Goal: Task Accomplishment & Management: Complete application form

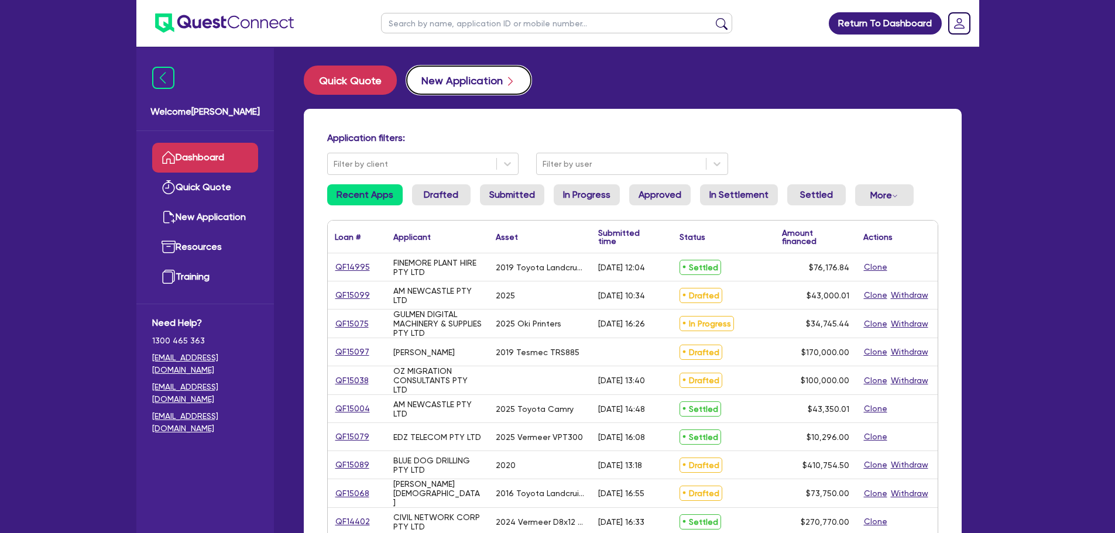
click at [433, 87] on button "New Application" at bounding box center [468, 80] width 125 height 29
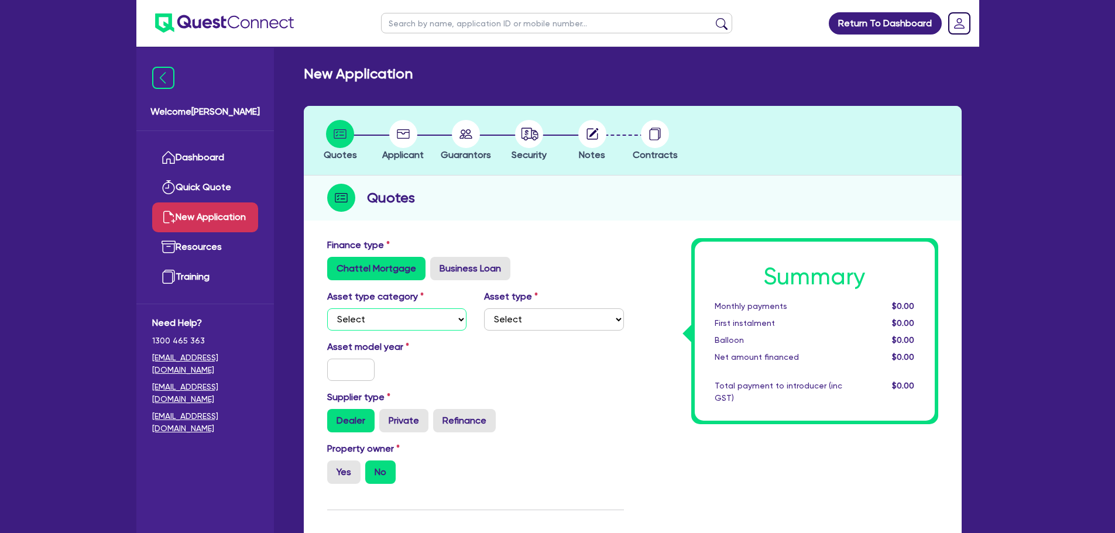
click at [403, 318] on select "Select Cars and light trucks Primary assets Secondary assets Tertiary assets" at bounding box center [397, 320] width 140 height 22
click at [494, 345] on div "Asset model year" at bounding box center [475, 365] width 314 height 50
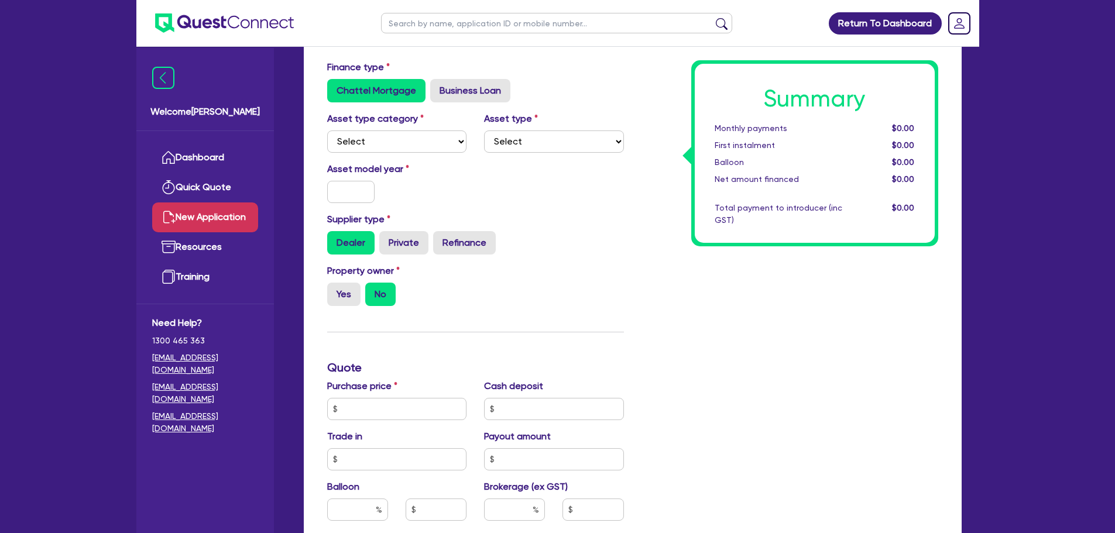
scroll to position [117, 0]
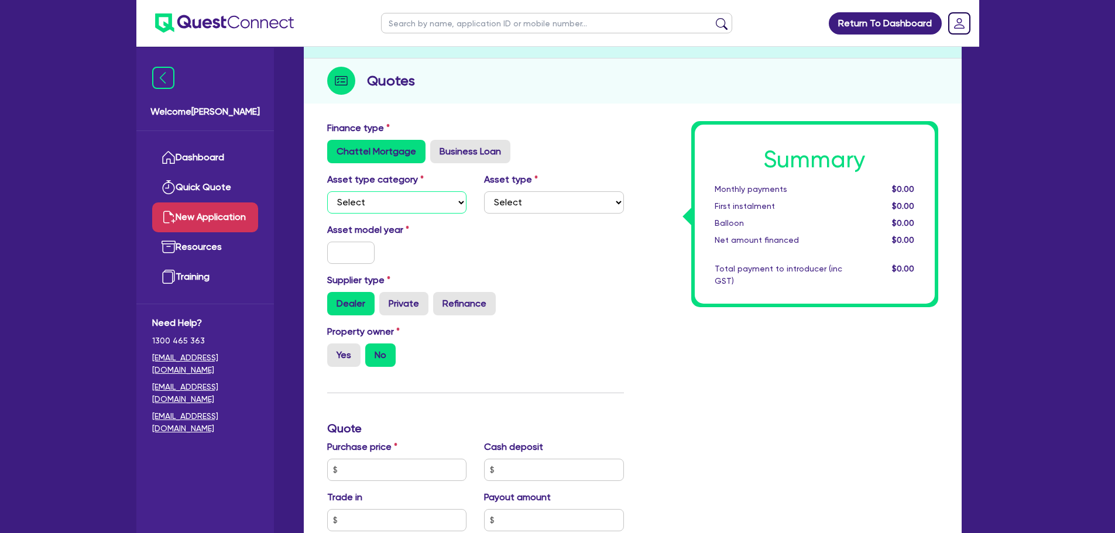
click at [375, 200] on select "Select Cars and light trucks Primary assets Secondary assets Tertiary assets" at bounding box center [397, 202] width 140 height 22
click at [327, 191] on select "Select Cars and light trucks Primary assets Secondary assets Tertiary assets" at bounding box center [397, 202] width 140 height 22
click at [527, 199] on select "Select Passenger vehicles Vans and utes Light trucks up to 4.5 tonne" at bounding box center [554, 202] width 140 height 22
click at [406, 208] on select "Select Cars and light trucks Primary assets Secondary assets Tertiary assets" at bounding box center [397, 202] width 140 height 22
select select "PRIMARY_ASSETS"
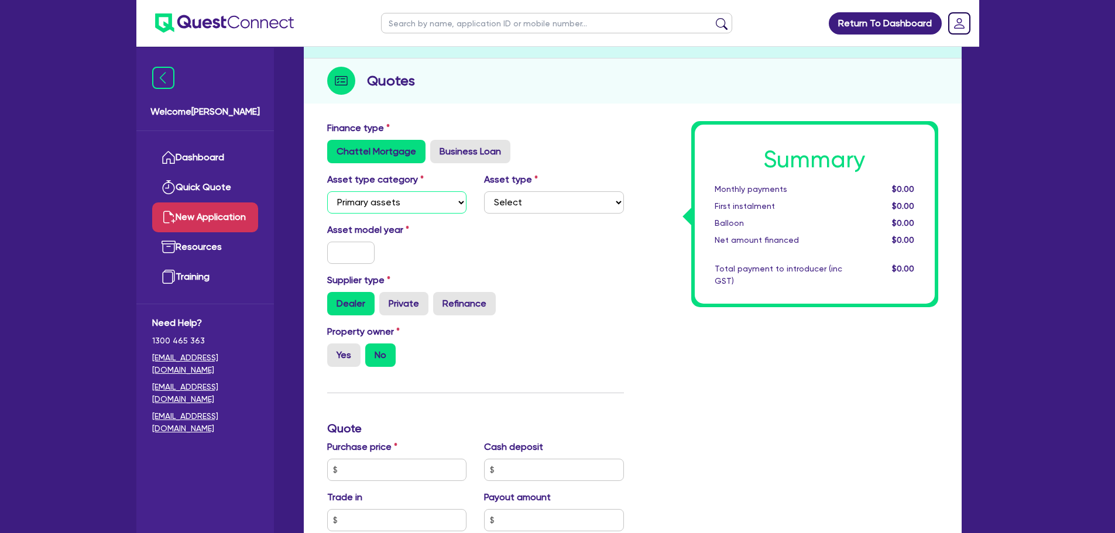
click at [327, 191] on select "Select Cars and light trucks Primary assets Secondary assets Tertiary assets" at bounding box center [397, 202] width 140 height 22
click at [558, 197] on select "Select Heavy trucks over 4.5 tonne Trailers Bus and coaches Yellow goods and ex…" at bounding box center [554, 202] width 140 height 22
click at [430, 228] on label "Asset model year" at bounding box center [396, 230] width 157 height 14
click at [464, 152] on label "Business Loan" at bounding box center [470, 151] width 80 height 23
click at [438, 148] on input "Business Loan" at bounding box center [434, 144] width 8 height 8
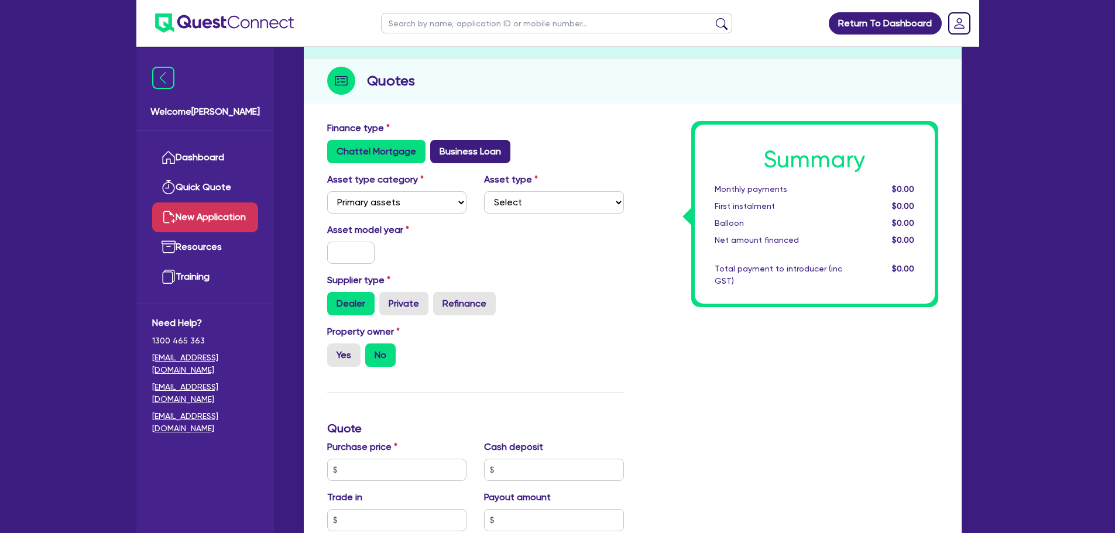
radio input "true"
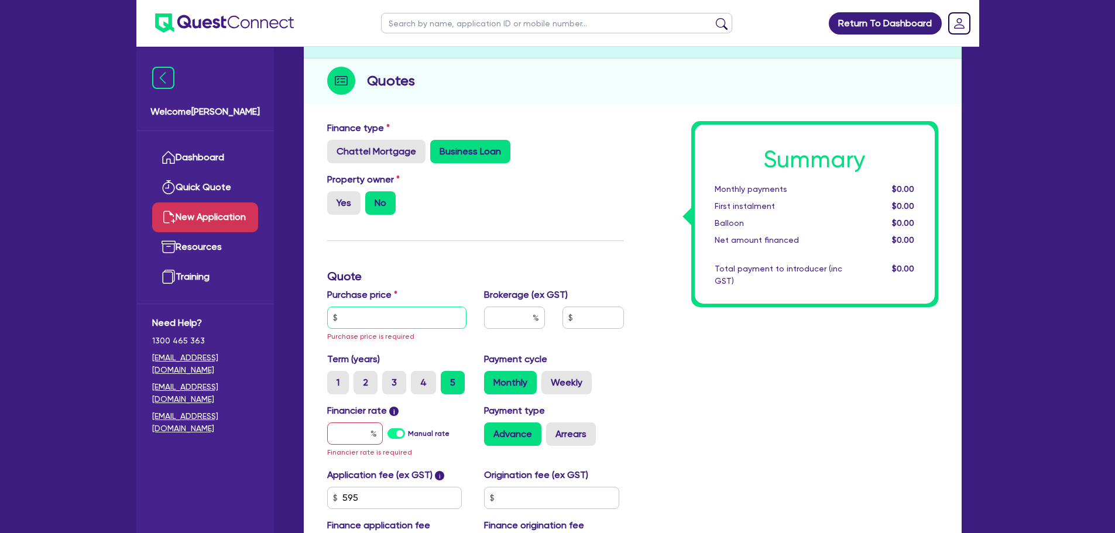
click at [402, 311] on input "text" at bounding box center [397, 318] width 140 height 22
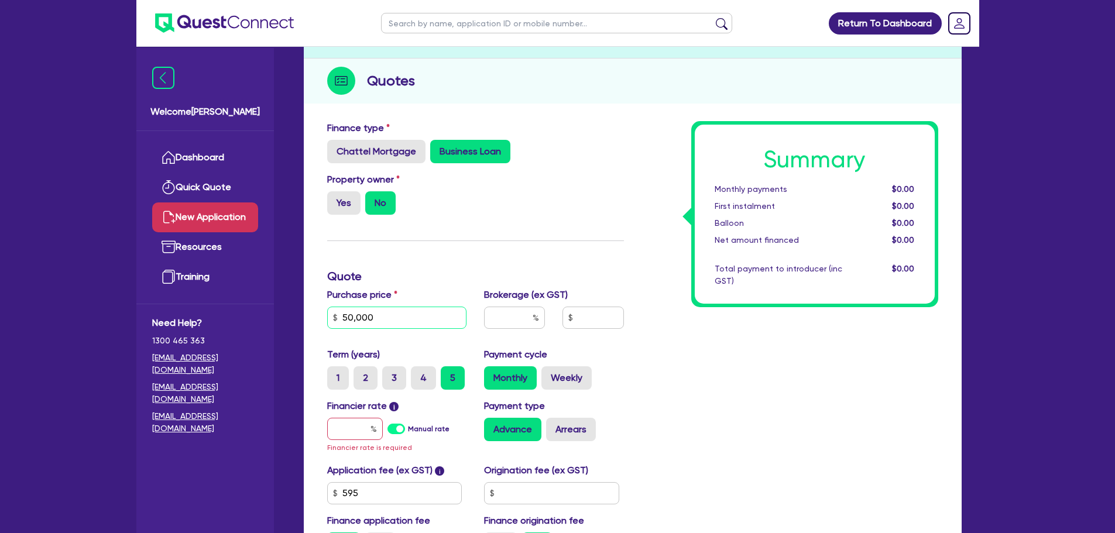
type input "50,000"
click at [342, 433] on input "text" at bounding box center [355, 429] width 56 height 22
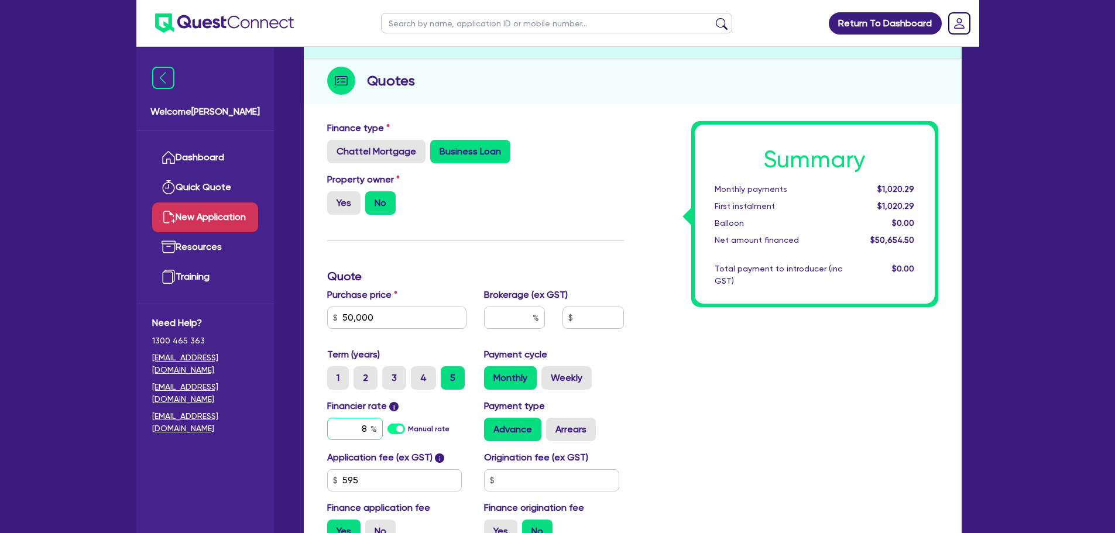
type input "8"
click at [736, 371] on div "Summary Monthly payments $1,020.29 First instalment $1,020.29 Balloon $0.00 Net…" at bounding box center [790, 336] width 314 height 431
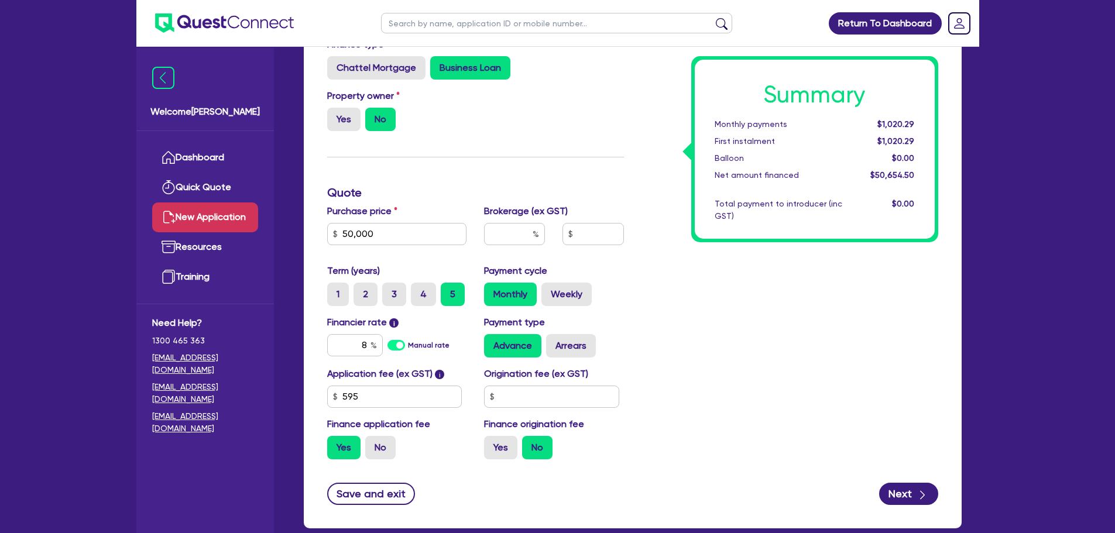
scroll to position [268, 0]
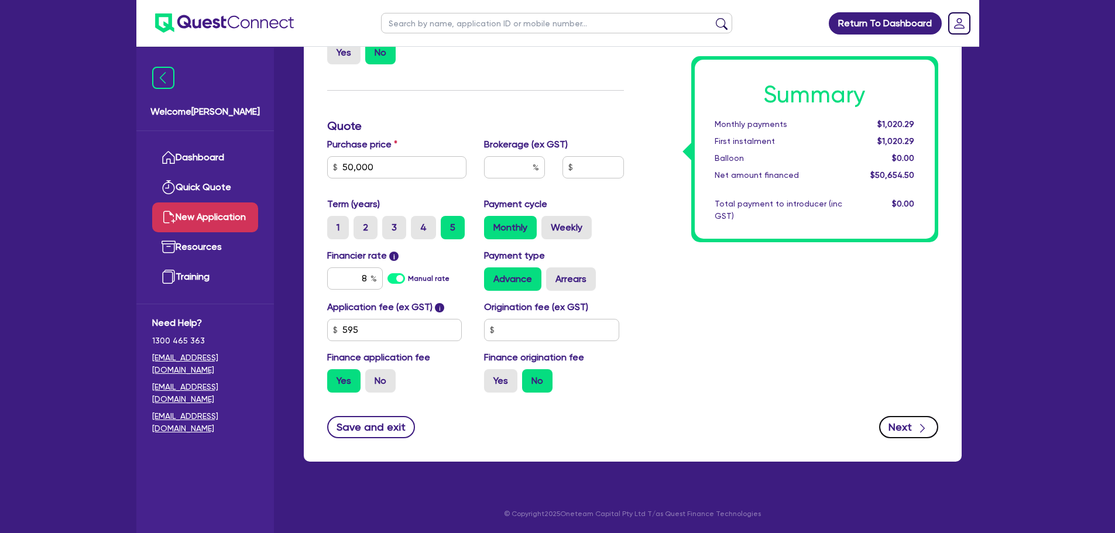
click at [909, 429] on button "Next" at bounding box center [908, 427] width 59 height 22
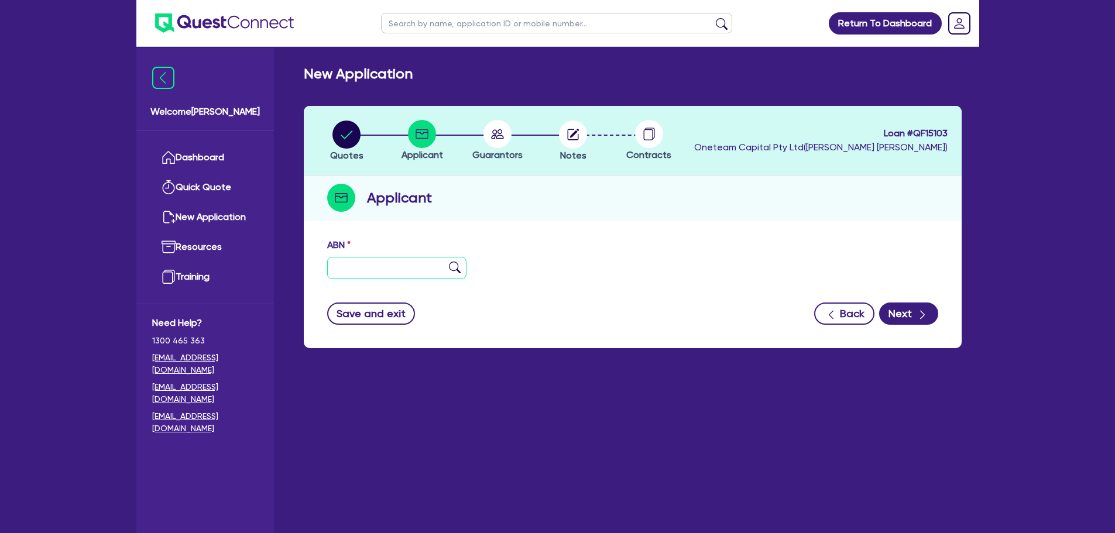
click at [434, 267] on input "text" at bounding box center [397, 268] width 140 height 22
paste input "51 683 026 404"
type input "51 683 026 404"
click at [451, 265] on img at bounding box center [455, 268] width 12 height 12
type input "TAGGED TECHNOLOGY PTY LTD"
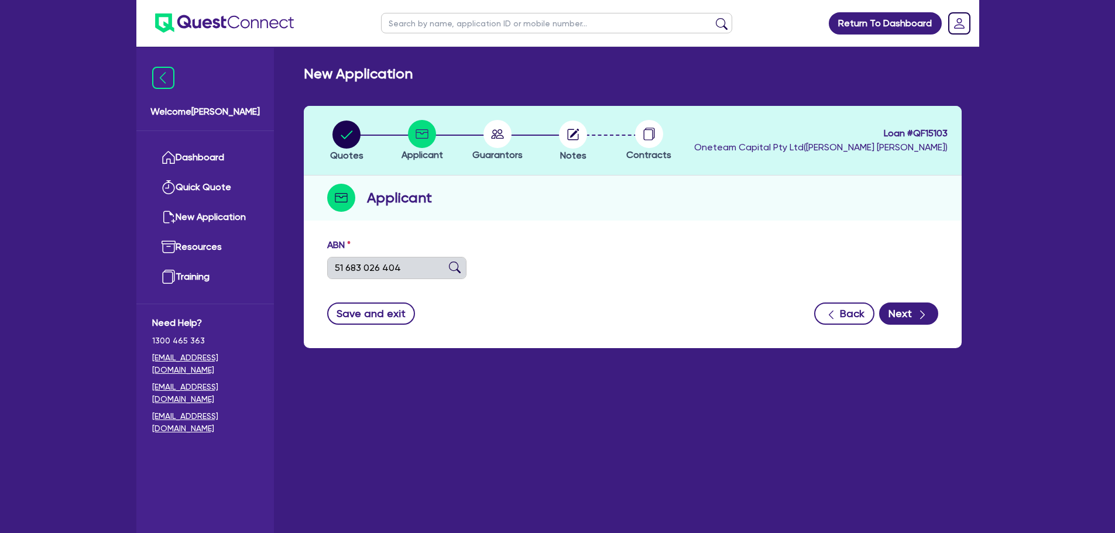
type input "Tagged technology"
select select "COMPANY"
type input "11/12/2024"
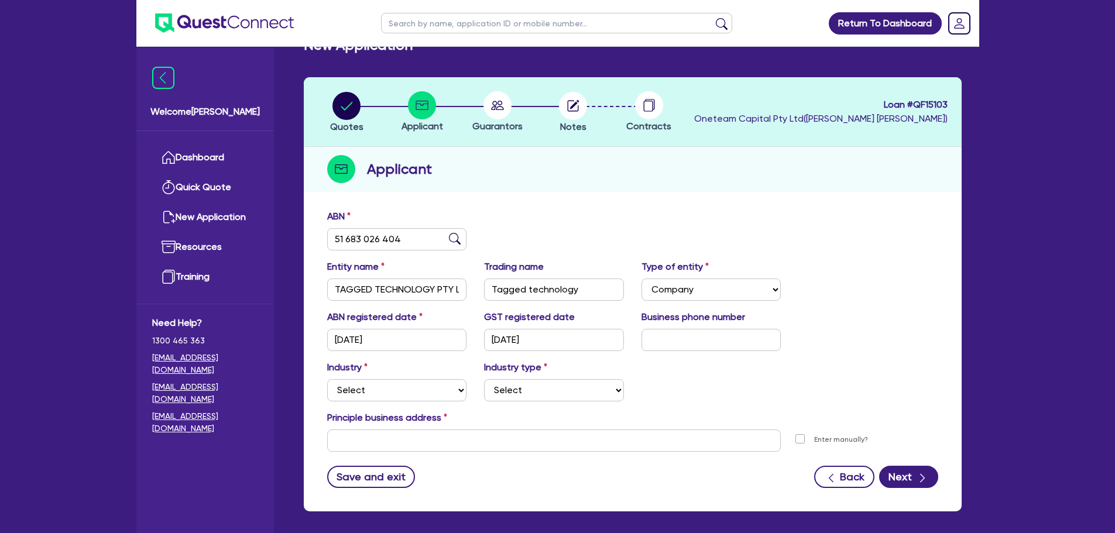
scroll to position [78, 0]
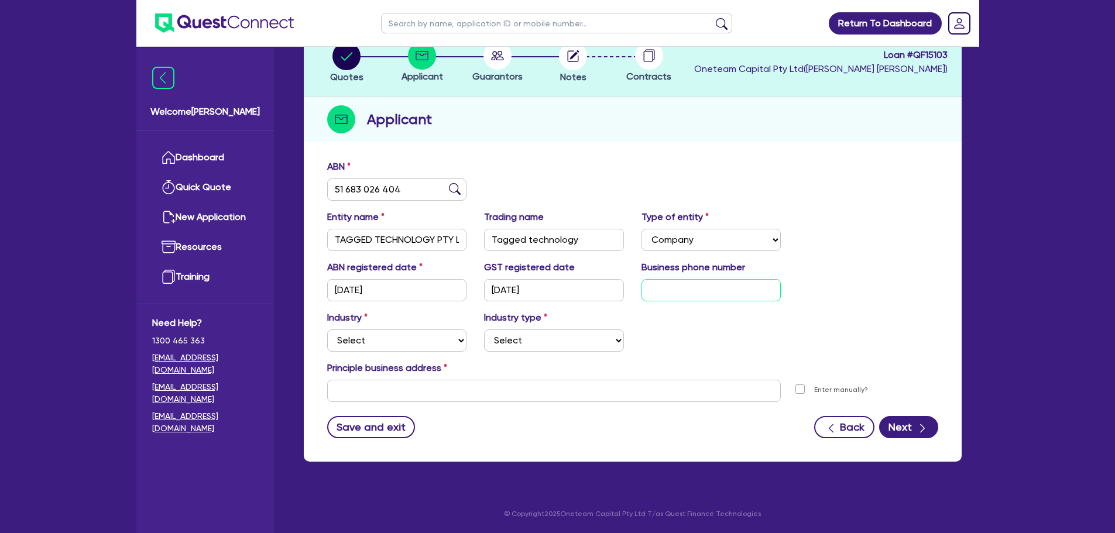
click at [698, 297] on input "text" at bounding box center [712, 290] width 140 height 22
type input "04 1114 8759"
click at [440, 343] on select "Select Accomodation & Food Services Administrative & Support Services Agricultu…" at bounding box center [397, 341] width 140 height 22
select select "INFORMATION_TELECOMMUNICATION"
click at [327, 330] on select "Select Accomodation & Food Services Administrative & Support Services Agricultu…" at bounding box center [397, 341] width 140 height 22
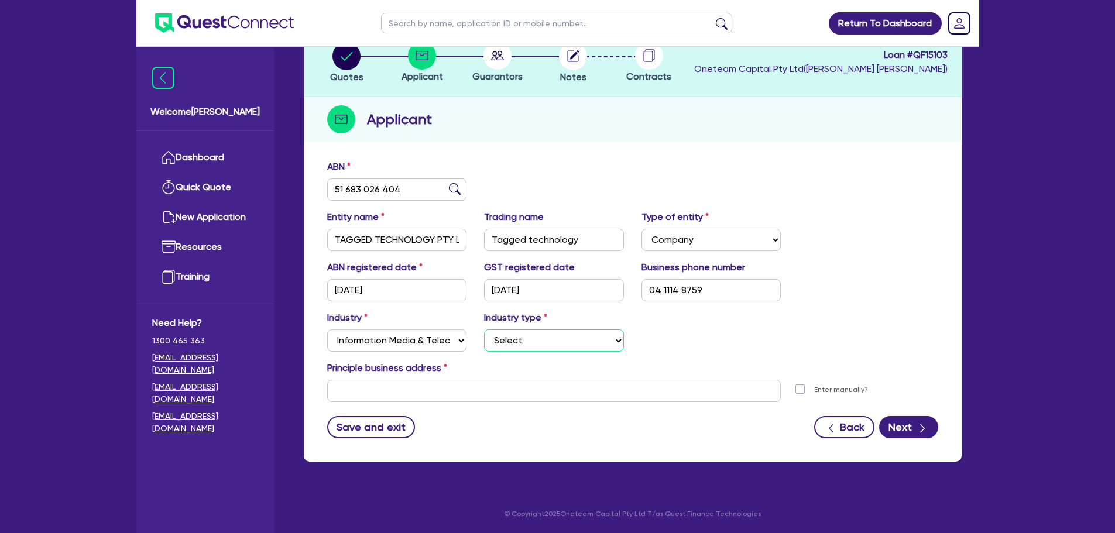
click at [540, 348] on select "Select Newspaper, Magazine, Book and Directory Publishing Software Publishing M…" at bounding box center [554, 341] width 140 height 22
select select "SOFTWARE_PUBLISHING"
click at [484, 330] on select "Select Newspaper, Magazine, Book and Directory Publishing Software Publishing M…" at bounding box center [554, 341] width 140 height 22
click at [400, 407] on form "ABN 51 683 026 404 Entity name TAGGED TECHNOLOGY PTY LTD Trading name Tagged te…" at bounding box center [632, 299] width 611 height 279
click at [417, 390] on input "text" at bounding box center [554, 391] width 454 height 22
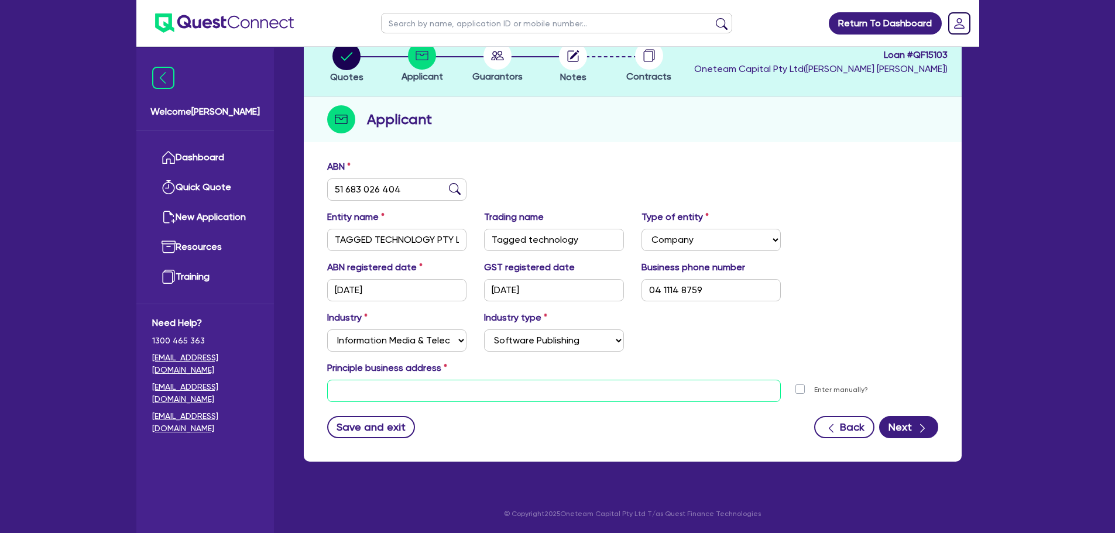
click at [464, 389] on input "text" at bounding box center [554, 391] width 454 height 22
click at [512, 401] on input "text" at bounding box center [554, 391] width 454 height 22
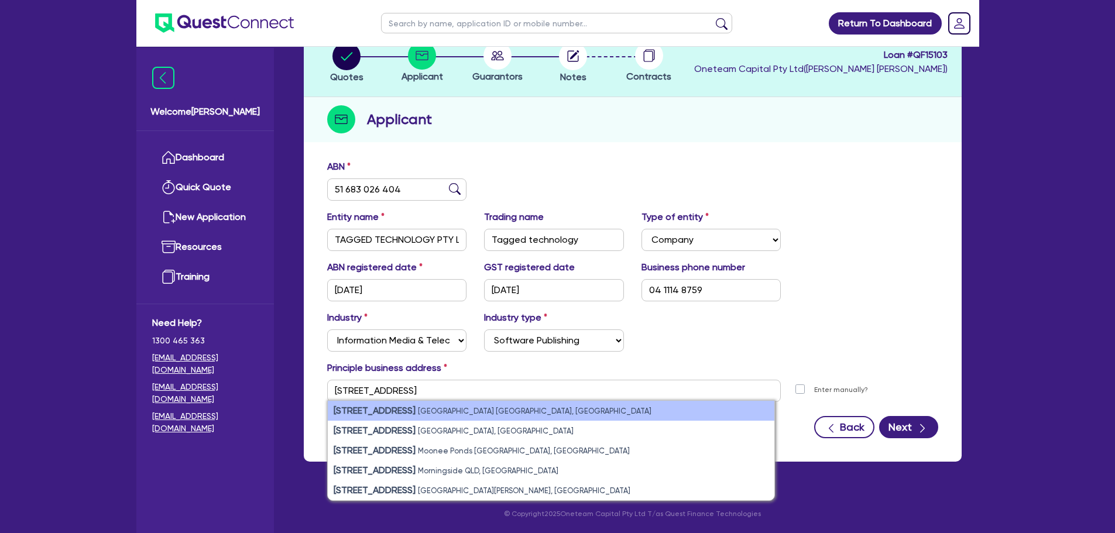
click at [520, 411] on li "11 York St Sydney NSW, Australia" at bounding box center [551, 411] width 447 height 20
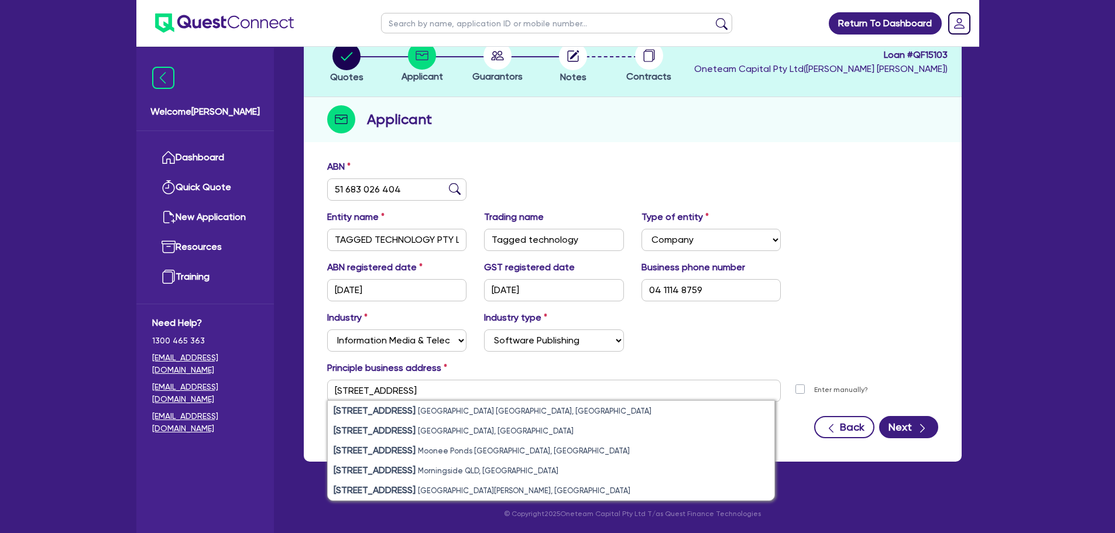
type input "11 York St Sydney NSW 2000"
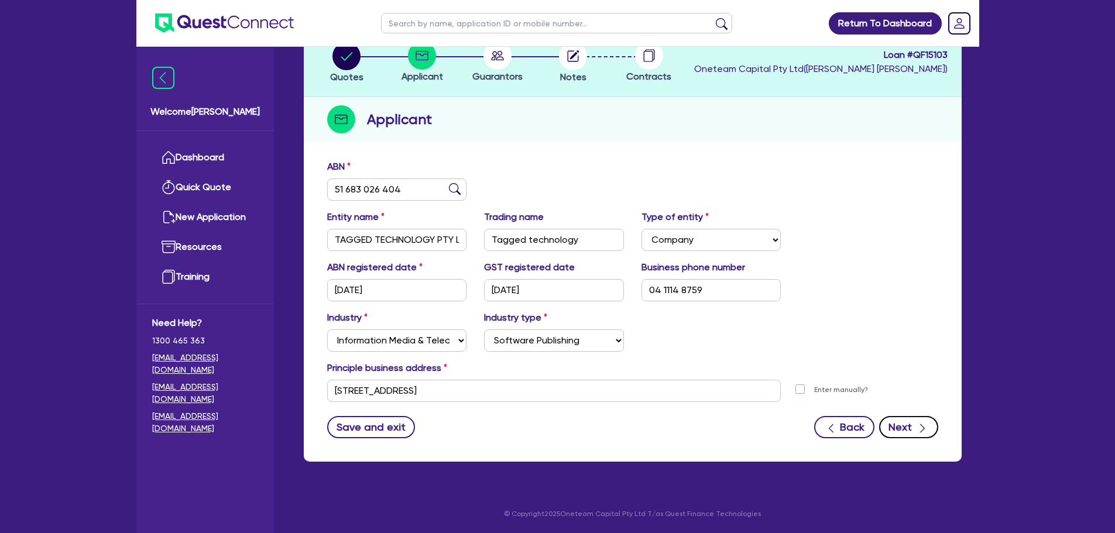
click at [906, 423] on button "Next" at bounding box center [908, 427] width 59 height 22
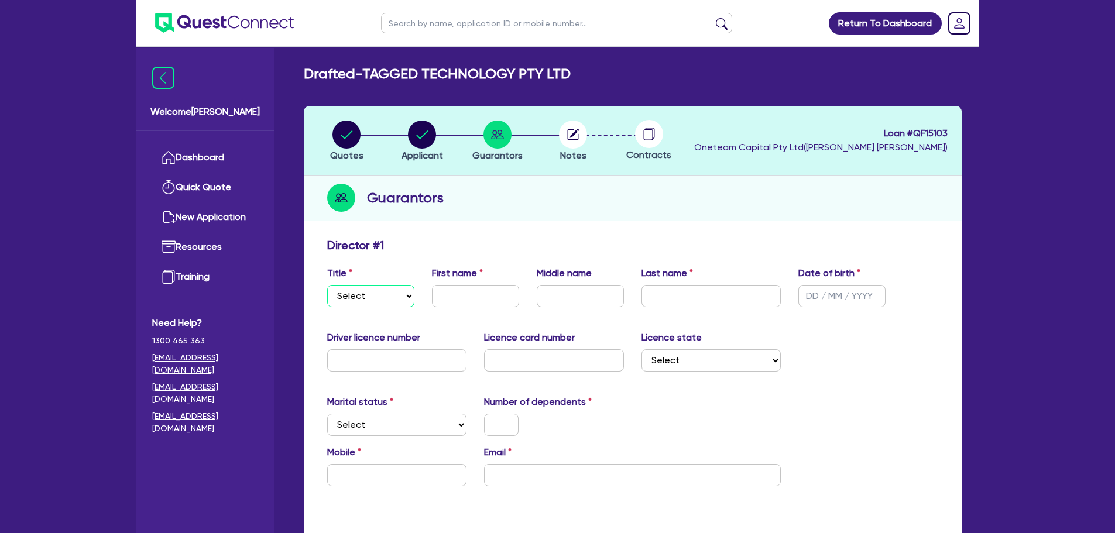
click at [380, 304] on select "Select Mr Mrs Ms Miss Dr" at bounding box center [370, 296] width 87 height 22
select select "MR"
click at [327, 285] on select "Select Mr Mrs Ms Miss Dr" at bounding box center [370, 296] width 87 height 22
click at [467, 290] on input "text" at bounding box center [475, 296] width 87 height 22
type input "[PERSON_NAME]"
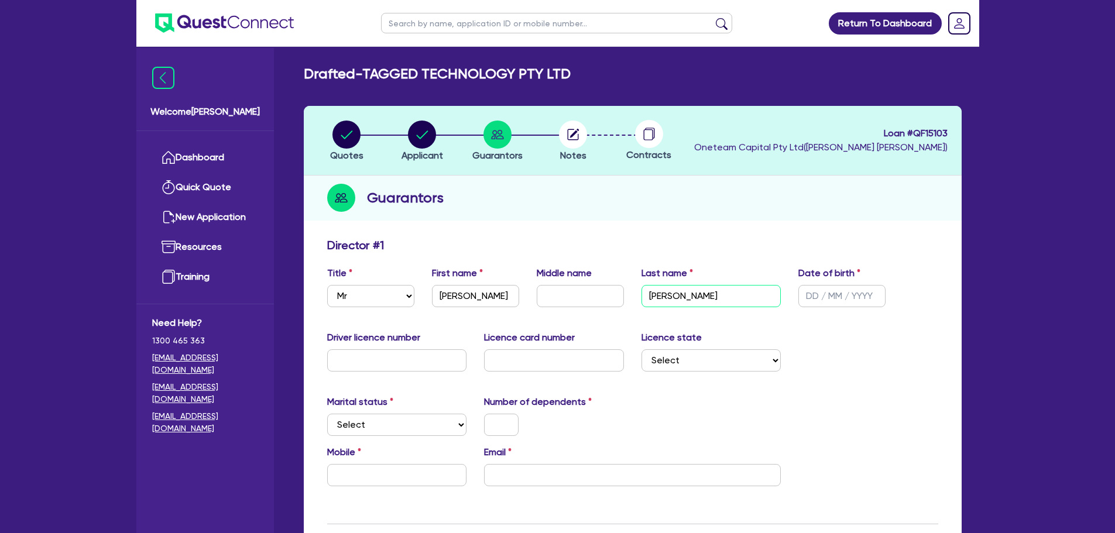
type input "[PERSON_NAME]"
drag, startPoint x: 830, startPoint y: 294, endPoint x: 822, endPoint y: 303, distance: 11.6
click at [830, 294] on input "text" at bounding box center [842, 296] width 87 height 22
click at [372, 362] on input "text" at bounding box center [397, 360] width 140 height 22
click at [814, 300] on input "text" at bounding box center [842, 296] width 87 height 22
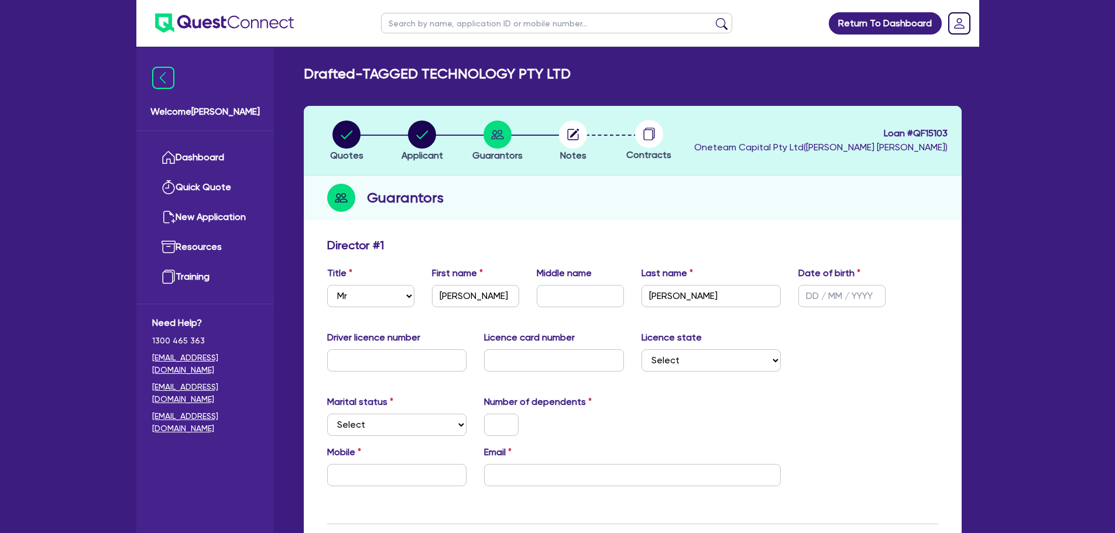
click at [559, 282] on div "Middle name" at bounding box center [580, 286] width 105 height 41
click at [564, 298] on input "text" at bounding box center [580, 296] width 87 height 22
click at [825, 295] on input "text" at bounding box center [842, 296] width 87 height 22
click at [712, 251] on div "Director # 1" at bounding box center [632, 247] width 629 height 19
click at [833, 290] on input "text" at bounding box center [842, 296] width 87 height 22
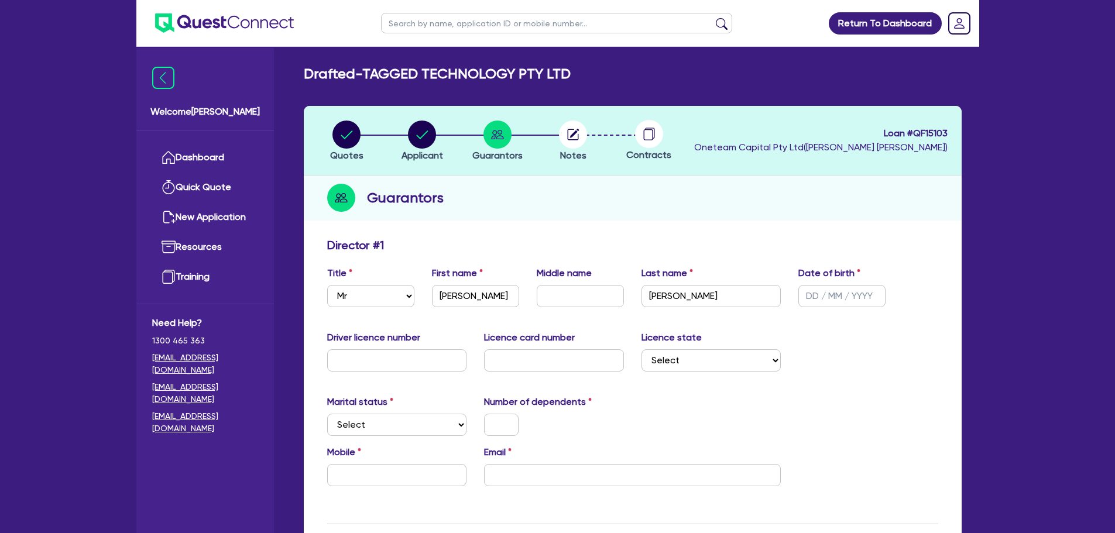
click at [786, 199] on div "Guarantors" at bounding box center [633, 198] width 658 height 45
click at [824, 299] on input "text" at bounding box center [842, 296] width 87 height 22
click at [828, 305] on input "text" at bounding box center [842, 296] width 87 height 22
type input "[DATE]"
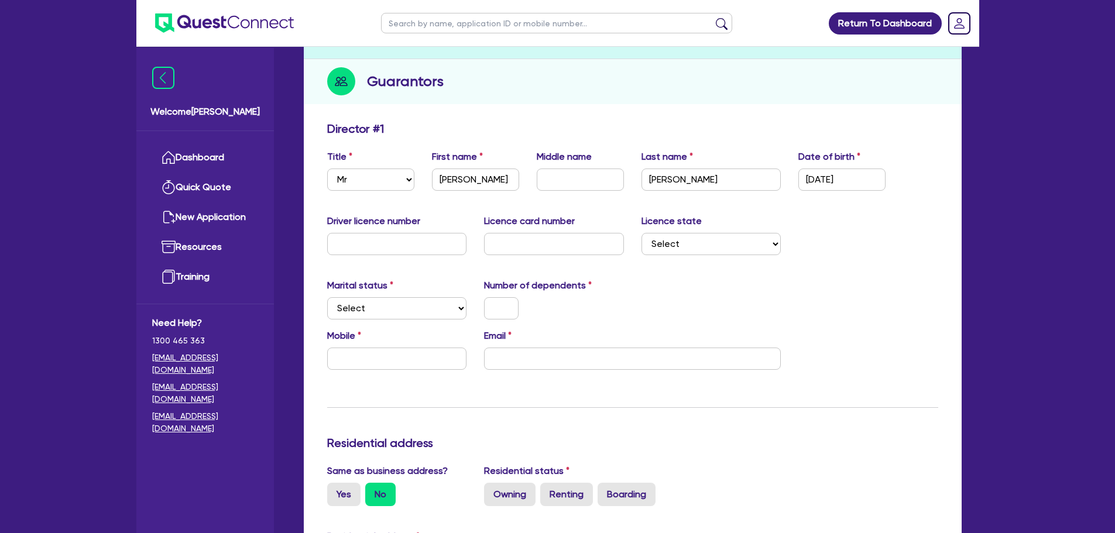
scroll to position [117, 0]
click at [375, 234] on input "text" at bounding box center [397, 243] width 140 height 22
drag, startPoint x: 409, startPoint y: 310, endPoint x: 412, endPoint y: 318, distance: 8.9
click at [409, 310] on select "Select Single Married De Facto / Partner" at bounding box center [397, 308] width 140 height 22
click at [570, 287] on label "Number of dependents" at bounding box center [538, 285] width 108 height 14
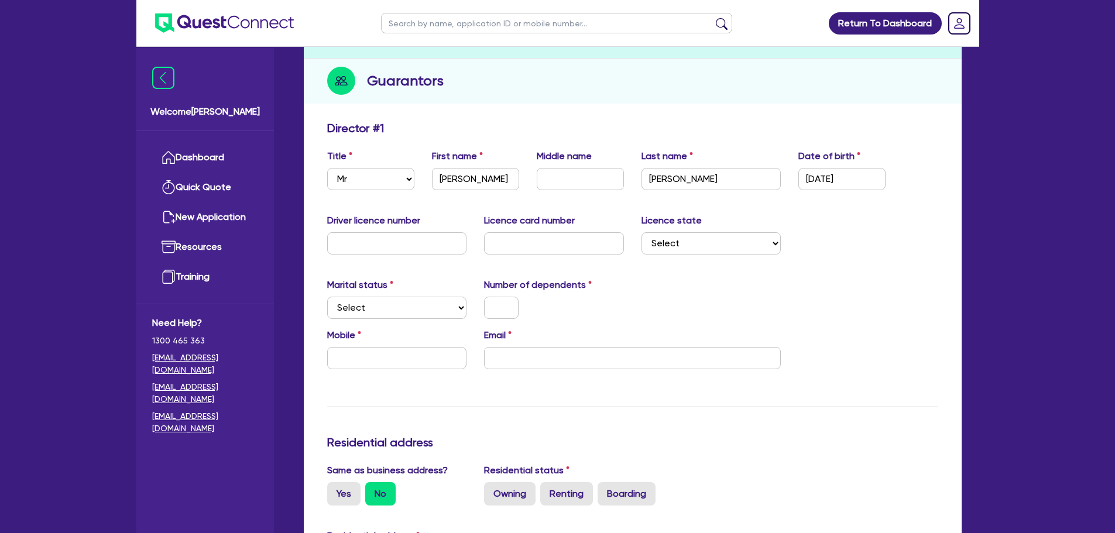
click at [409, 230] on div "Driver licence number" at bounding box center [396, 234] width 157 height 41
click at [415, 245] on input "text" at bounding box center [397, 243] width 140 height 22
drag, startPoint x: 405, startPoint y: 305, endPoint x: 410, endPoint y: 313, distance: 9.3
click at [405, 304] on select "Select Single Married De Facto / Partner" at bounding box center [397, 308] width 140 height 22
select select "SINGLE"
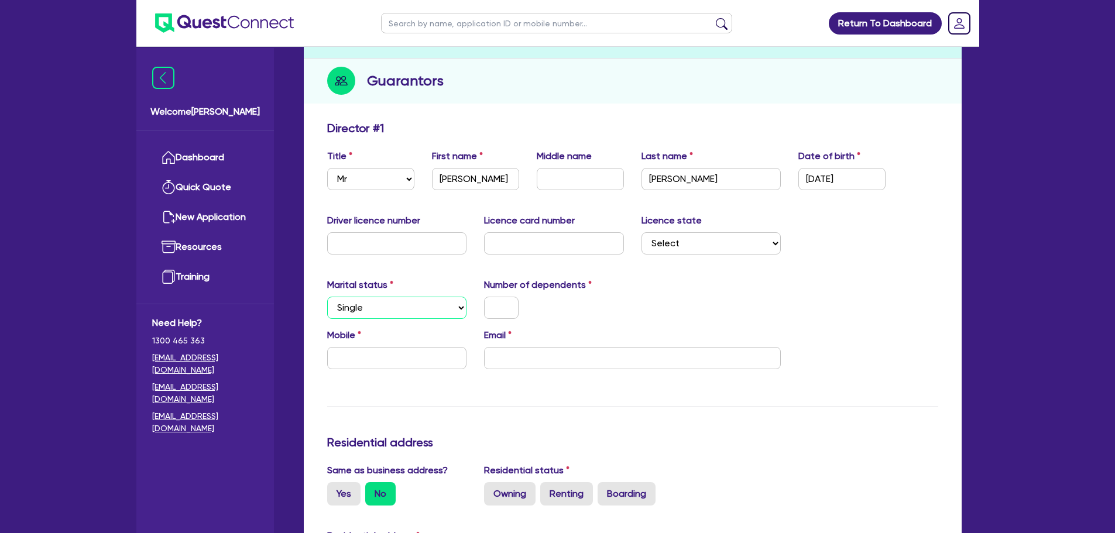
click at [327, 297] on select "Select Single Married De Facto / Partner" at bounding box center [397, 308] width 140 height 22
click at [512, 307] on input "text" at bounding box center [501, 308] width 35 height 22
click at [409, 345] on div "Mobile" at bounding box center [396, 348] width 157 height 41
drag, startPoint x: 407, startPoint y: 355, endPoint x: 429, endPoint y: 373, distance: 28.6
click at [410, 364] on input "text" at bounding box center [397, 358] width 140 height 22
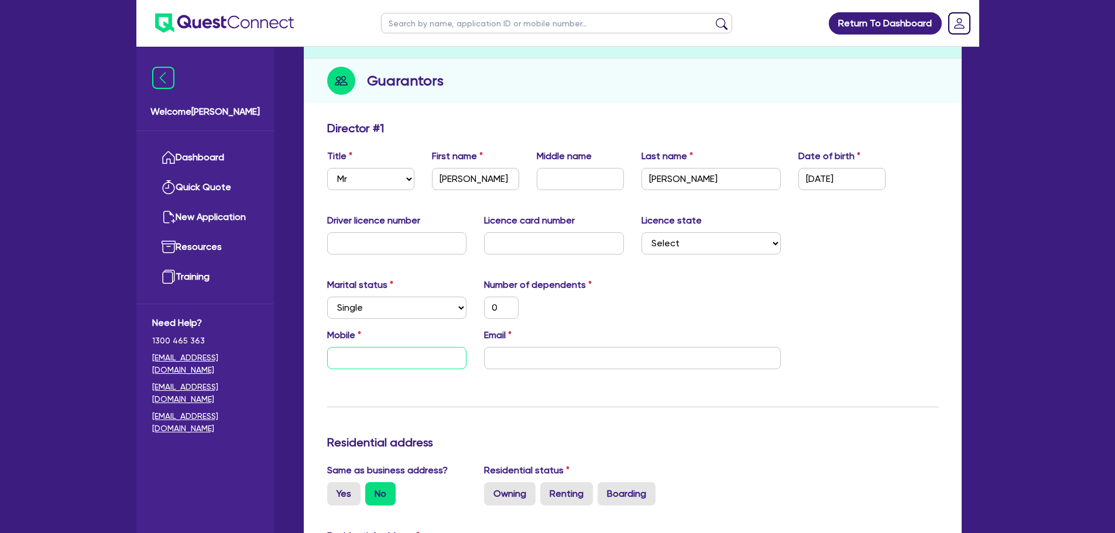
type input "0"
type input "04"
type input "0"
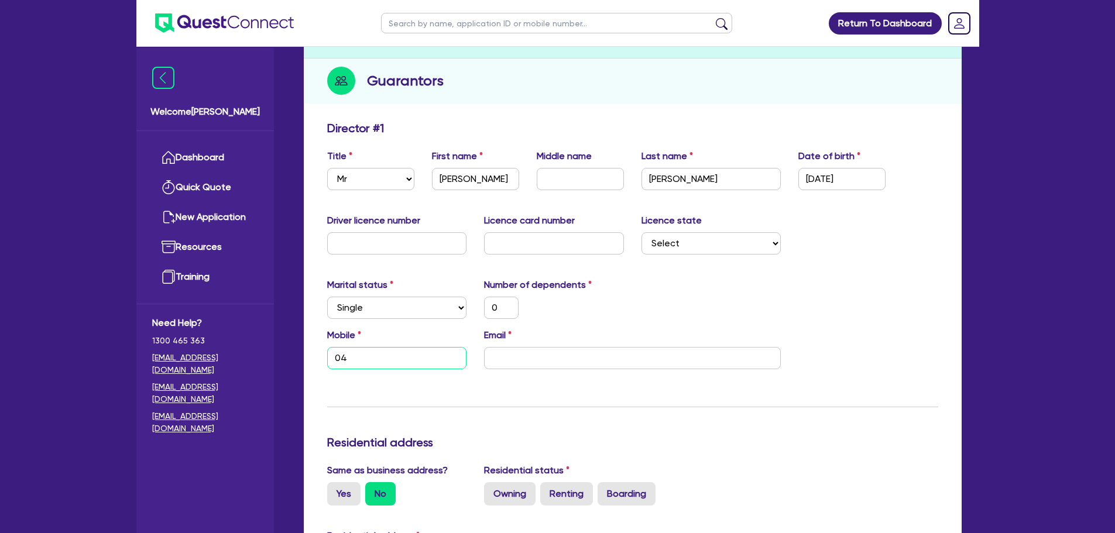
type input "041"
type input "0"
type input "0411 4"
type input "0"
type input "0411 41"
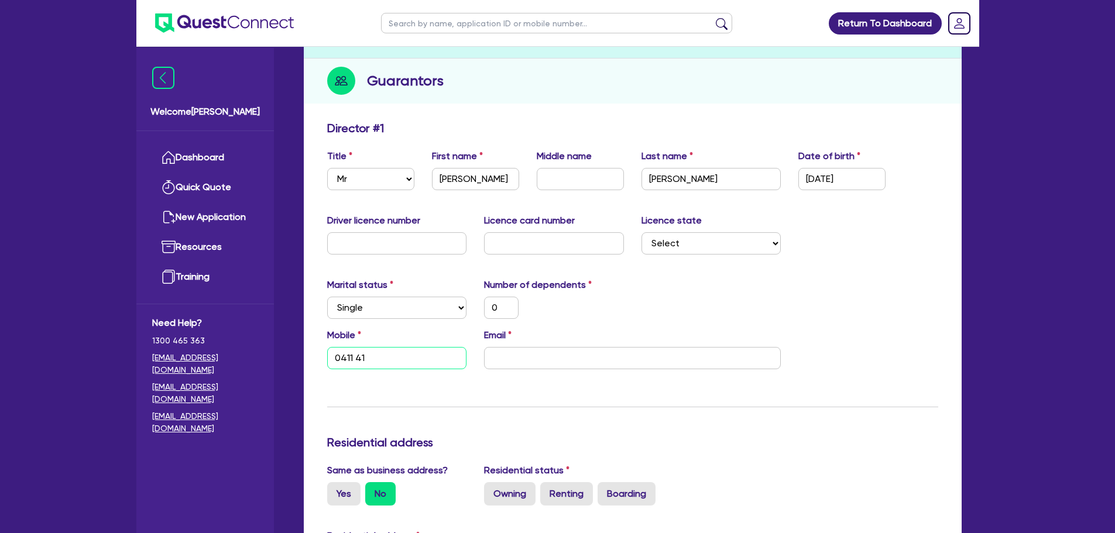
type input "0"
type input "0411 4"
type input "0"
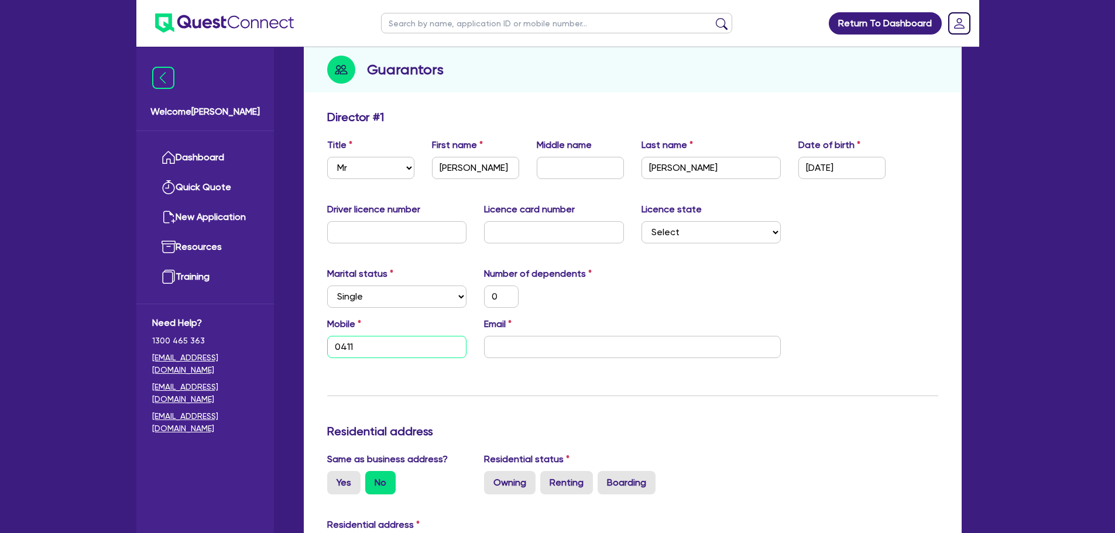
scroll to position [0, 0]
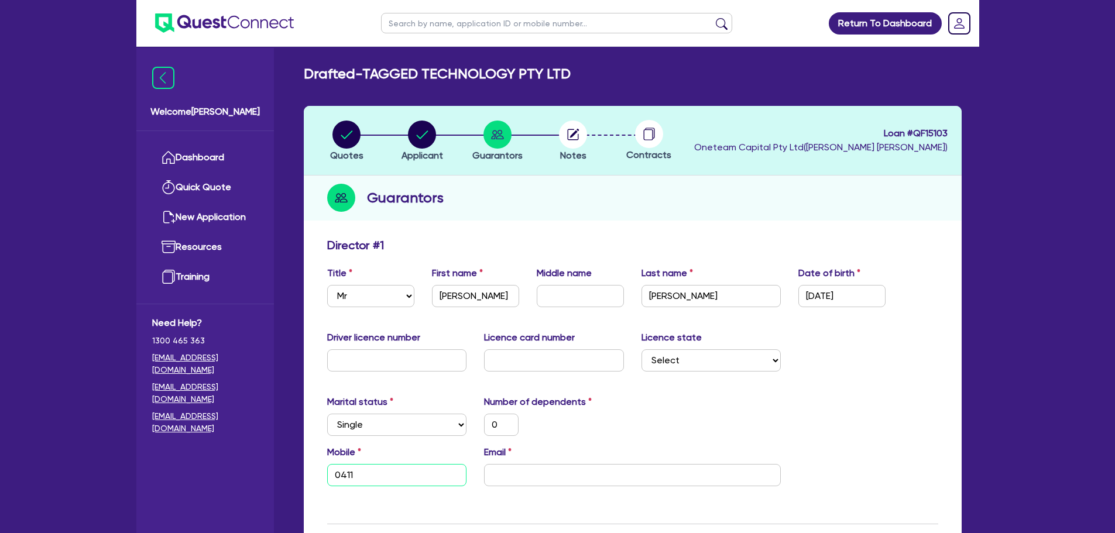
type input "0411"
click at [426, 135] on circle "button" at bounding box center [422, 135] width 28 height 28
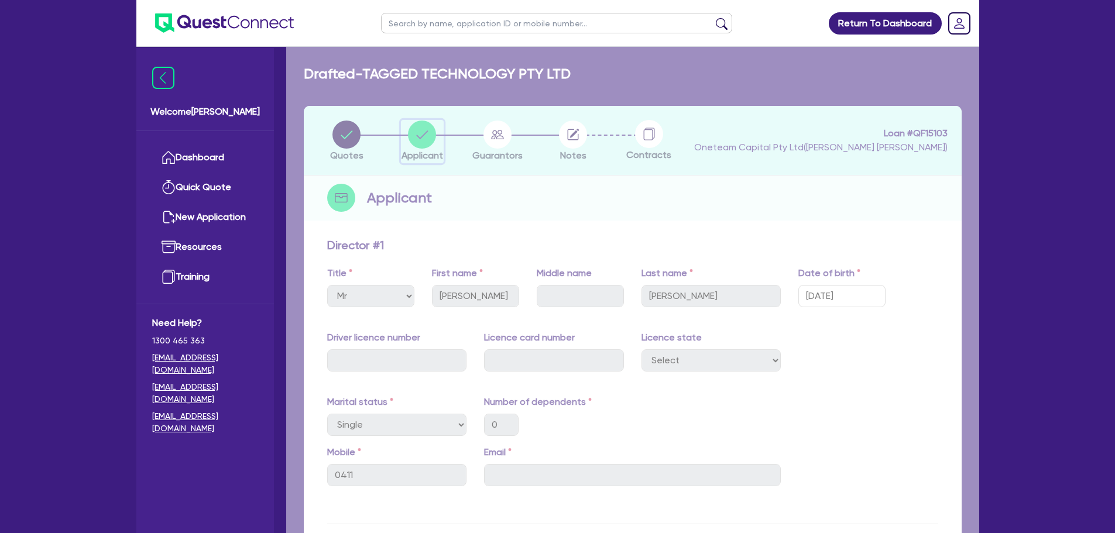
select select "COMPANY"
select select "INFORMATION_TELECOMMUNICATION"
select select "SOFTWARE_PUBLISHING"
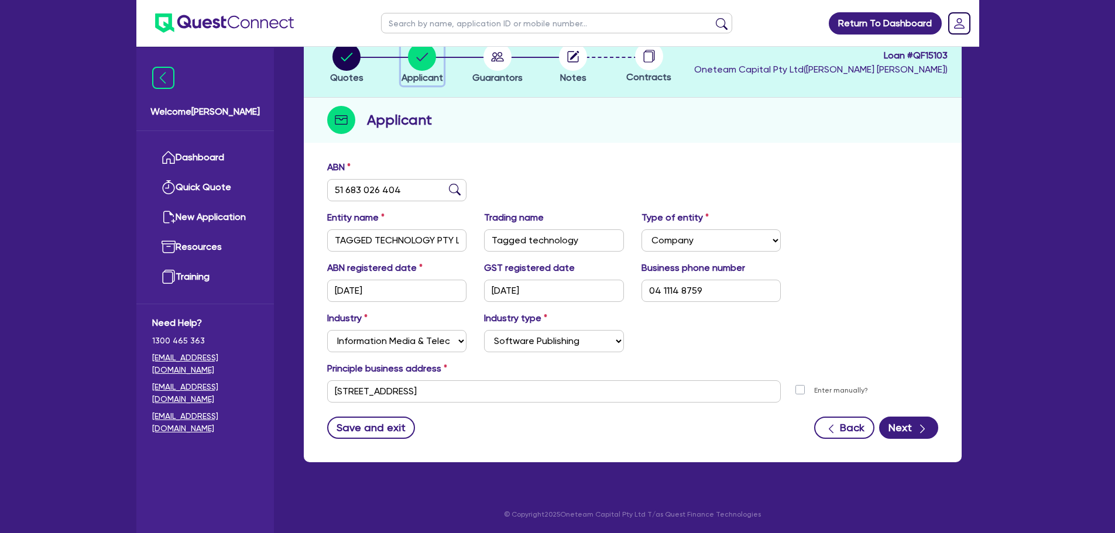
scroll to position [78, 0]
click at [472, 390] on input "11 York St Sydney NSW 2000" at bounding box center [554, 391] width 454 height 22
drag, startPoint x: 472, startPoint y: 390, endPoint x: 314, endPoint y: 395, distance: 158.7
click at [314, 395] on div "ABN 51 683 026 404 Entity name TAGGED TECHNOLOGY PTY LTD Trading name Tagged te…" at bounding box center [633, 308] width 658 height 308
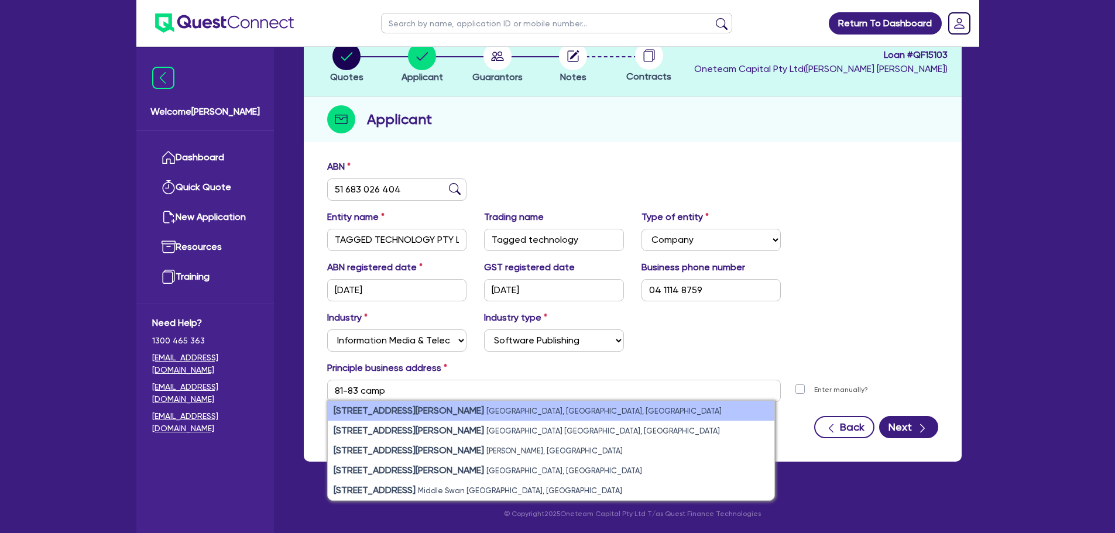
click at [486, 414] on small "Axis House, Surry Hills NSW, Australia" at bounding box center [603, 411] width 235 height 9
type input "[STREET_ADDRESS][PERSON_NAME] 2010"
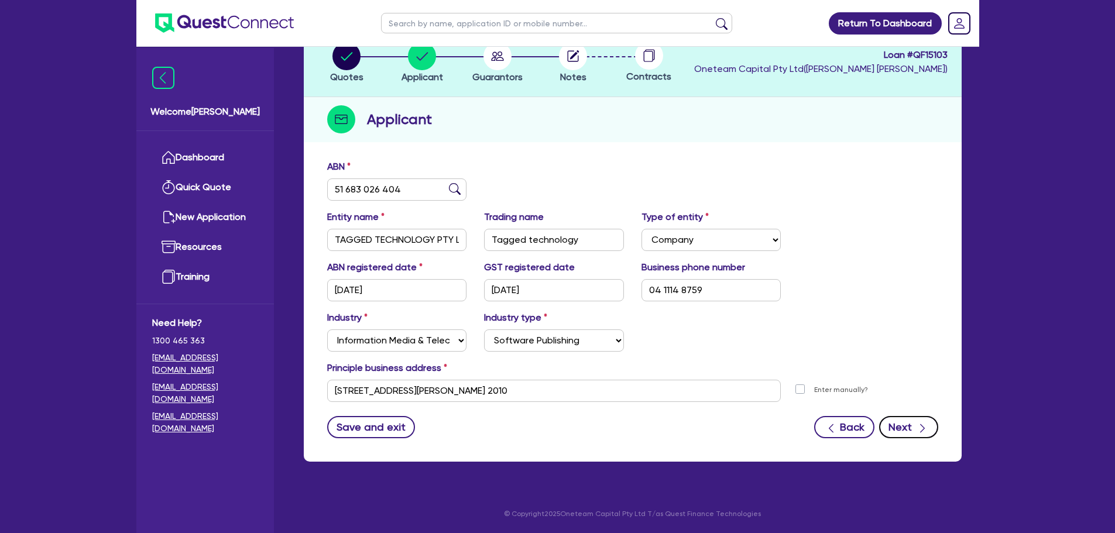
click at [903, 431] on button "Next" at bounding box center [908, 427] width 59 height 22
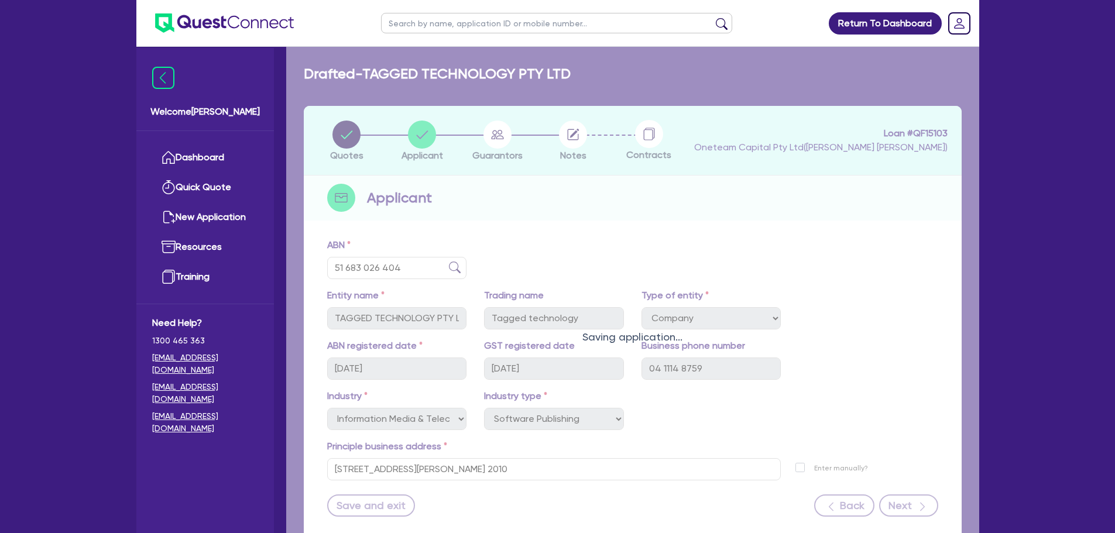
select select "MR"
select select "SINGLE"
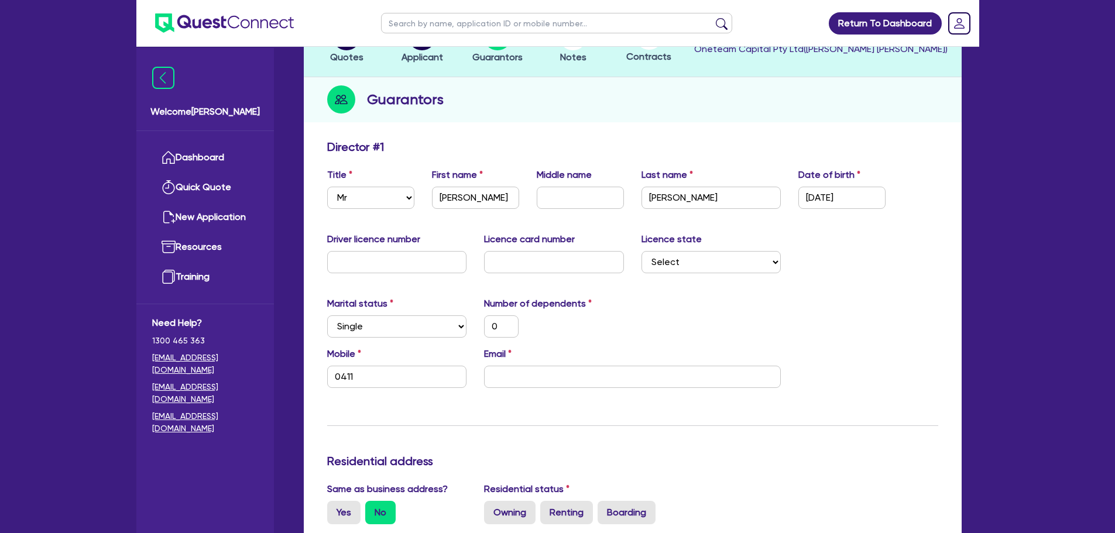
scroll to position [176, 0]
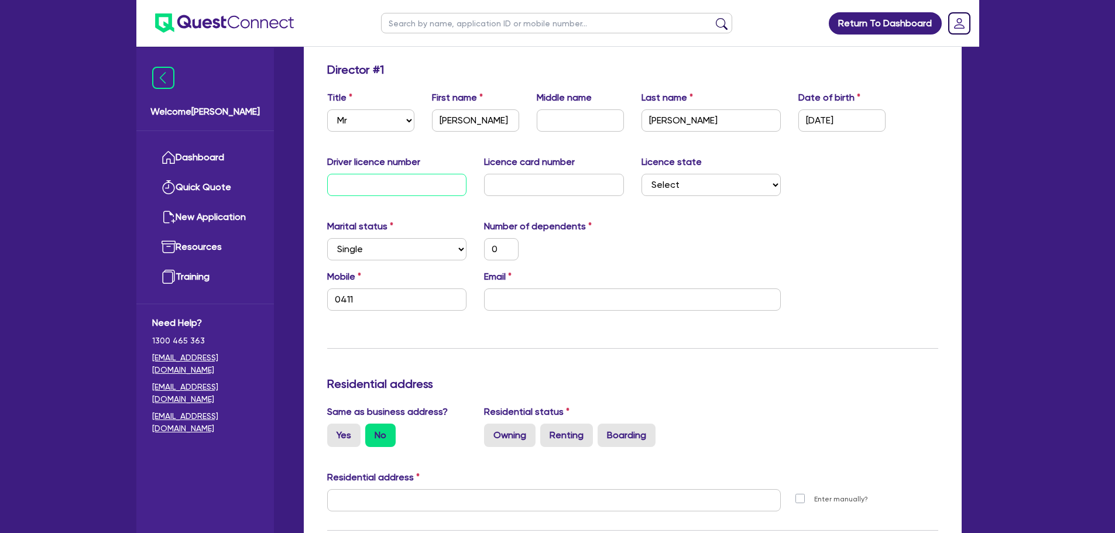
click at [385, 180] on input "text" at bounding box center [397, 185] width 140 height 22
drag, startPoint x: 507, startPoint y: 248, endPoint x: 431, endPoint y: 285, distance: 83.8
click at [503, 249] on input "0" at bounding box center [501, 249] width 35 height 22
click at [381, 301] on input "0411" at bounding box center [397, 300] width 140 height 22
drag, startPoint x: 535, startPoint y: 302, endPoint x: 486, endPoint y: 324, distance: 53.2
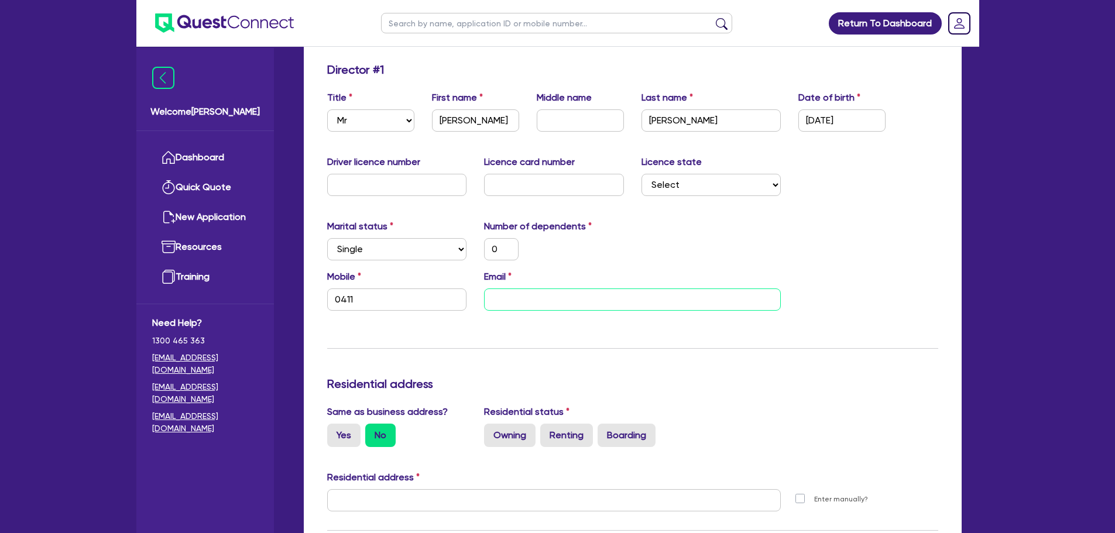
click at [534, 302] on input "email" at bounding box center [632, 300] width 297 height 22
paste input "[EMAIL_ADDRESS][DOMAIN_NAME]"
type input "0"
type input "0411"
type input "[EMAIL_ADDRESS][DOMAIN_NAME]"
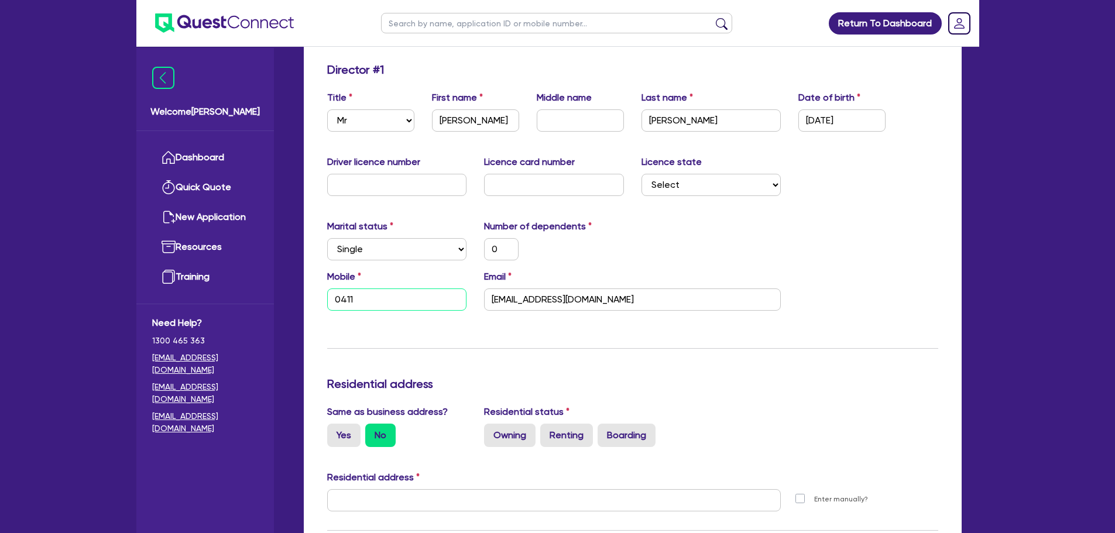
click at [407, 298] on input "0411" at bounding box center [397, 300] width 140 height 22
type input "0"
type input "0411 1"
type input "0"
type input "0411 14"
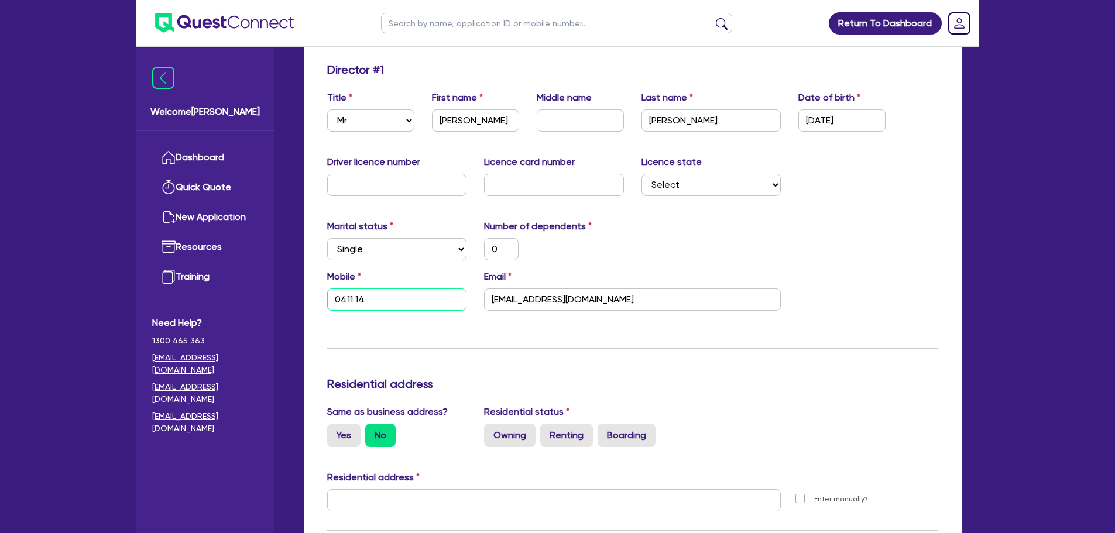
type input "0"
type input "0411 148"
type input "0"
type input "0411 148 7"
type input "0"
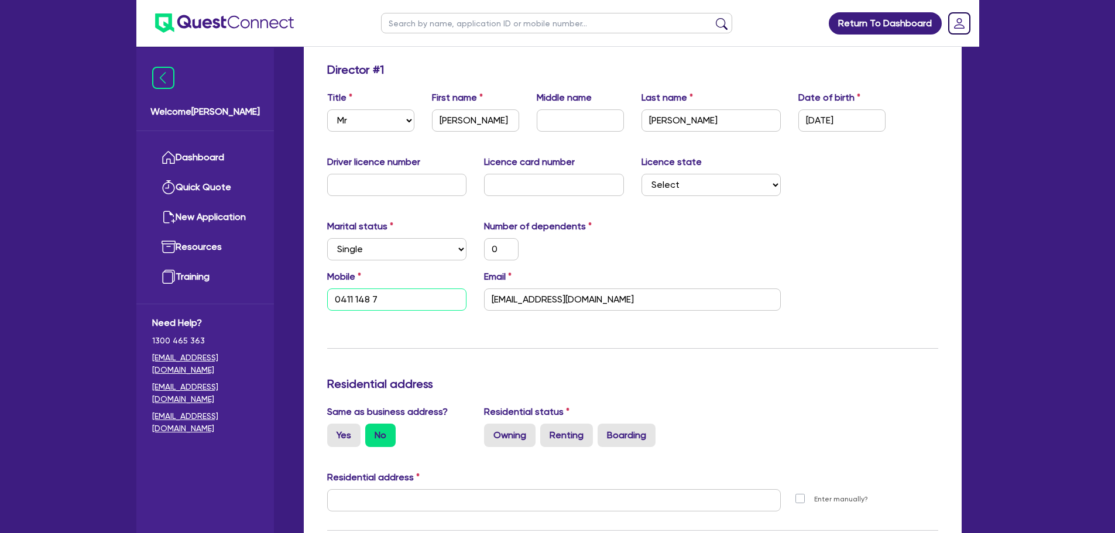
type input "0411 148 75"
type input "0"
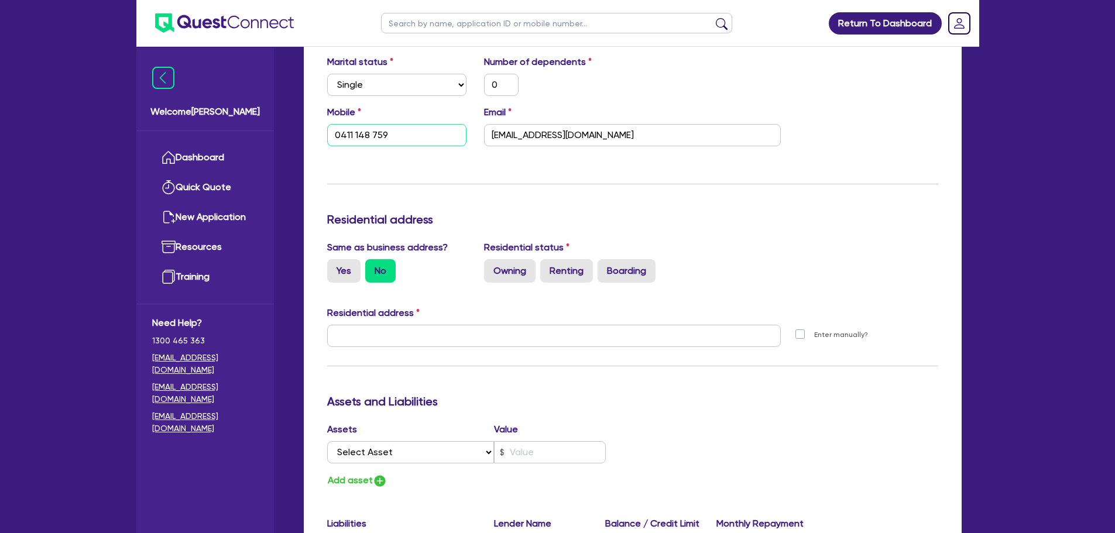
scroll to position [410, 0]
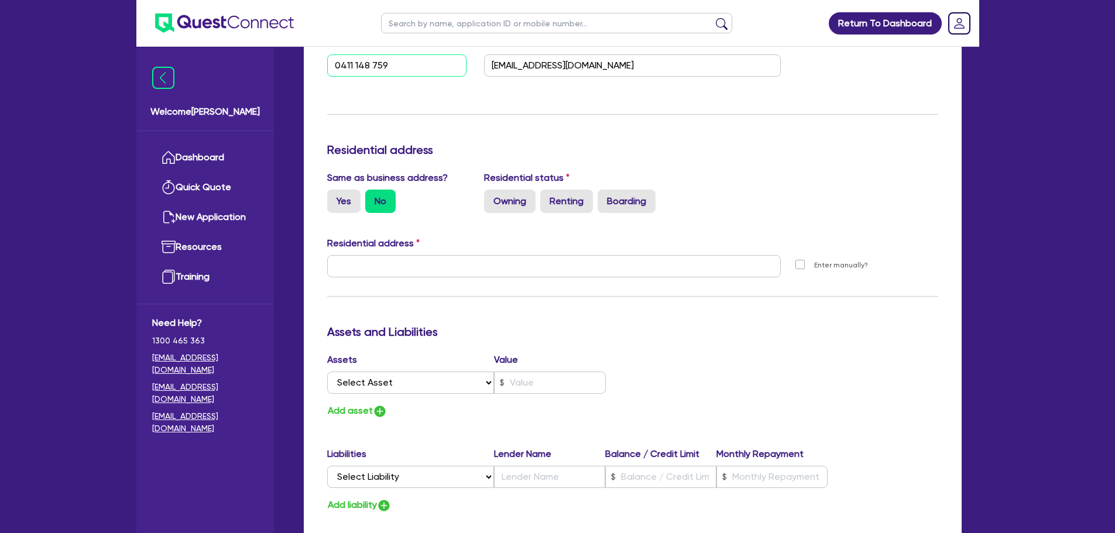
type input "0411 148 759"
drag, startPoint x: 397, startPoint y: 246, endPoint x: 378, endPoint y: 256, distance: 21.5
drag, startPoint x: 378, startPoint y: 256, endPoint x: 341, endPoint y: 214, distance: 55.6
click at [341, 214] on div "Same as business address? Yes No Residential status Owning Renting Boarding" at bounding box center [632, 197] width 629 height 52
click at [347, 203] on label "Yes" at bounding box center [343, 201] width 33 height 23
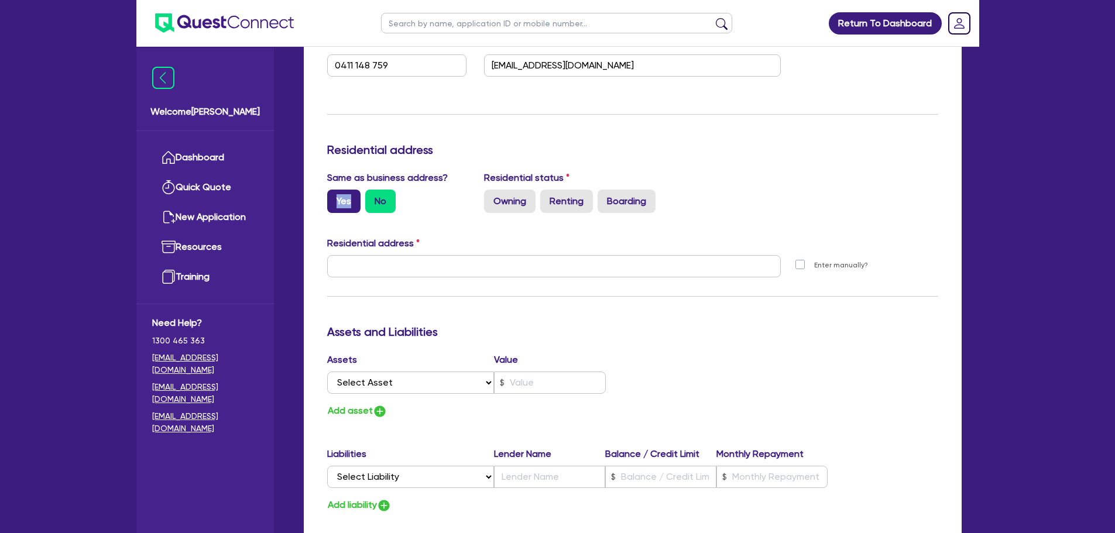
click at [335, 197] on input "Yes" at bounding box center [331, 194] width 8 height 8
radio input "true"
type input "0"
type input "0411 148 759"
type input "[STREET_ADDRESS][PERSON_NAME] 2010"
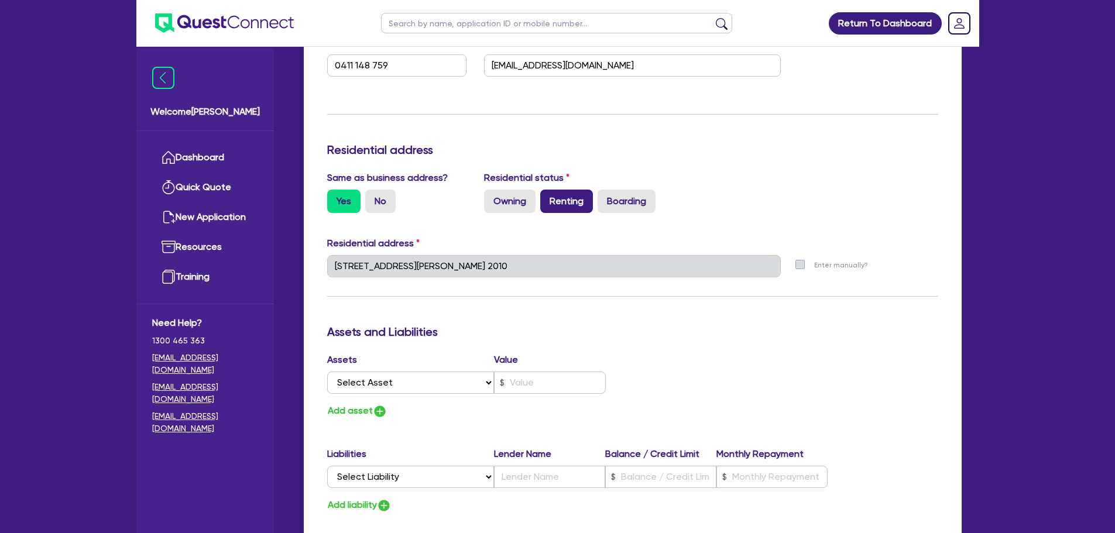
click at [552, 200] on label "Renting" at bounding box center [566, 201] width 53 height 23
click at [548, 197] on input "Renting" at bounding box center [544, 194] width 8 height 8
radio input "true"
type input "0"
type input "0411 148 759"
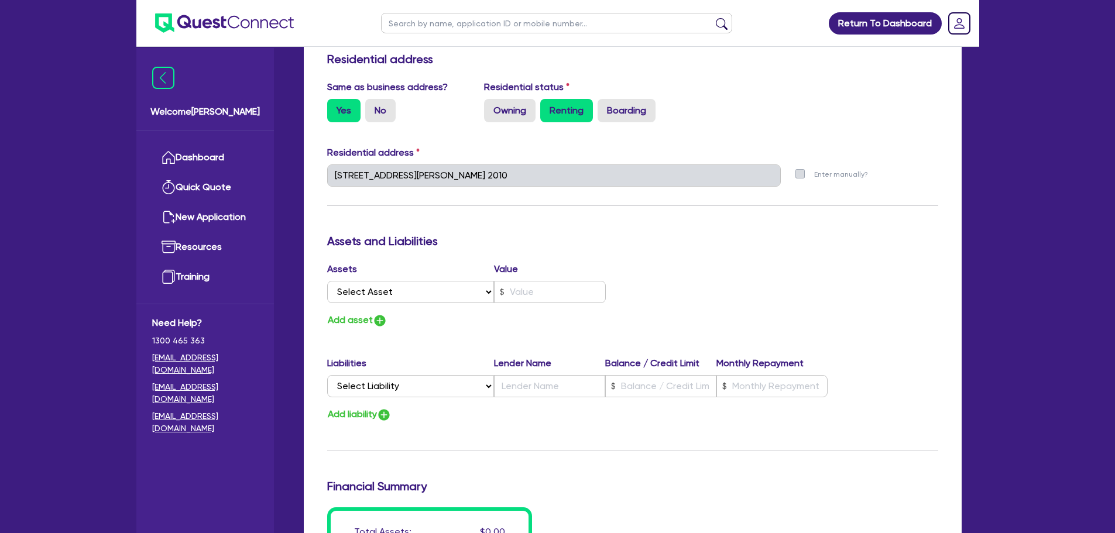
scroll to position [585, 0]
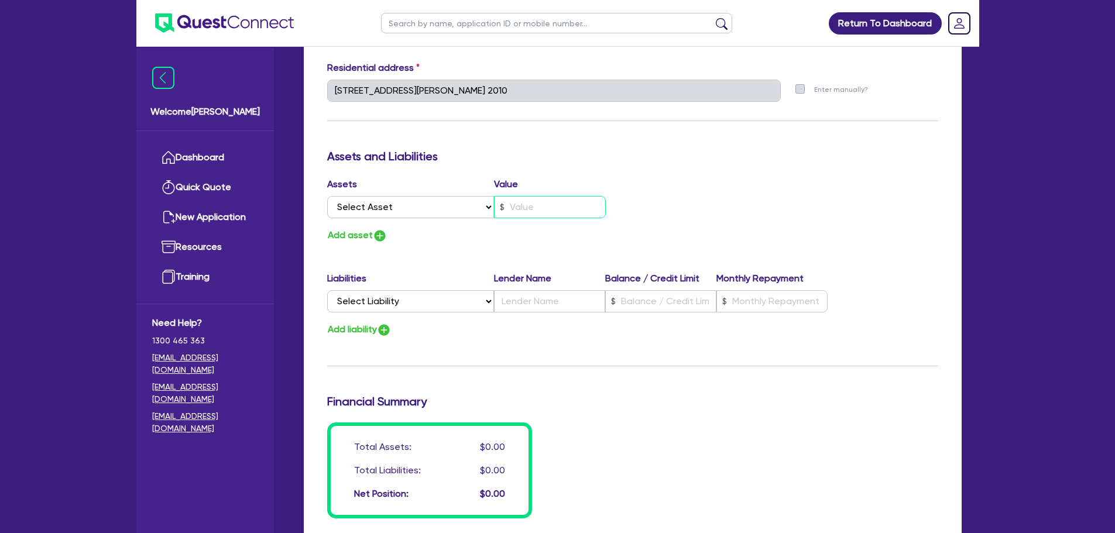
click at [539, 204] on input "text" at bounding box center [550, 207] width 112 height 22
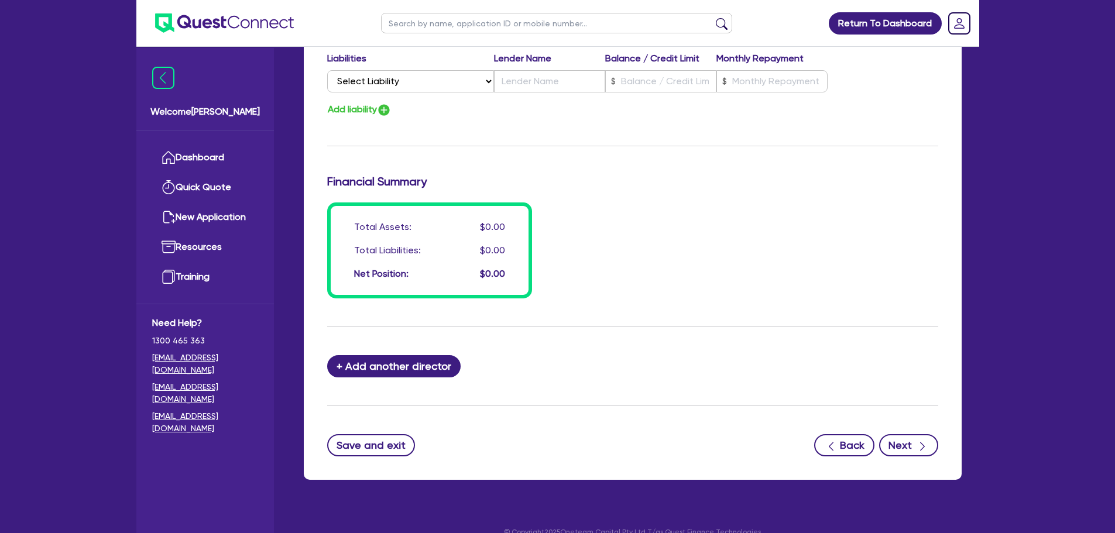
scroll to position [824, 0]
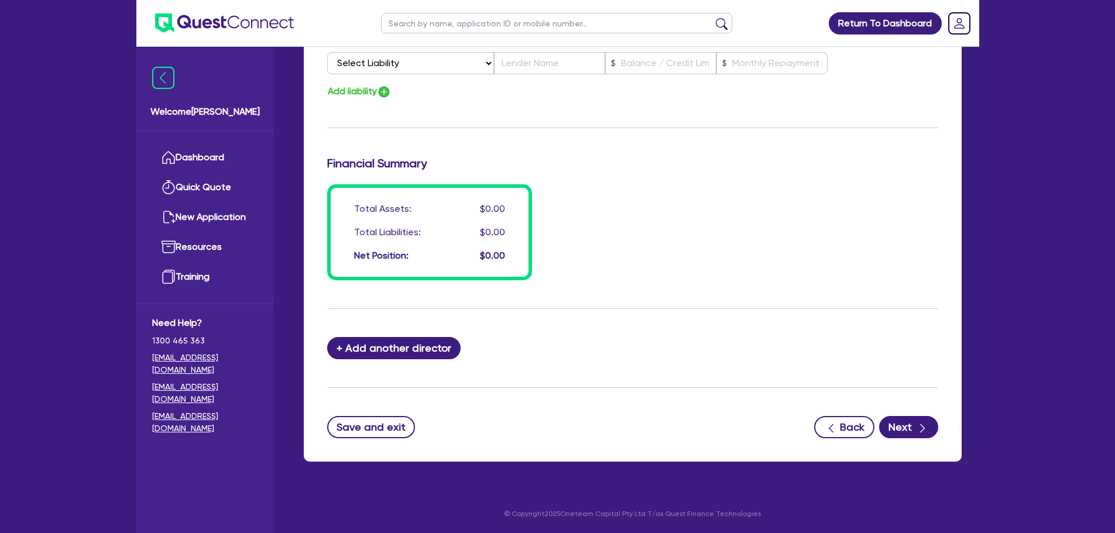
click at [912, 425] on button "Next" at bounding box center [908, 427] width 59 height 22
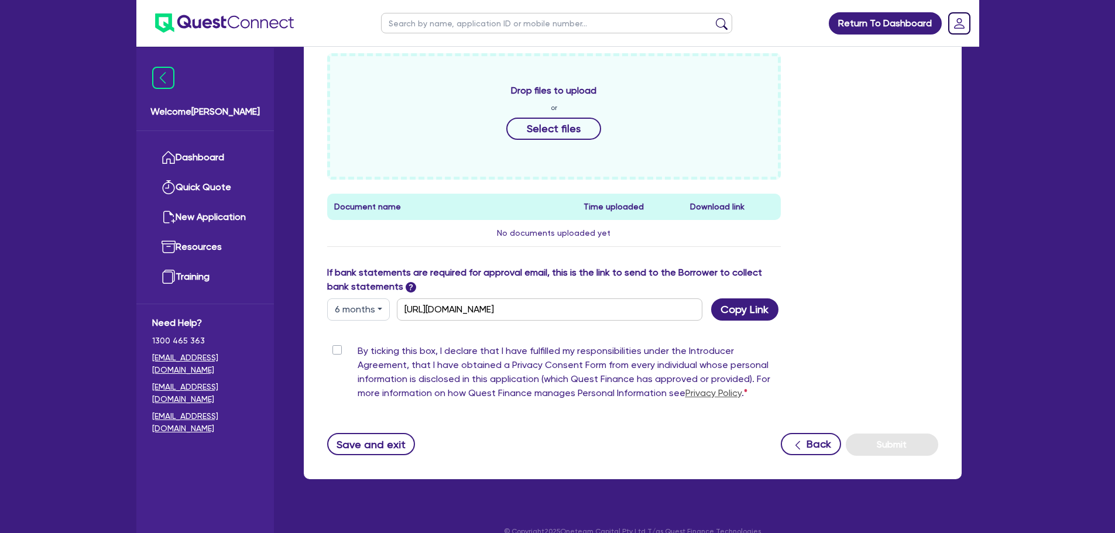
scroll to position [521, 0]
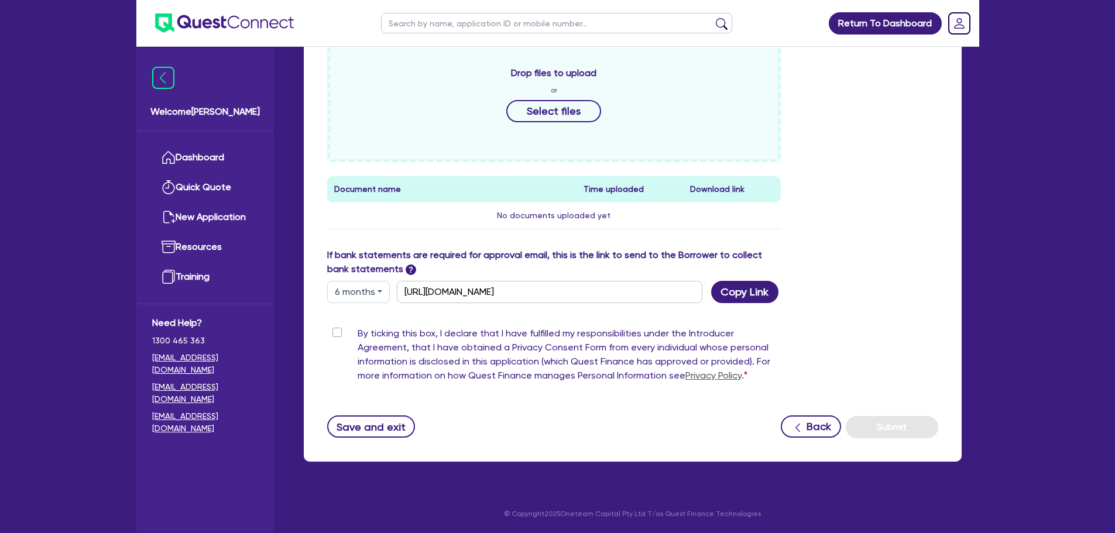
click at [358, 333] on label "By ticking this box, I declare that I have fulfilled my responsibilities under …" at bounding box center [570, 357] width 424 height 61
click at [337, 333] on input "By ticking this box, I declare that I have fulfilled my responsibilities under …" at bounding box center [331, 332] width 9 height 11
checkbox input "true"
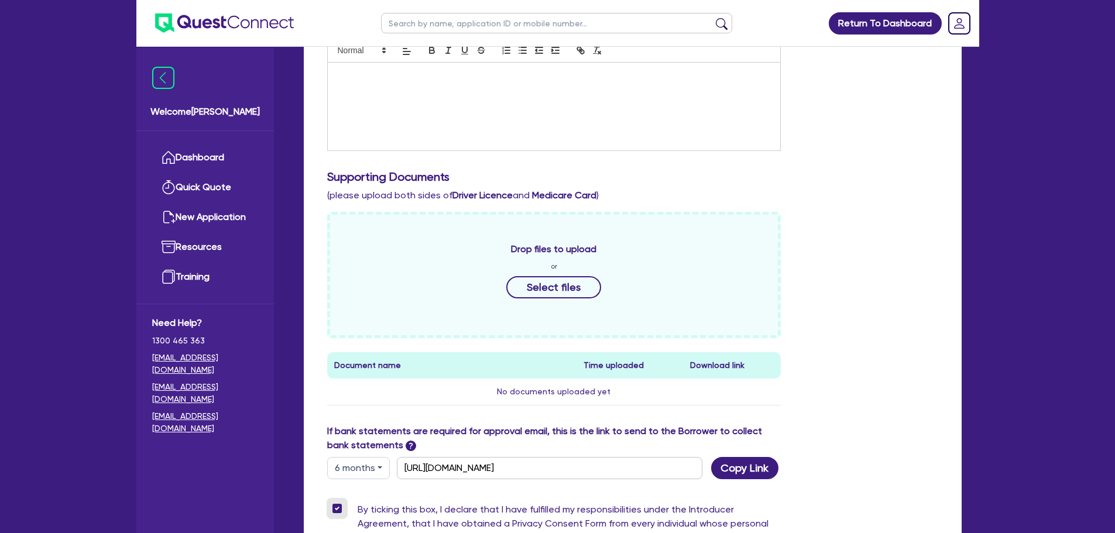
scroll to position [53, 0]
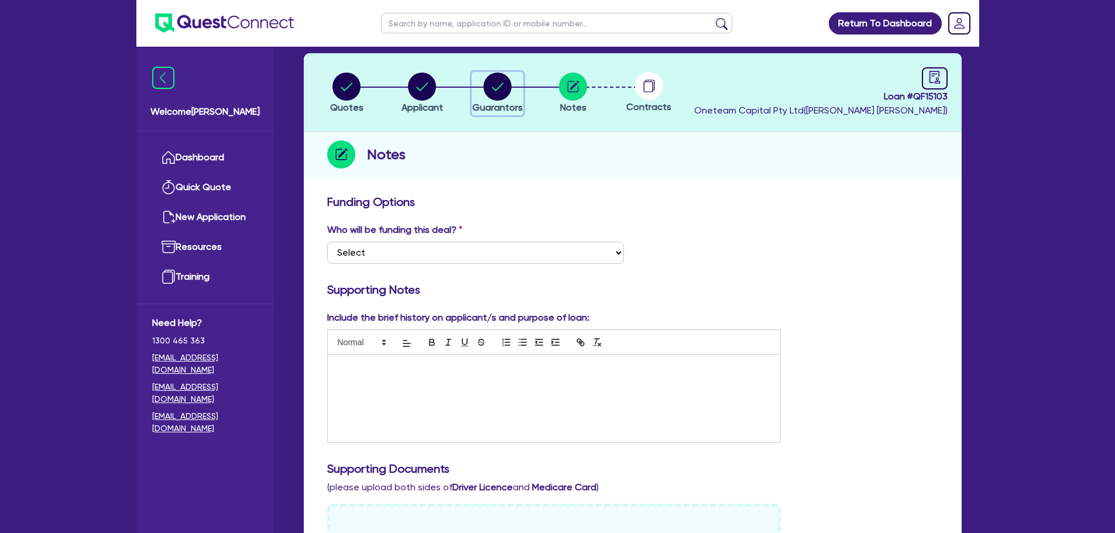
click at [498, 90] on circle "button" at bounding box center [498, 87] width 28 height 28
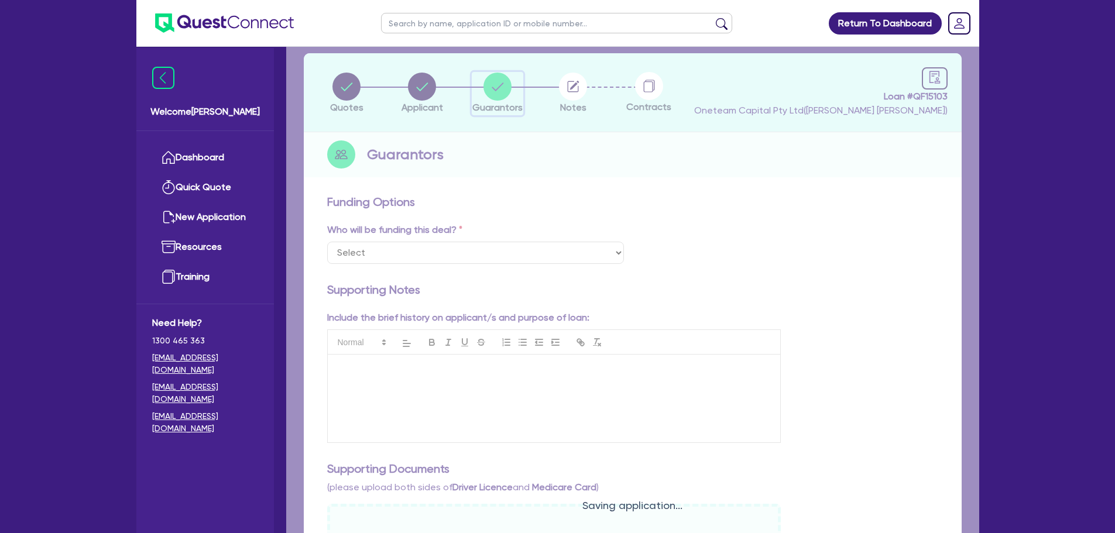
select select "MR"
select select "SINGLE"
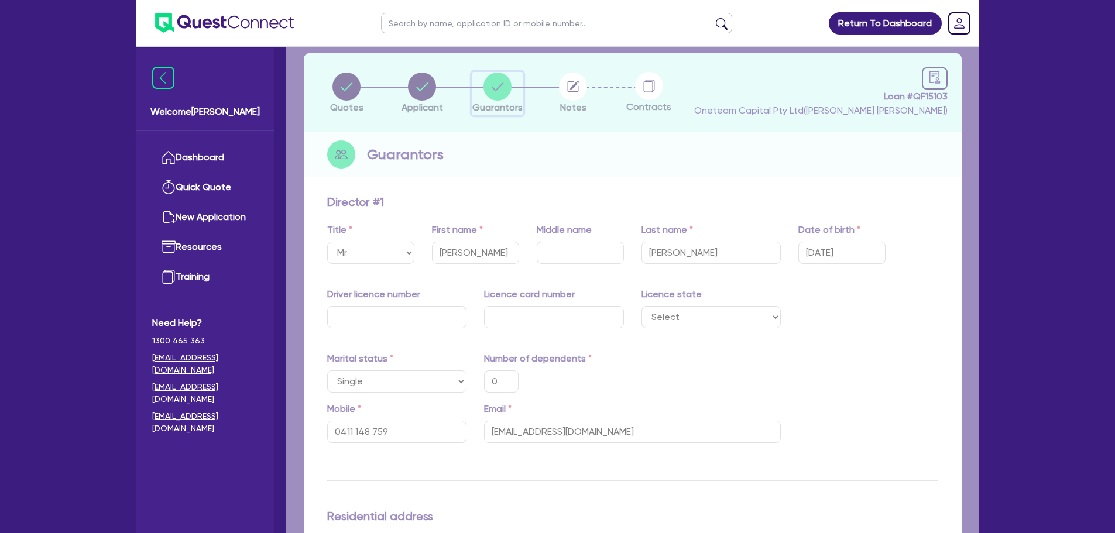
type input "0"
type input "0411 148 759"
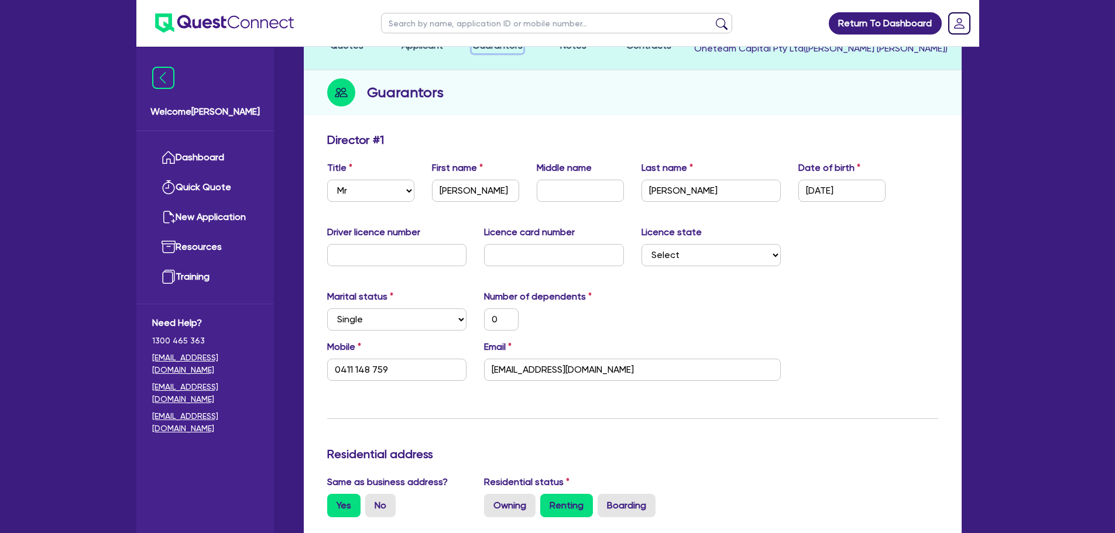
scroll to position [117, 0]
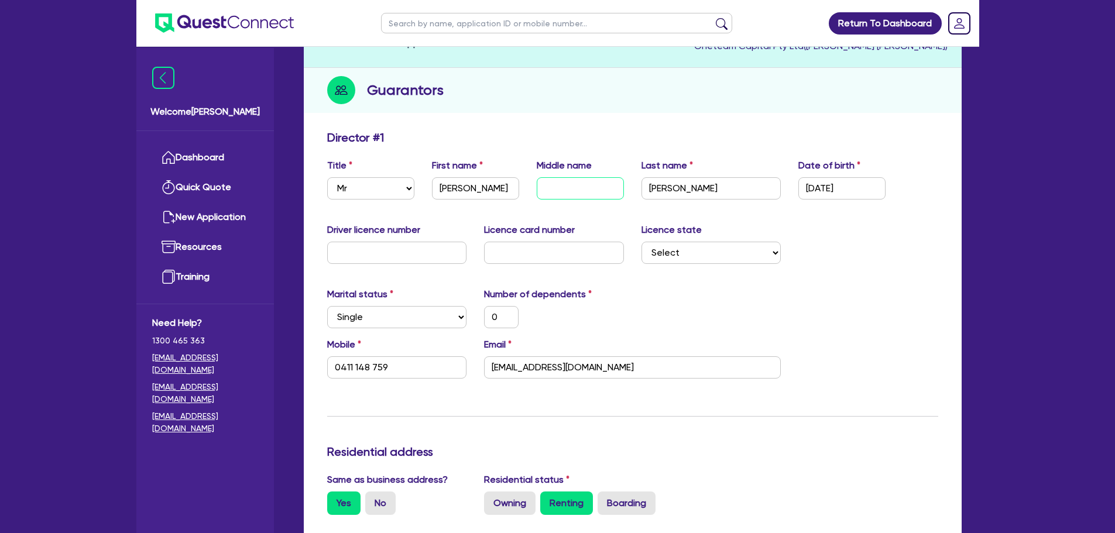
click at [575, 194] on input "text" at bounding box center [580, 188] width 87 height 22
type input "J"
type input "0"
type input "0411 148 759"
type input "Jo"
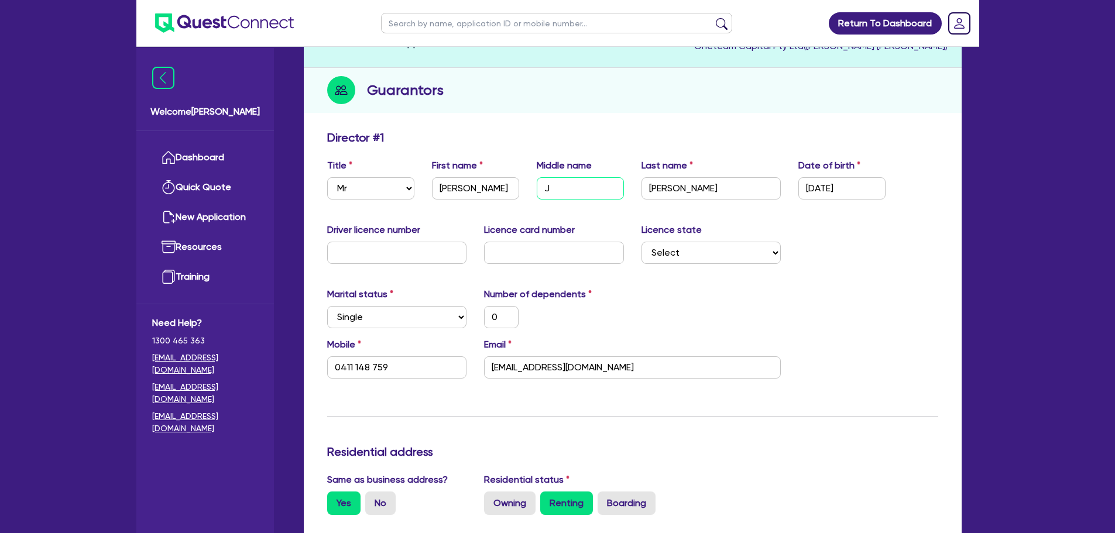
type input "0"
type input "0411 148 759"
type input "Joh"
type input "0"
type input "0411 148 759"
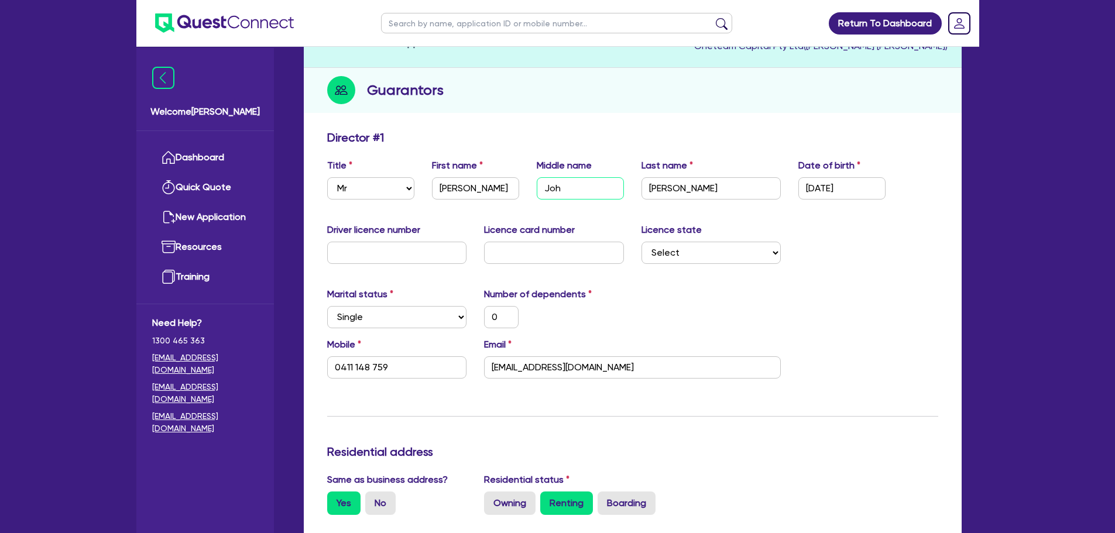
type input "[PERSON_NAME]"
type input "0"
type input "0411 148 759"
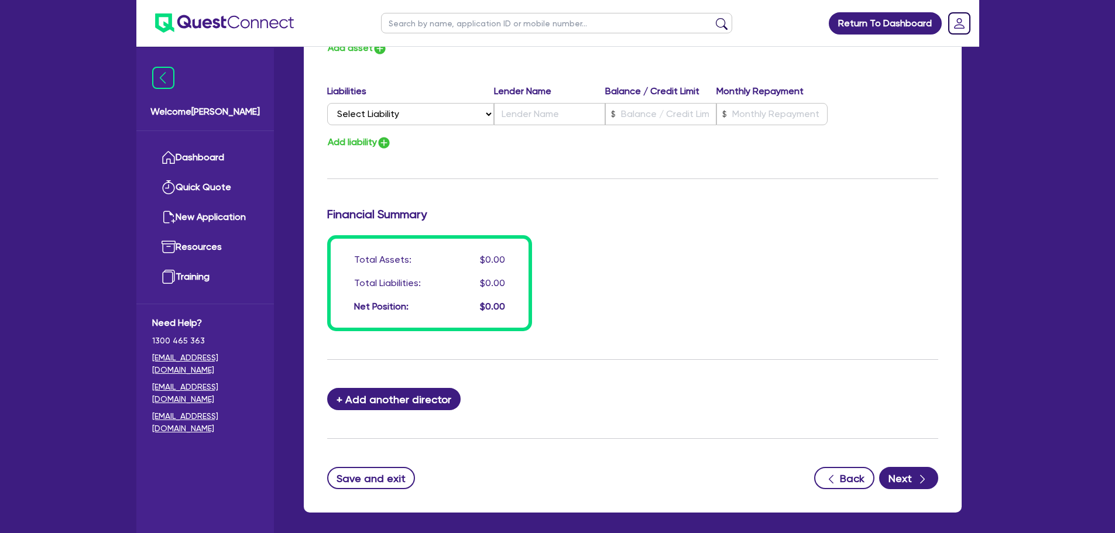
scroll to position [833, 0]
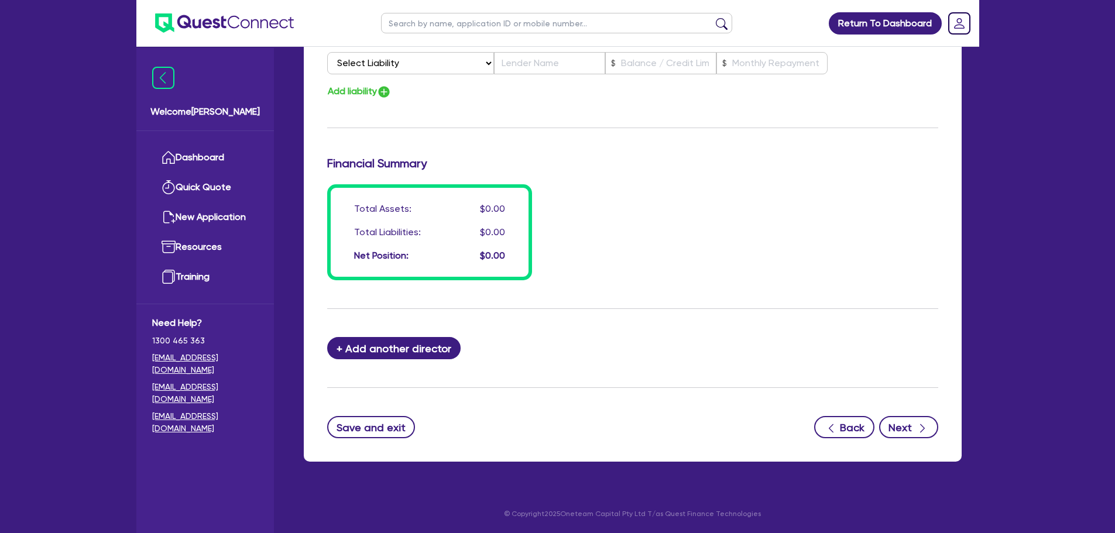
type input "[PERSON_NAME]"
click at [909, 428] on button "Next" at bounding box center [908, 427] width 59 height 22
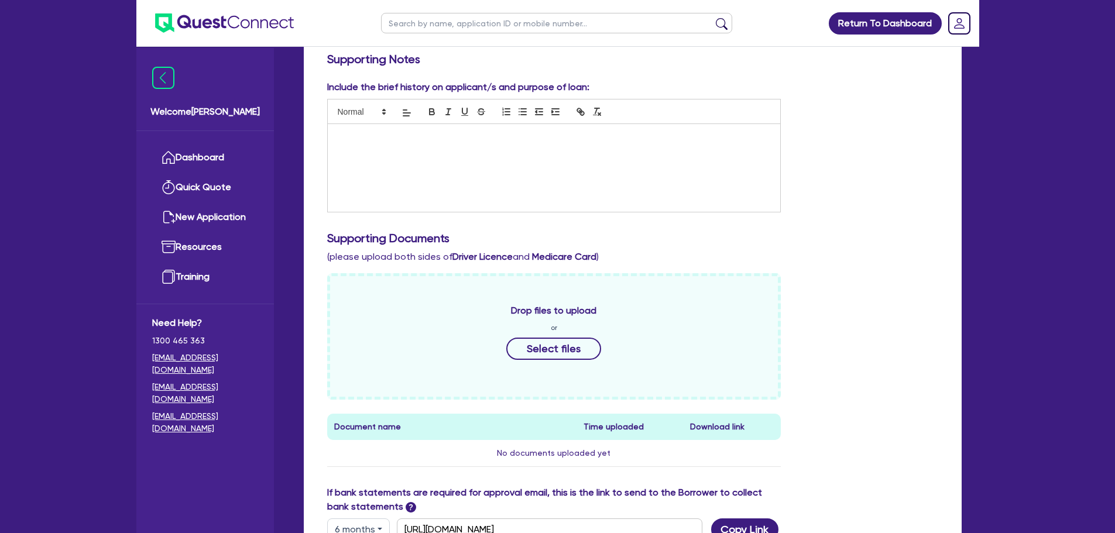
scroll to position [176, 0]
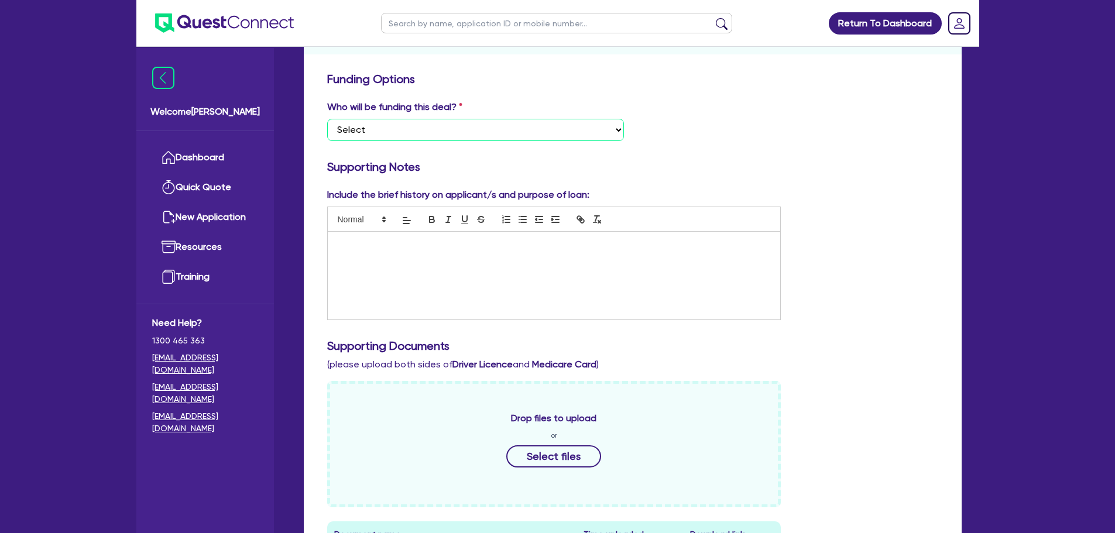
click at [530, 131] on select "Select I want Quest to fund 100% I will fund 100% I will co-fund with Quest Oth…" at bounding box center [475, 130] width 297 height 22
select select "Other"
click at [327, 119] on select "Select I want Quest to fund 100% I will fund 100% I will co-fund with Quest Oth…" at bounding box center [475, 130] width 297 height 22
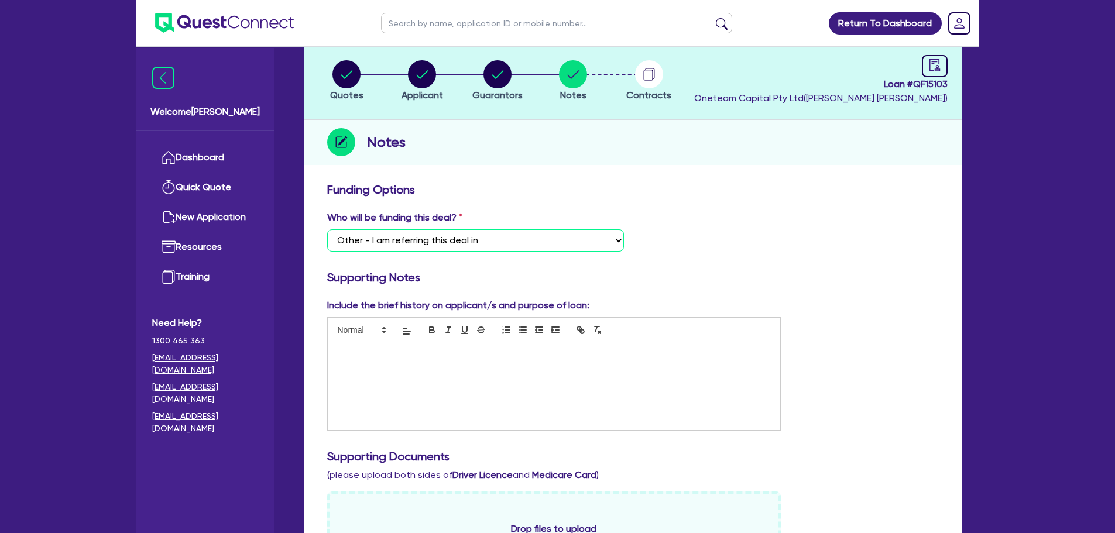
scroll to position [0, 0]
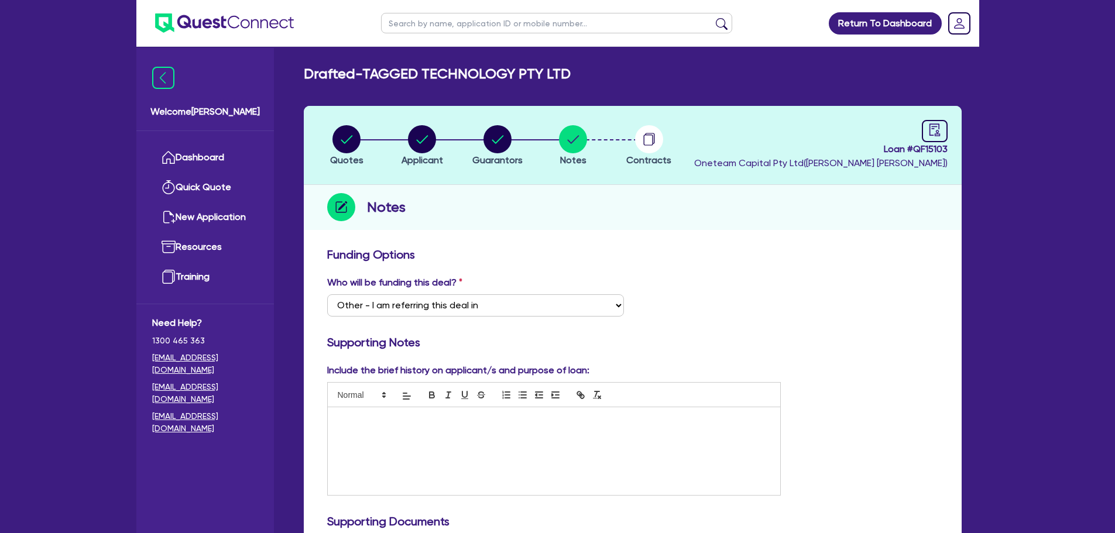
click at [808, 261] on h3 "Funding Options" at bounding box center [632, 255] width 611 height 14
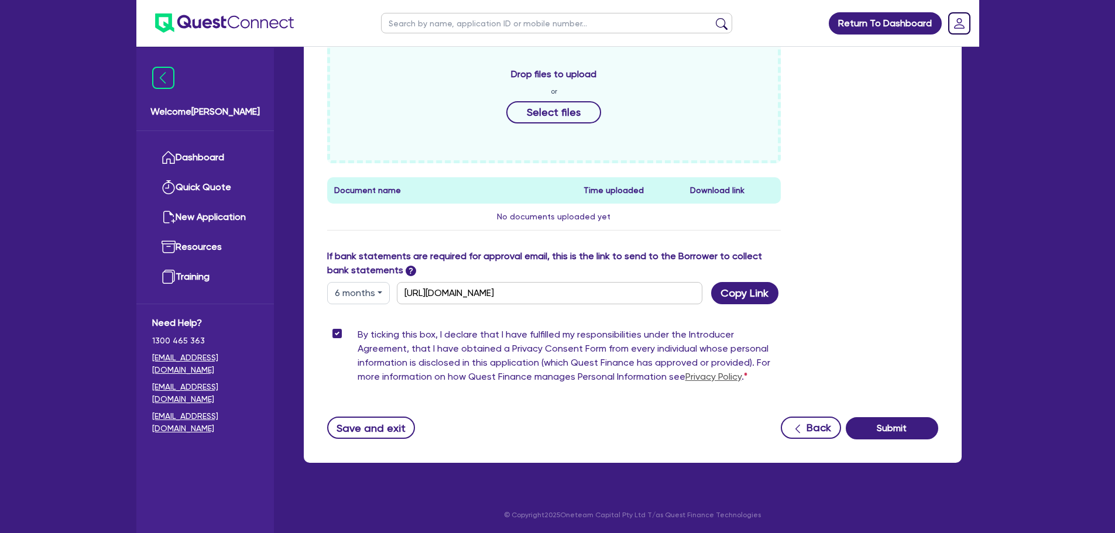
scroll to position [521, 0]
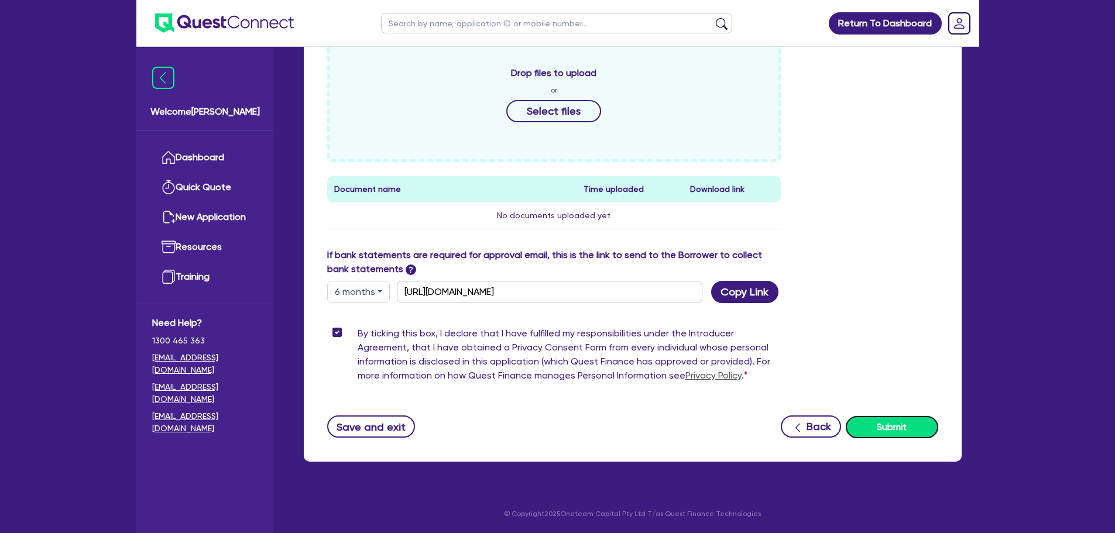
click at [883, 425] on button "Submit" at bounding box center [892, 427] width 92 height 22
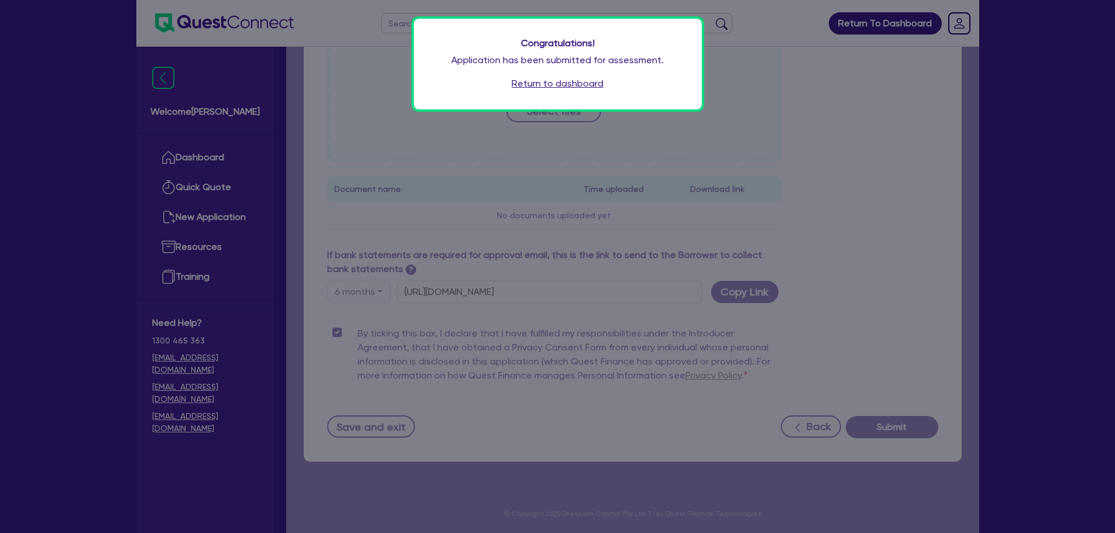
click at [560, 88] on link "Return to dashboard" at bounding box center [558, 84] width 92 height 14
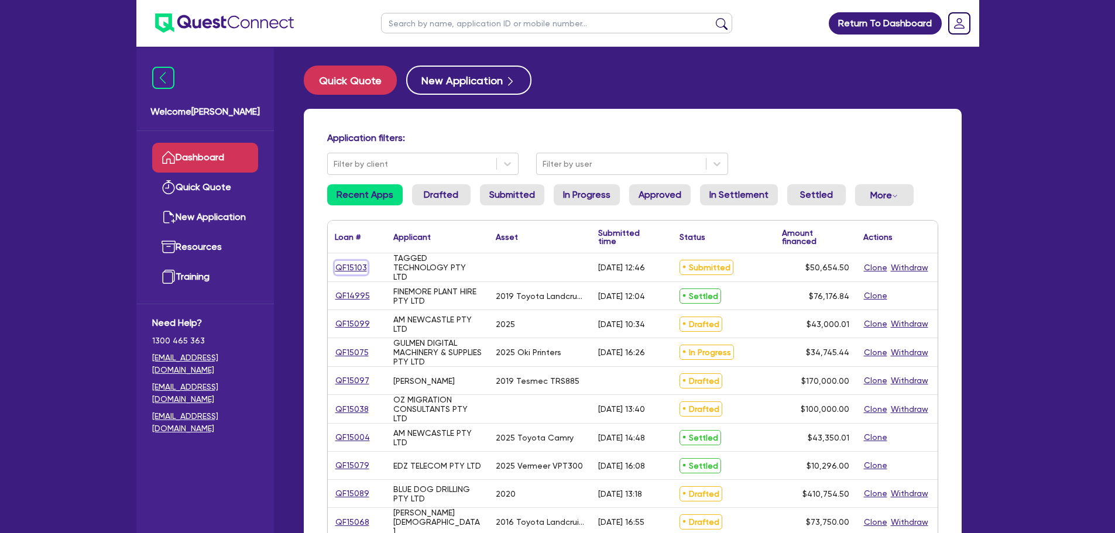
click at [351, 270] on link "QF15103" at bounding box center [351, 267] width 33 height 13
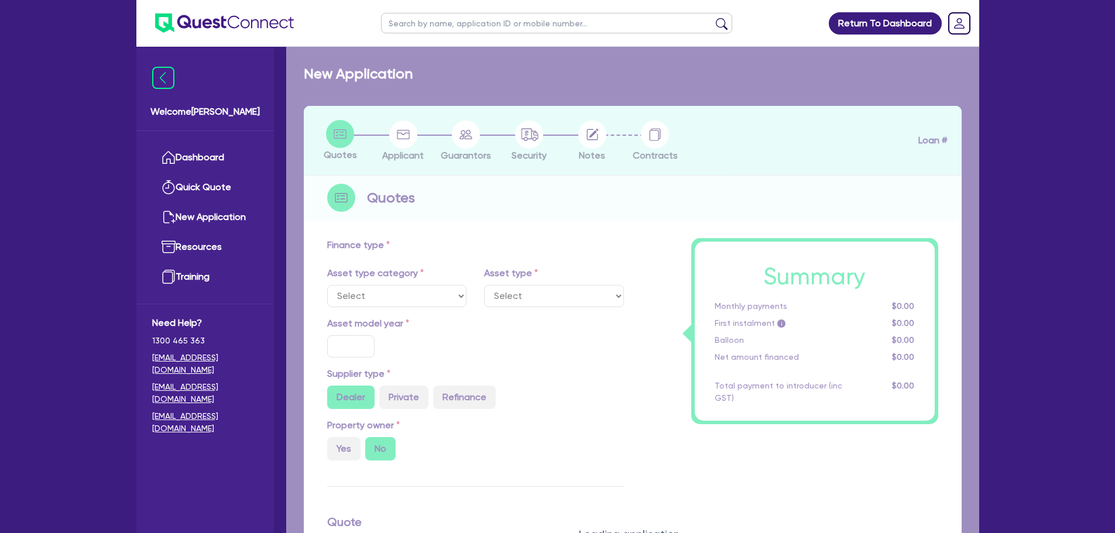
type input "50,000"
type input "8"
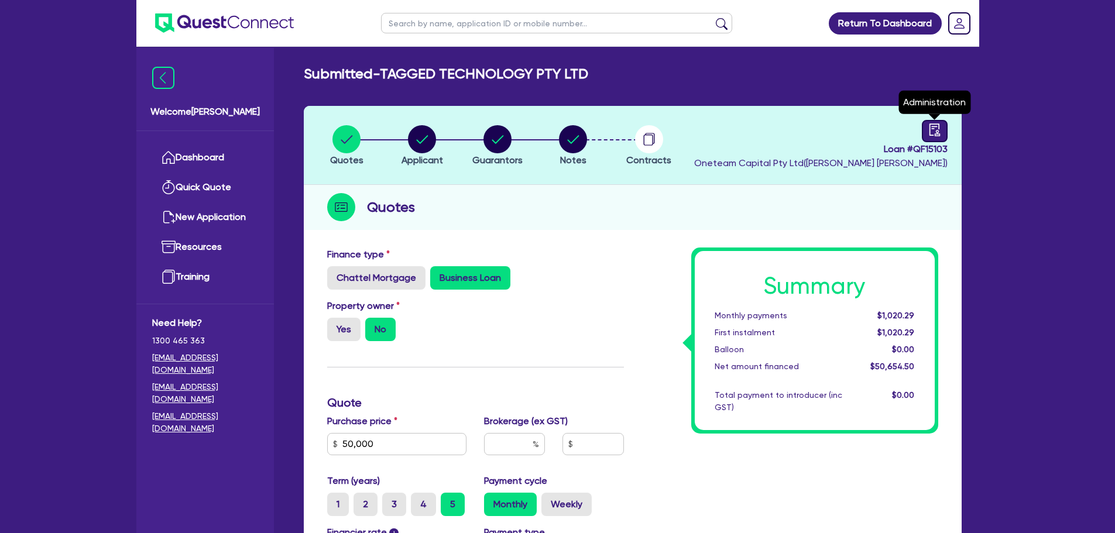
click at [931, 130] on icon "audit" at bounding box center [934, 130] width 13 height 13
select select "SUBMITTED_NEW"
select select "Other"
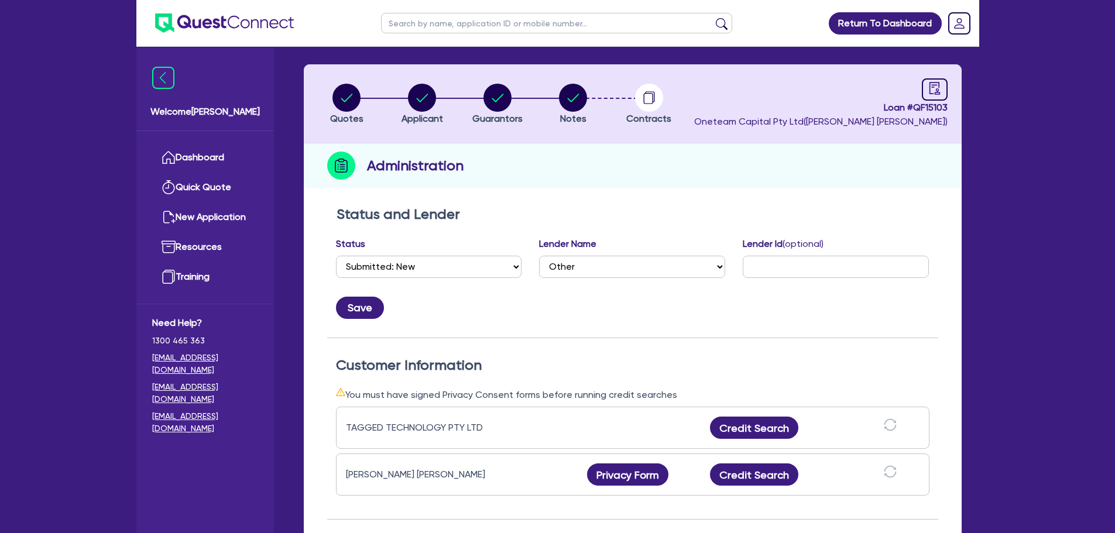
scroll to position [176, 0]
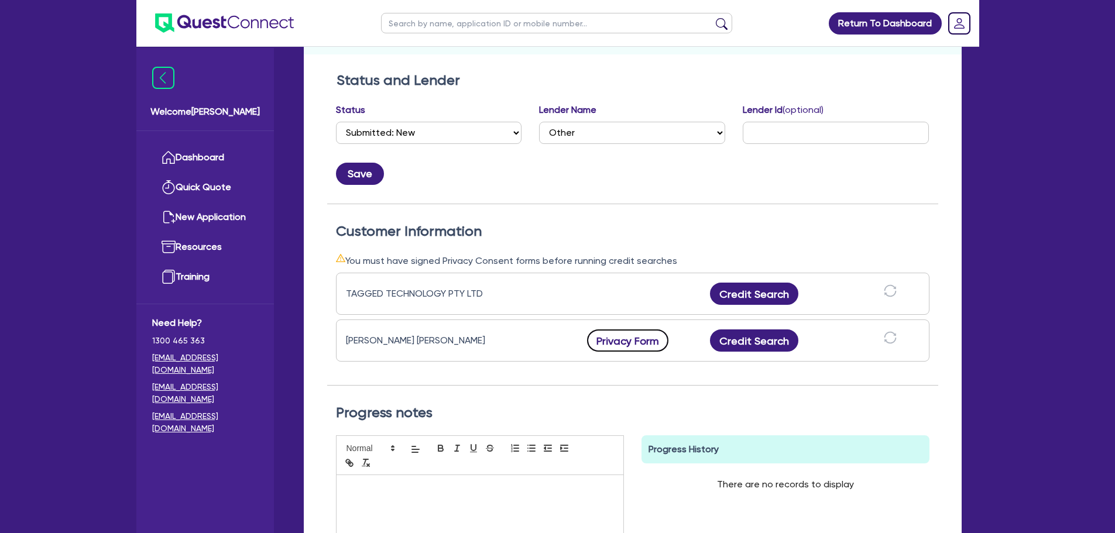
click at [629, 341] on button "Privacy Form" at bounding box center [628, 341] width 82 height 22
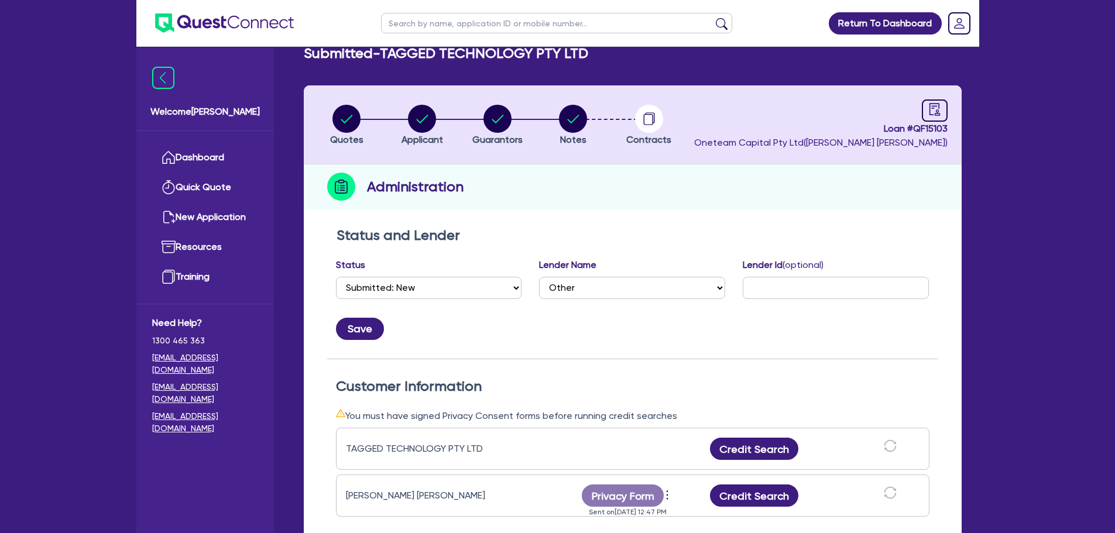
scroll to position [0, 0]
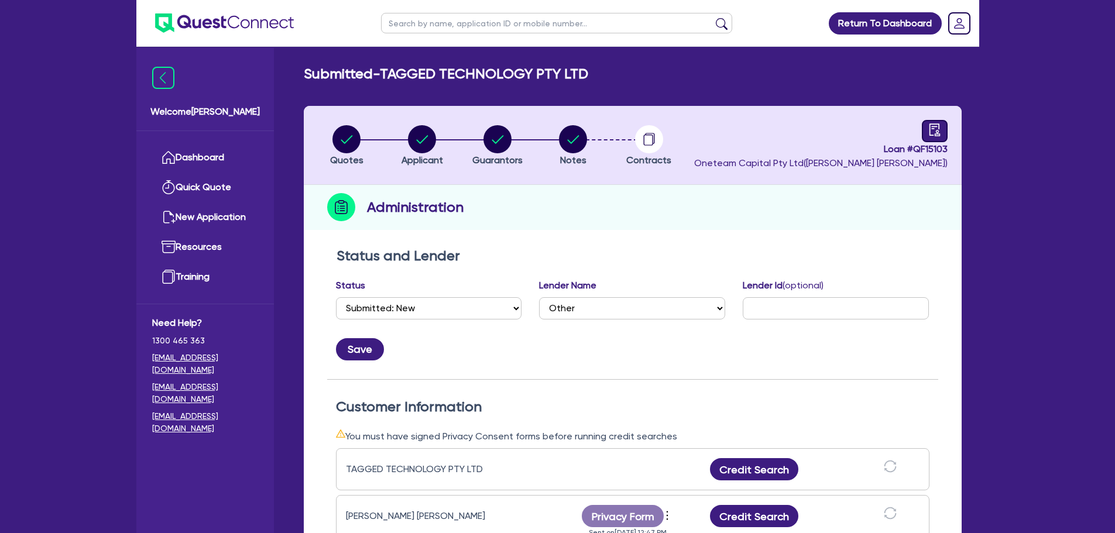
click at [939, 127] on icon "audit" at bounding box center [934, 130] width 13 height 13
click at [574, 145] on circle "button" at bounding box center [573, 139] width 28 height 28
select select "Other"
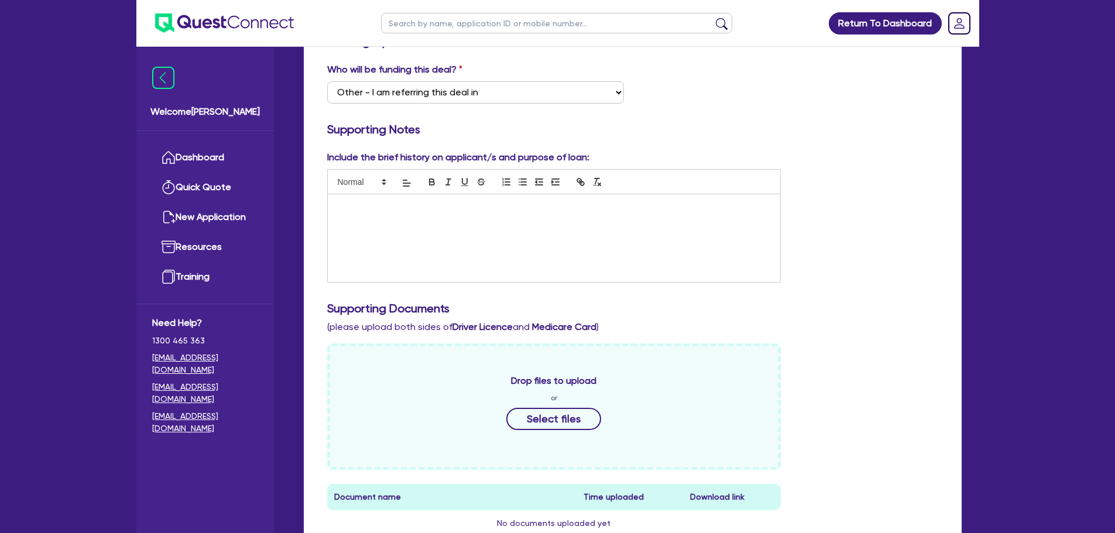
scroll to position [410, 0]
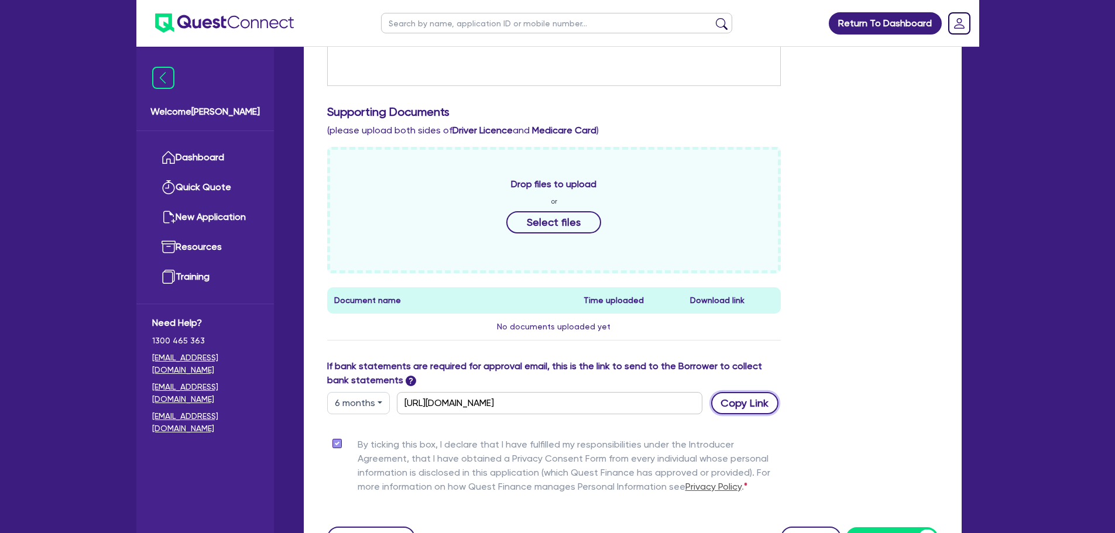
click at [736, 409] on button "Copy Link" at bounding box center [744, 403] width 67 height 22
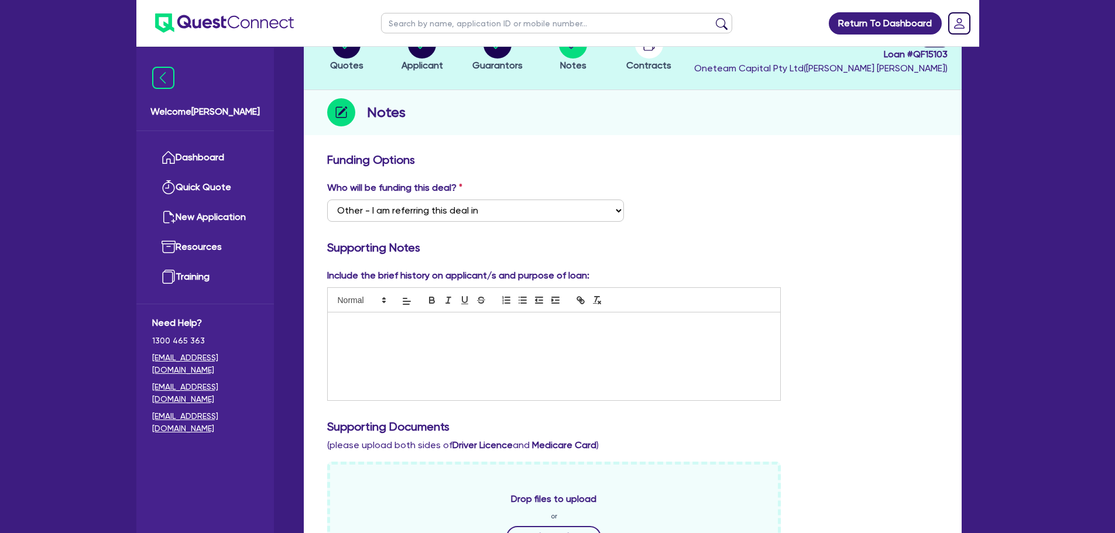
scroll to position [0, 0]
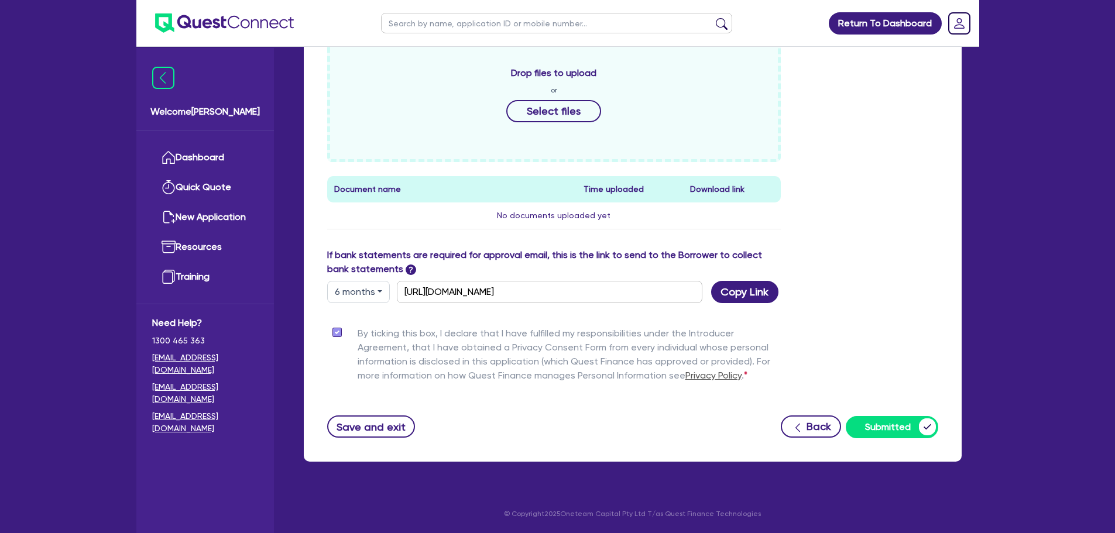
click at [815, 200] on div "Drop files to upload or Select files Document name Time uploaded Download link …" at bounding box center [632, 142] width 629 height 213
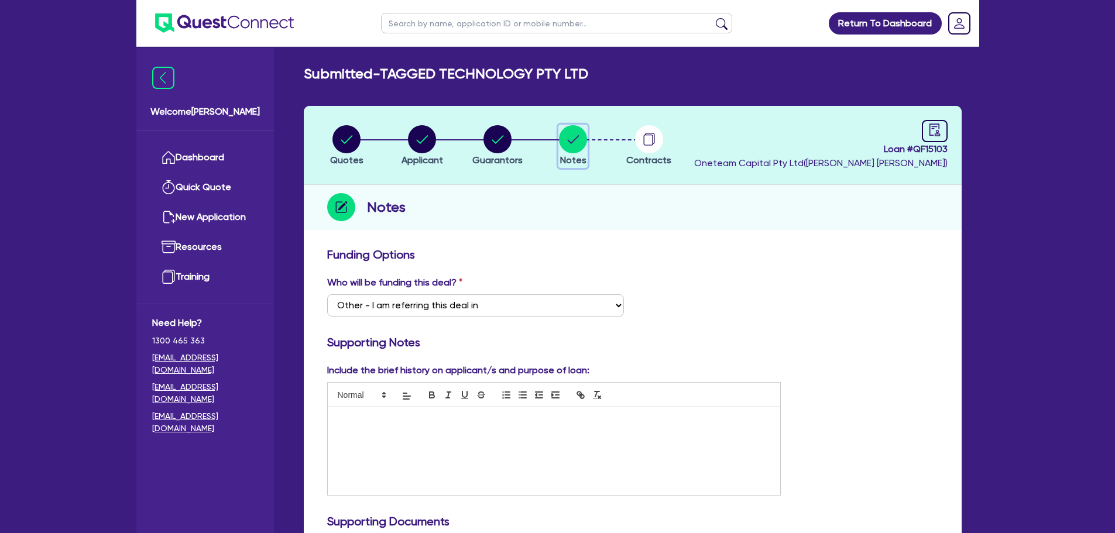
click at [584, 133] on circle "button" at bounding box center [573, 139] width 28 height 28
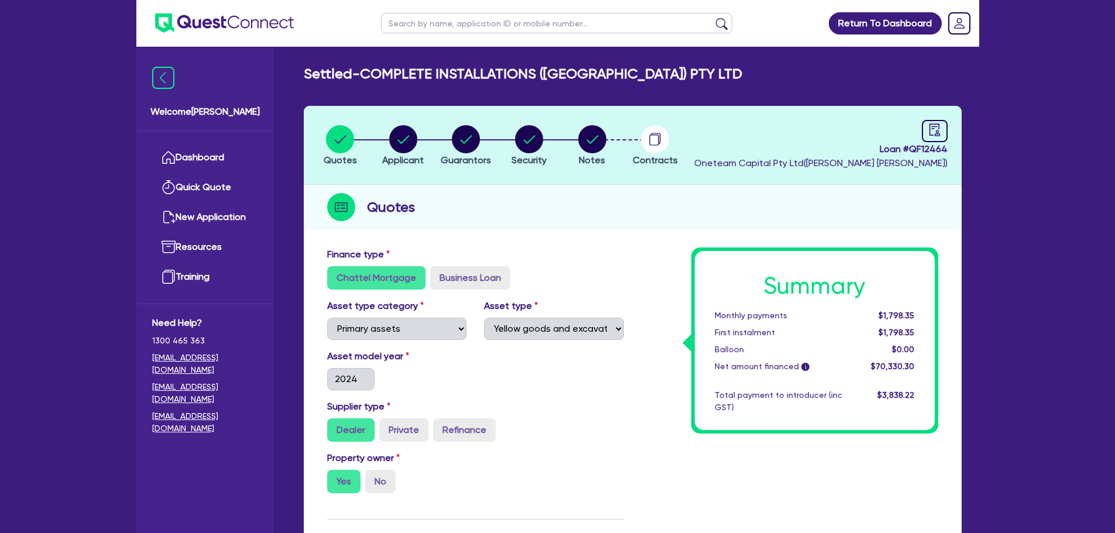
select select "PRIMARY_ASSETS"
select select "YELLOW_GOODS_AND_EXCAVATORS"
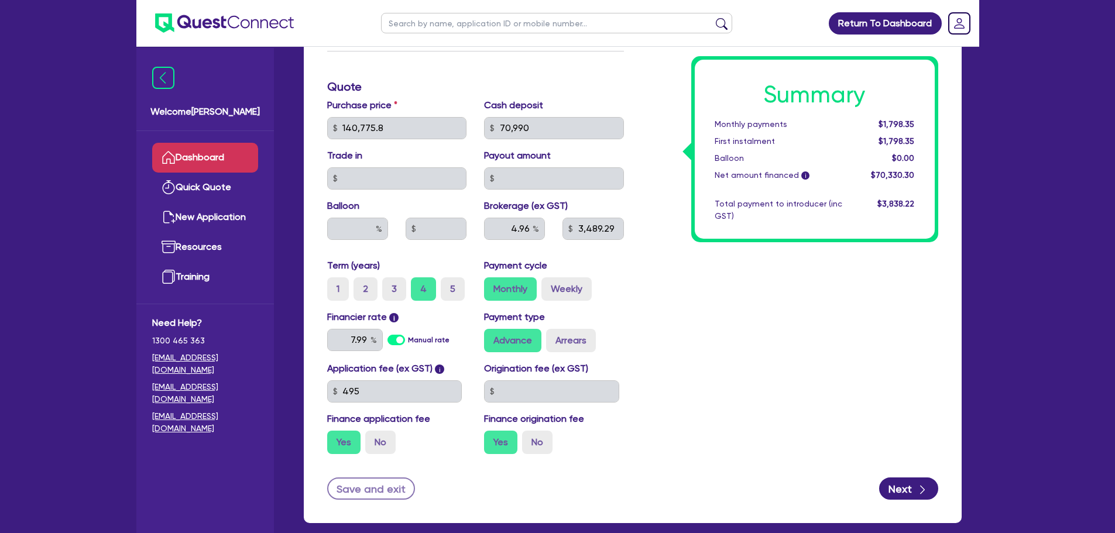
click at [213, 146] on link "Dashboard" at bounding box center [205, 158] width 106 height 30
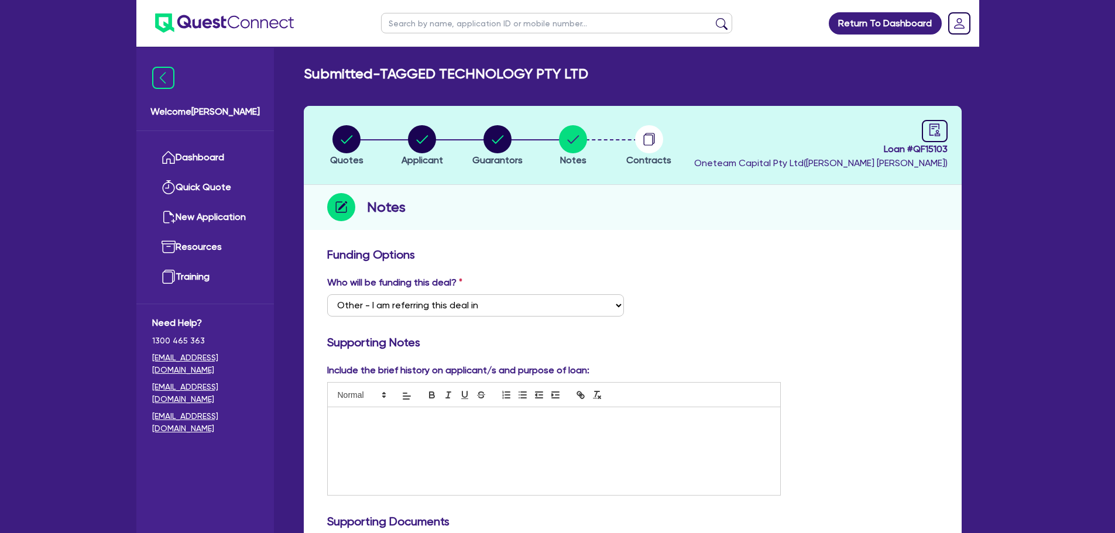
select select "Other"
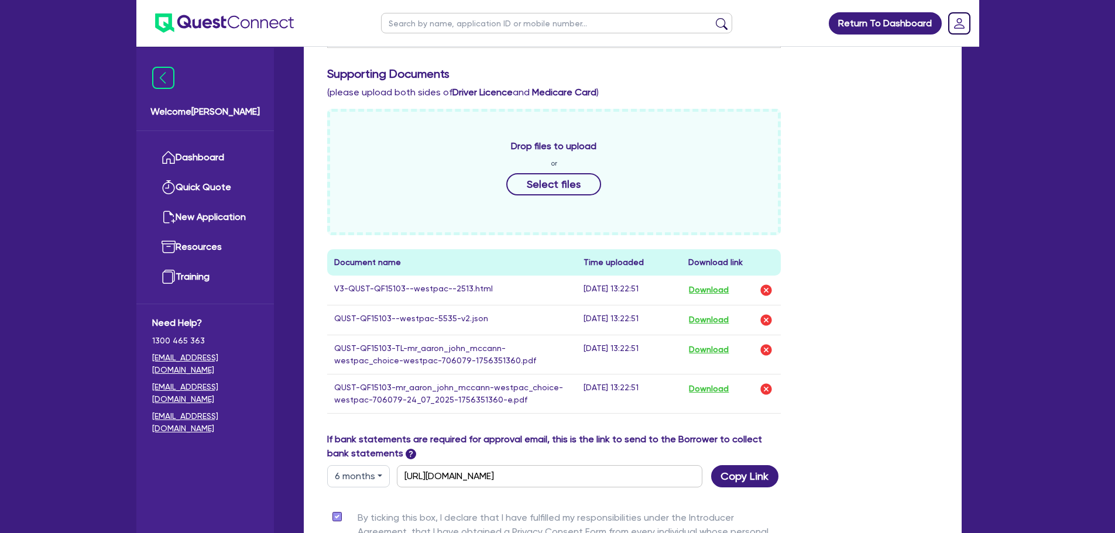
scroll to position [468, 0]
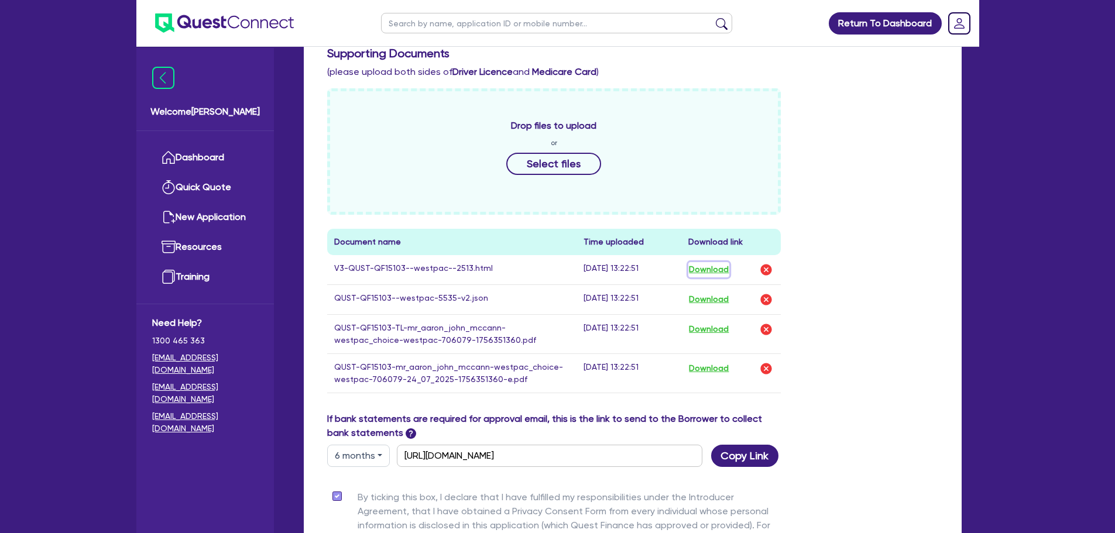
click at [729, 270] on button "Download" at bounding box center [708, 269] width 41 height 15
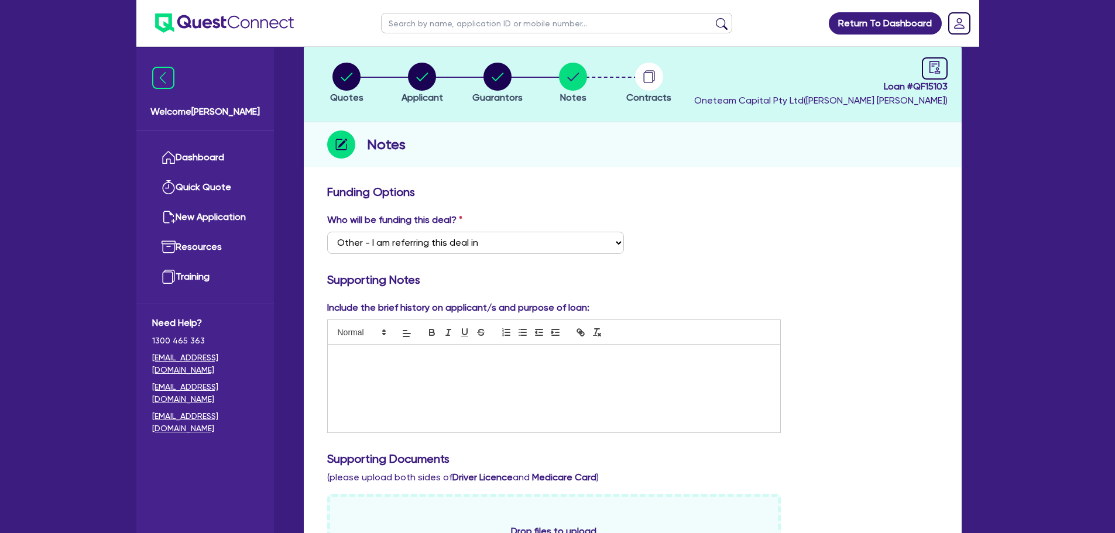
scroll to position [0, 0]
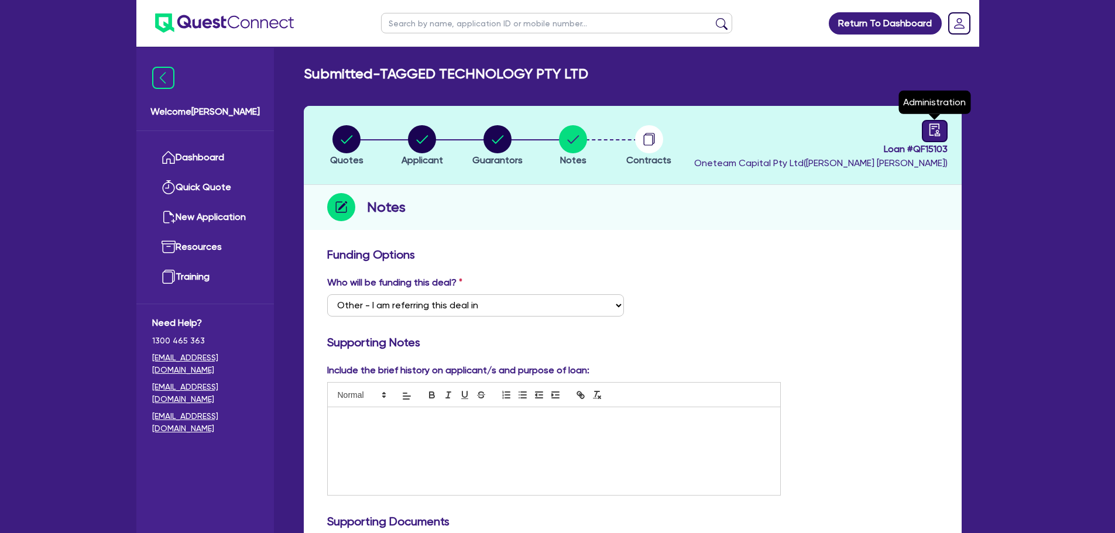
click at [930, 129] on icon "audit" at bounding box center [934, 130] width 11 height 12
select select "SUBMITTED_NEW"
select select "Other"
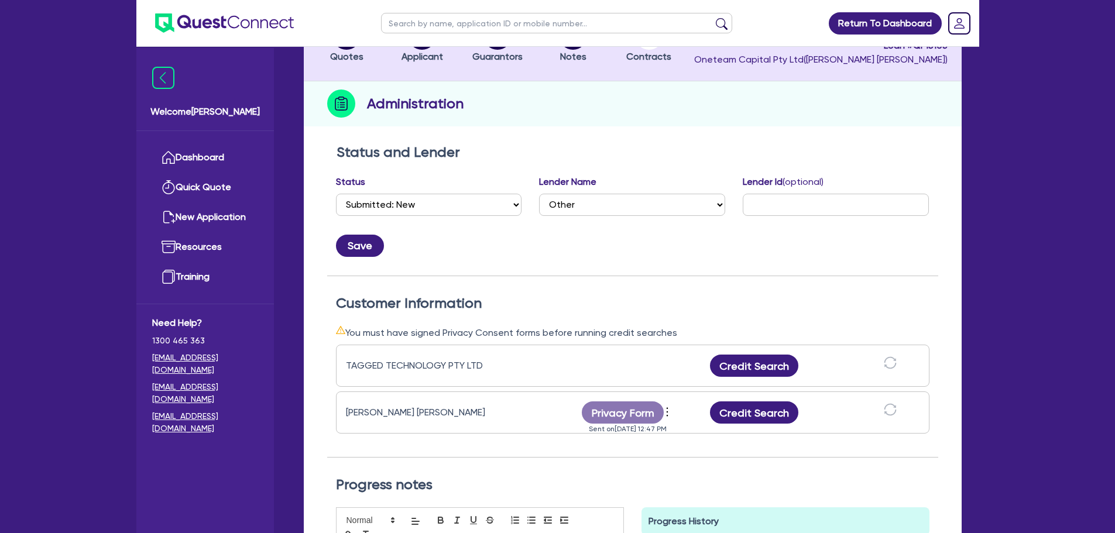
scroll to position [234, 0]
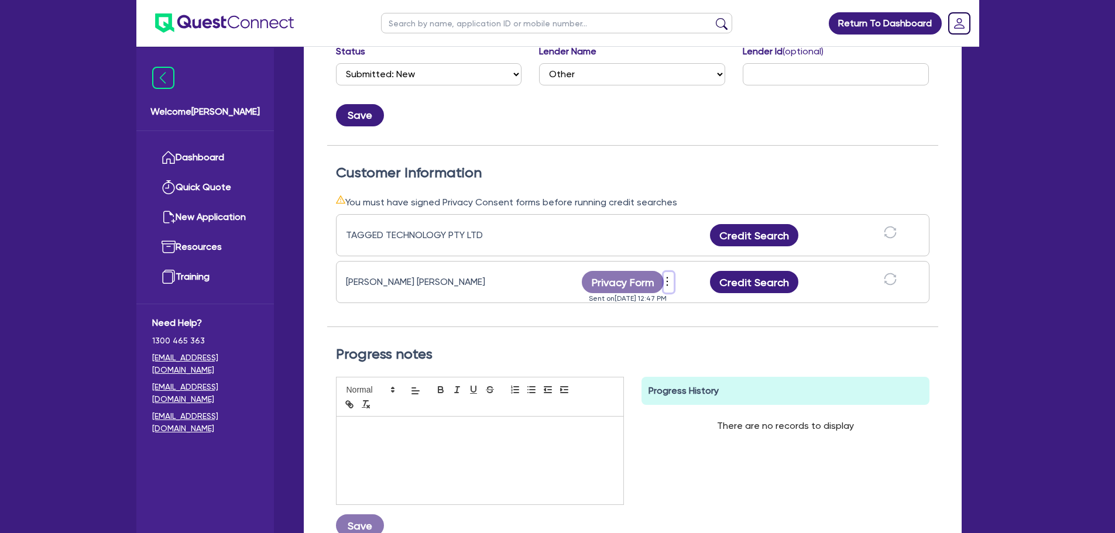
click at [666, 280] on icon "more" at bounding box center [668, 282] width 12 height 18
click at [724, 301] on link "Send new privacy form" at bounding box center [730, 299] width 112 height 17
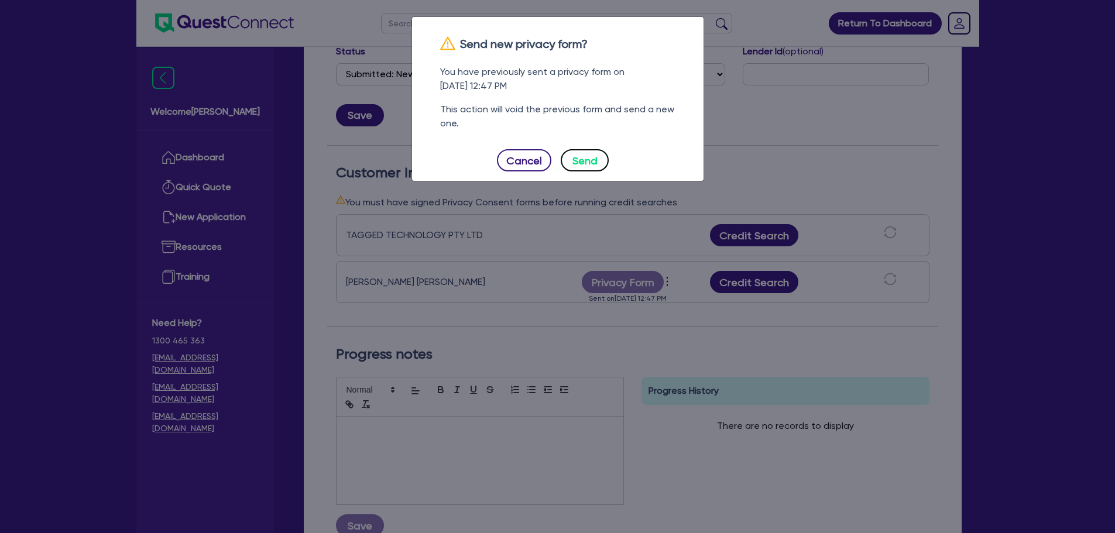
click at [594, 164] on button "Send" at bounding box center [585, 160] width 48 height 22
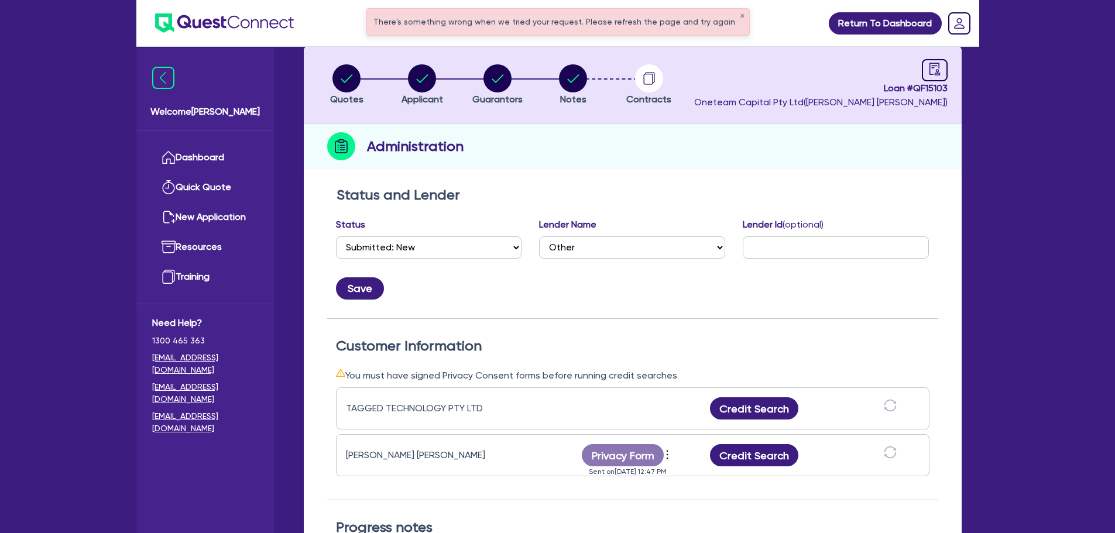
scroll to position [59, 0]
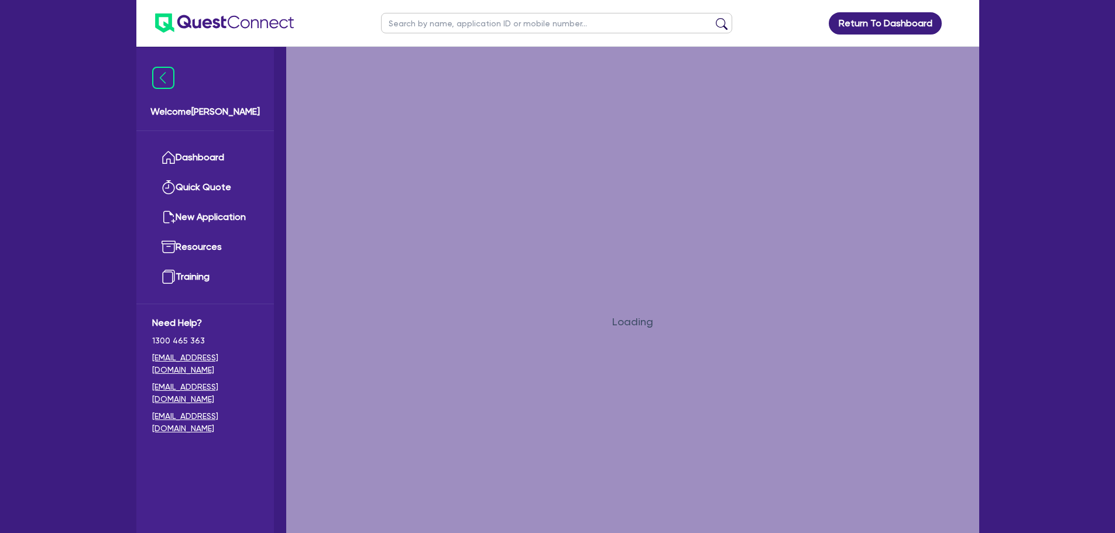
select select "QUOTED"
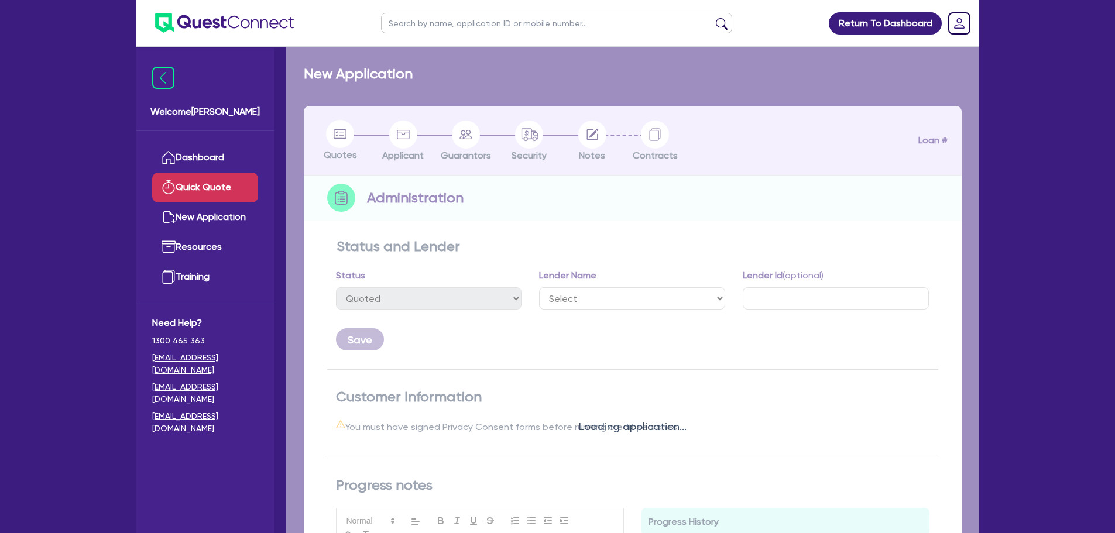
select select "Other"
select select "SUBMITTED_NEW"
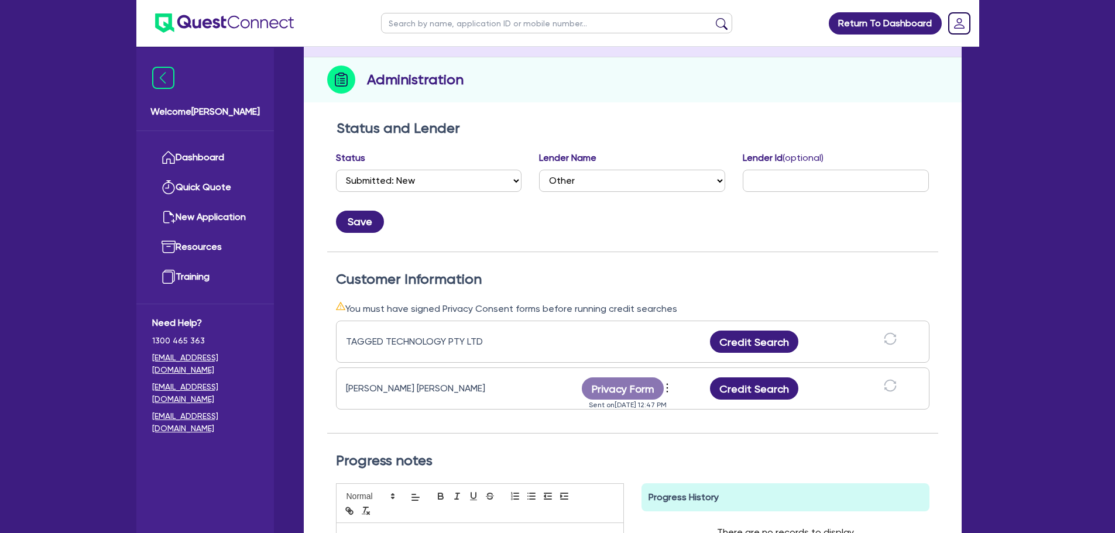
scroll to position [176, 0]
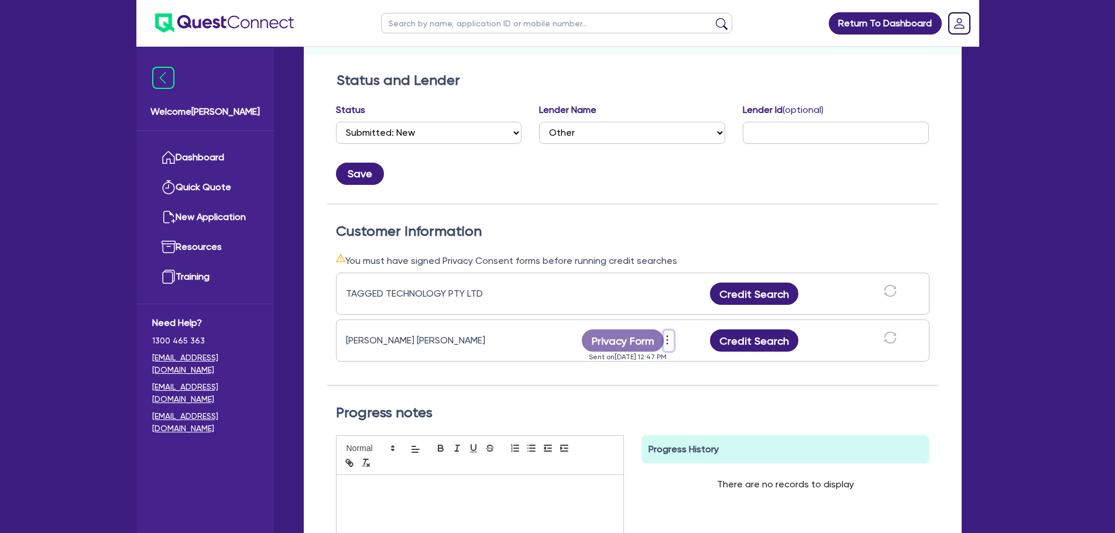
click at [667, 340] on icon "more" at bounding box center [668, 340] width 2 height 9
click at [709, 357] on link "Send new privacy form" at bounding box center [730, 357] width 112 height 17
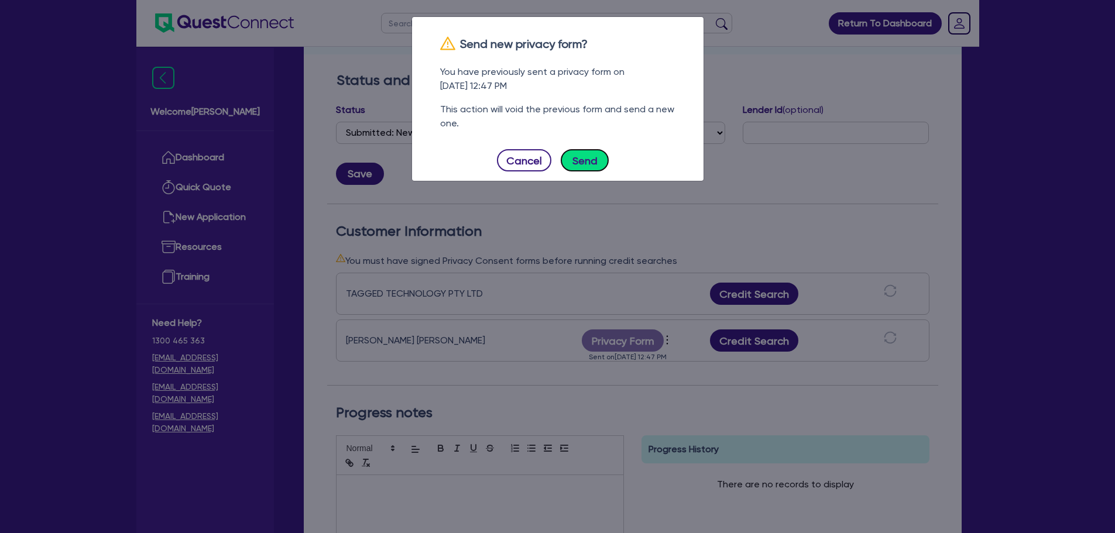
click at [587, 165] on button "Send" at bounding box center [585, 160] width 48 height 22
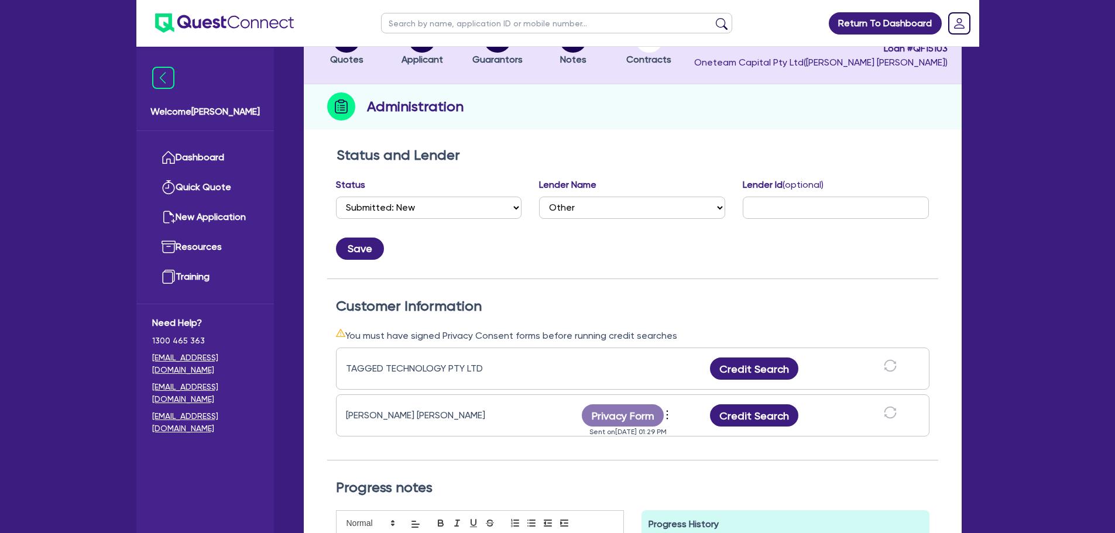
scroll to position [0, 0]
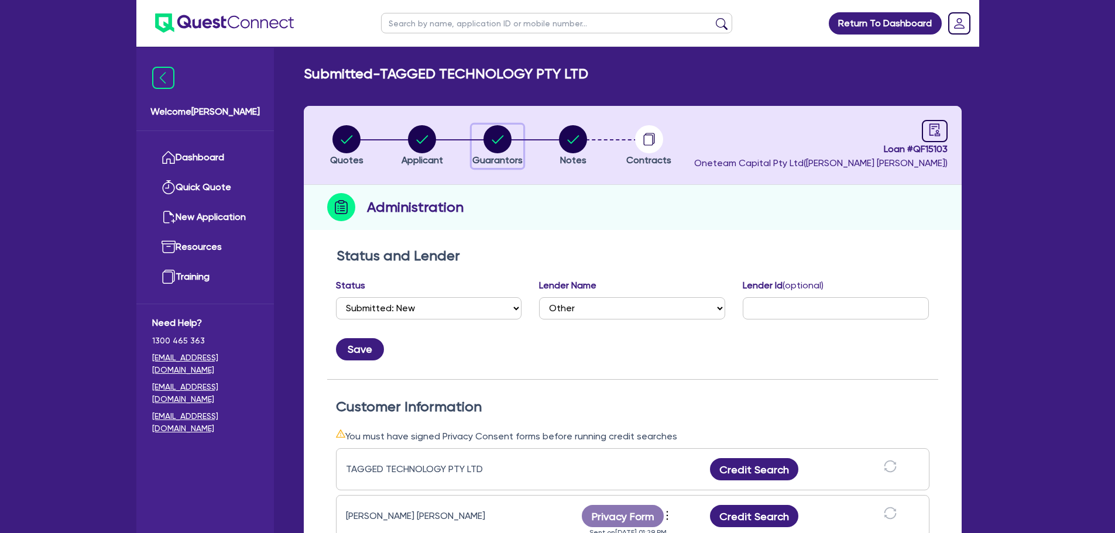
drag, startPoint x: 506, startPoint y: 149, endPoint x: 512, endPoint y: 173, distance: 25.3
click at [505, 148] on icon "button" at bounding box center [498, 139] width 28 height 28
select select "MR"
select select "SINGLE"
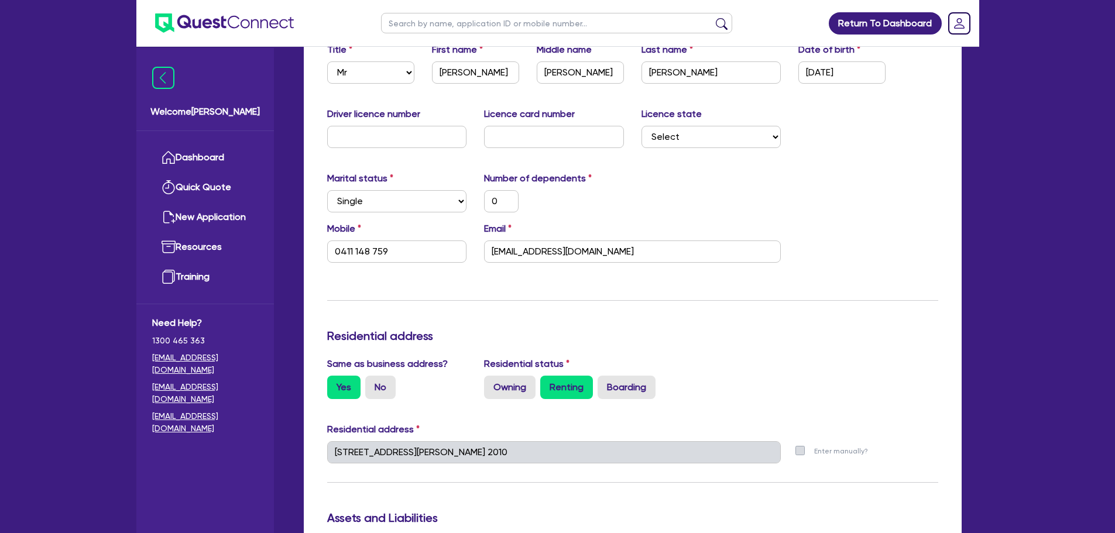
scroll to position [234, 0]
click at [405, 136] on input "text" at bounding box center [397, 136] width 140 height 22
click at [721, 141] on select "Select [GEOGRAPHIC_DATA] [GEOGRAPHIC_DATA] [GEOGRAPHIC_DATA] [GEOGRAPHIC_DATA] …" at bounding box center [712, 136] width 140 height 22
select select "QLD"
click at [642, 125] on select "Select [GEOGRAPHIC_DATA] [GEOGRAPHIC_DATA] [GEOGRAPHIC_DATA] [GEOGRAPHIC_DATA] …" at bounding box center [712, 136] width 140 height 22
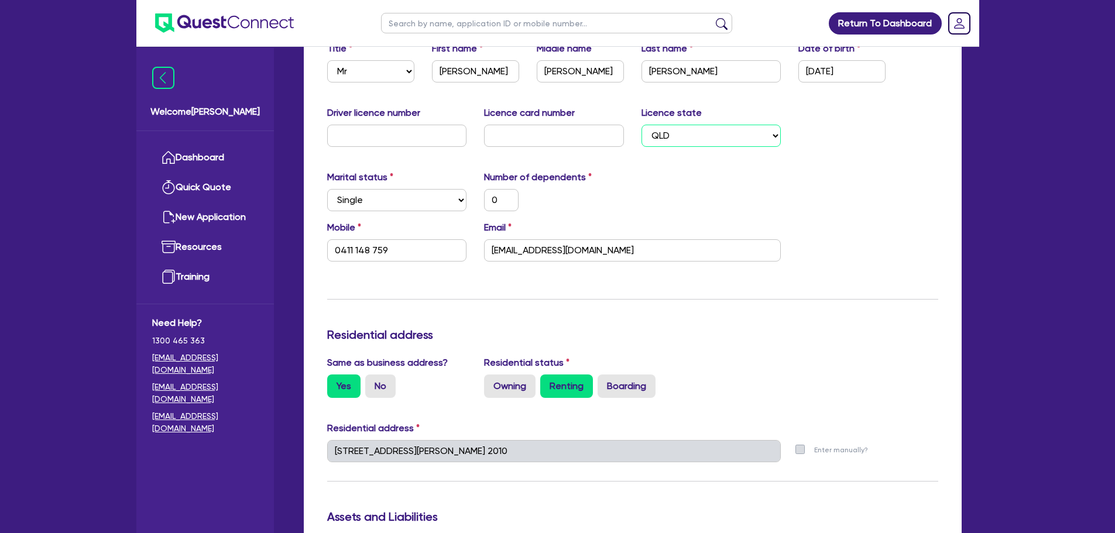
type input "0"
type input "0411 148 759"
click at [327, 109] on label "Driver licence number" at bounding box center [373, 113] width 93 height 14
click at [375, 133] on input "text" at bounding box center [397, 136] width 140 height 22
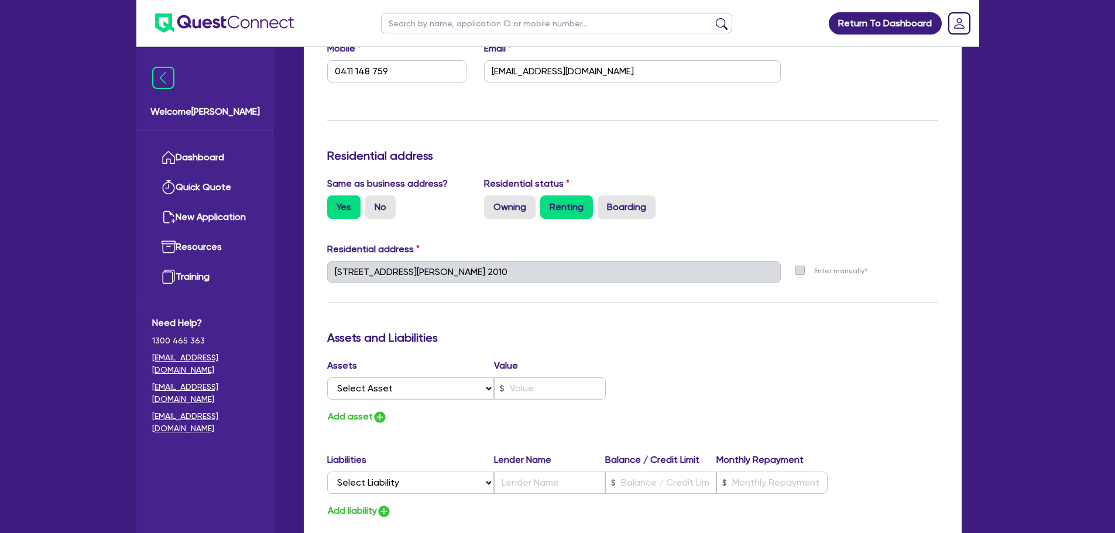
scroll to position [468, 0]
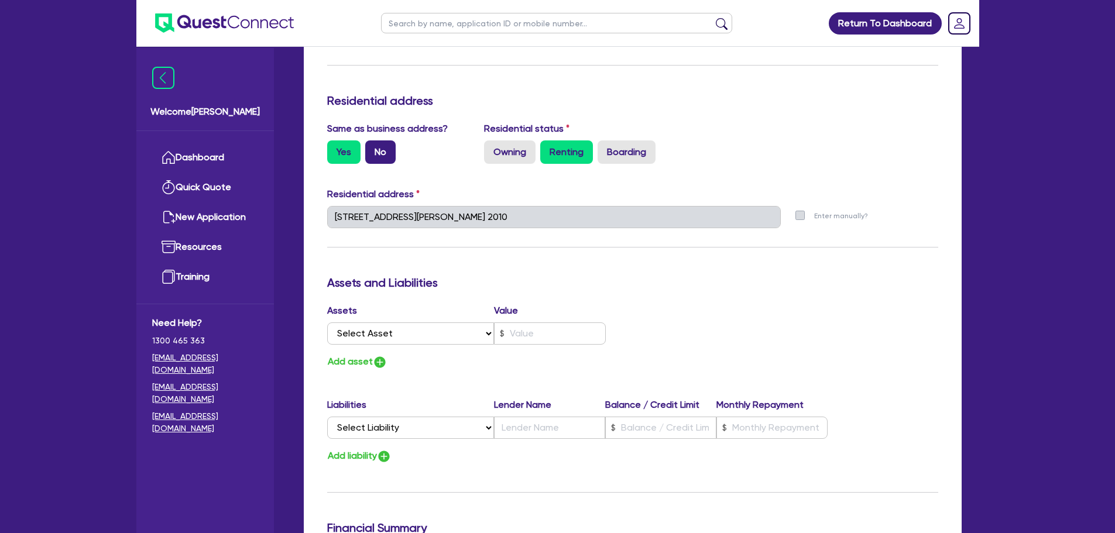
click at [380, 155] on label "No" at bounding box center [380, 152] width 30 height 23
click at [373, 148] on input "No" at bounding box center [369, 145] width 8 height 8
radio input "true"
type input "0"
type input "0411 148 759"
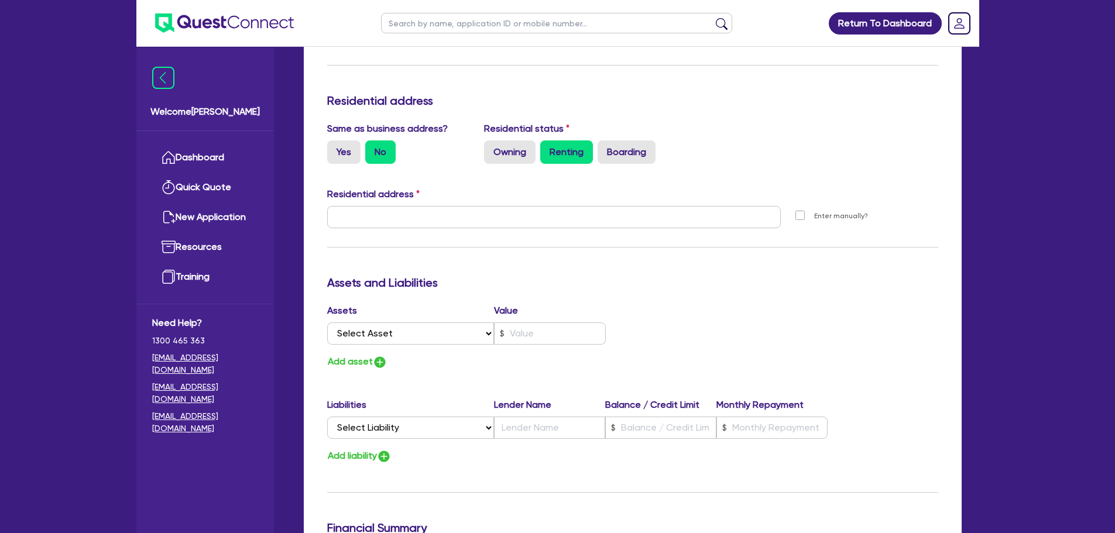
drag, startPoint x: 498, startPoint y: 235, endPoint x: 491, endPoint y: 220, distance: 16.2
click at [498, 235] on div at bounding box center [554, 222] width 472 height 32
click at [490, 217] on input "text" at bounding box center [554, 217] width 454 height 22
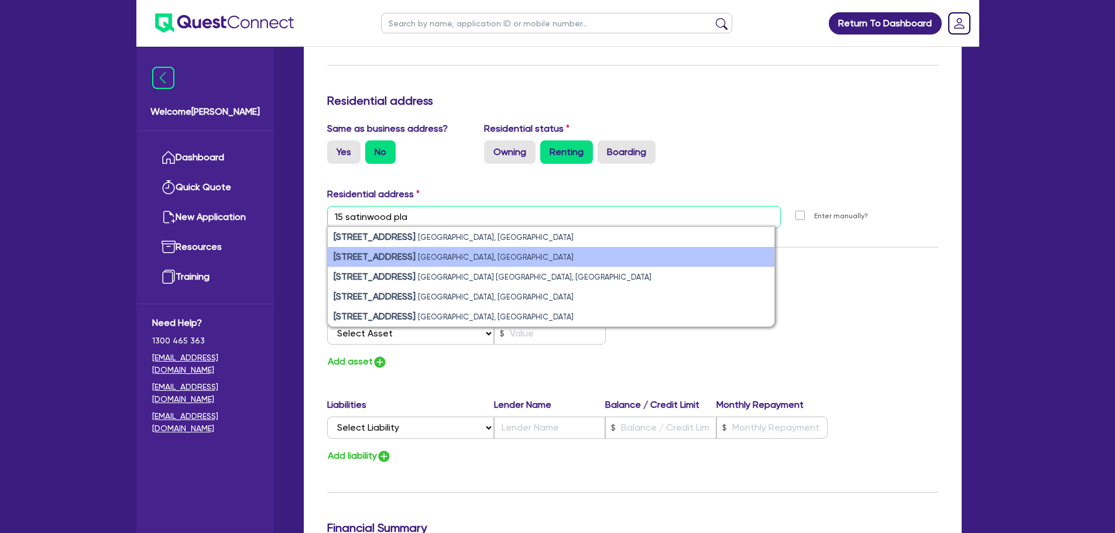
type input "15 satinwood pla"
click at [499, 255] on small "[GEOGRAPHIC_DATA], [GEOGRAPHIC_DATA]" at bounding box center [496, 257] width 156 height 9
type input "0"
type input "0411 148 759"
type input "[STREET_ADDRESS]"
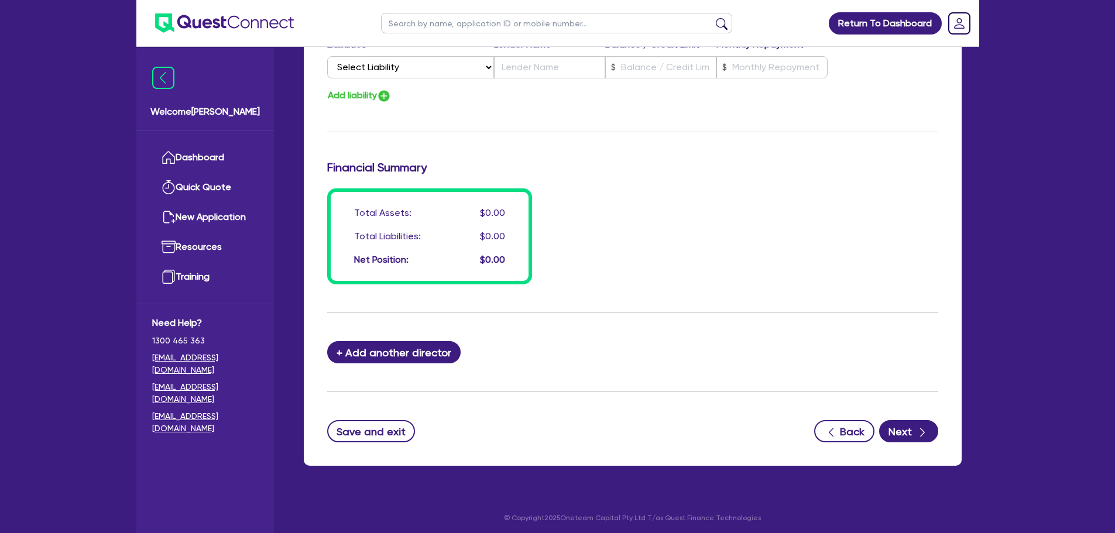
scroll to position [833, 0]
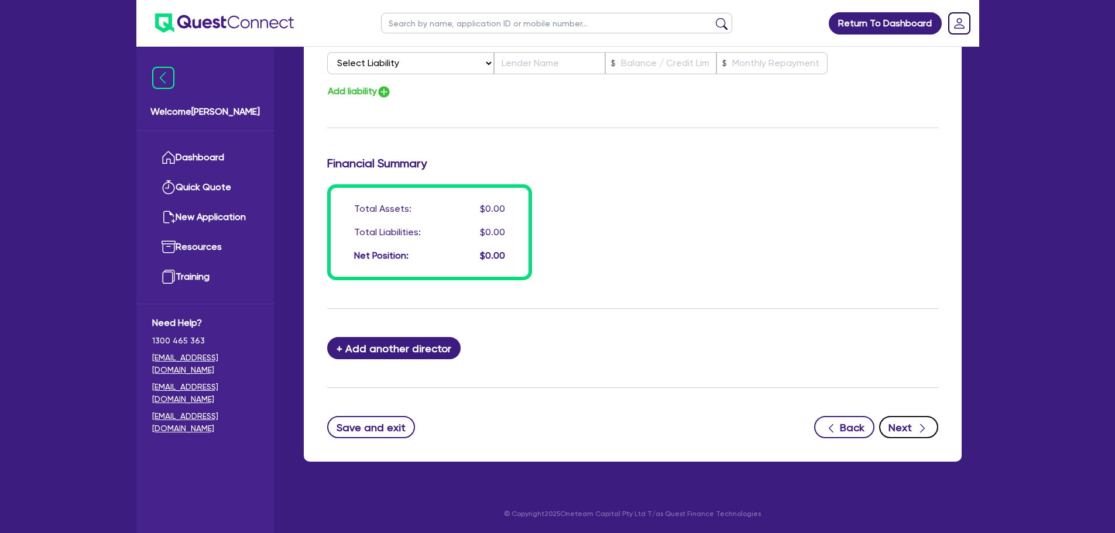
click at [925, 428] on icon "button" at bounding box center [923, 429] width 12 height 12
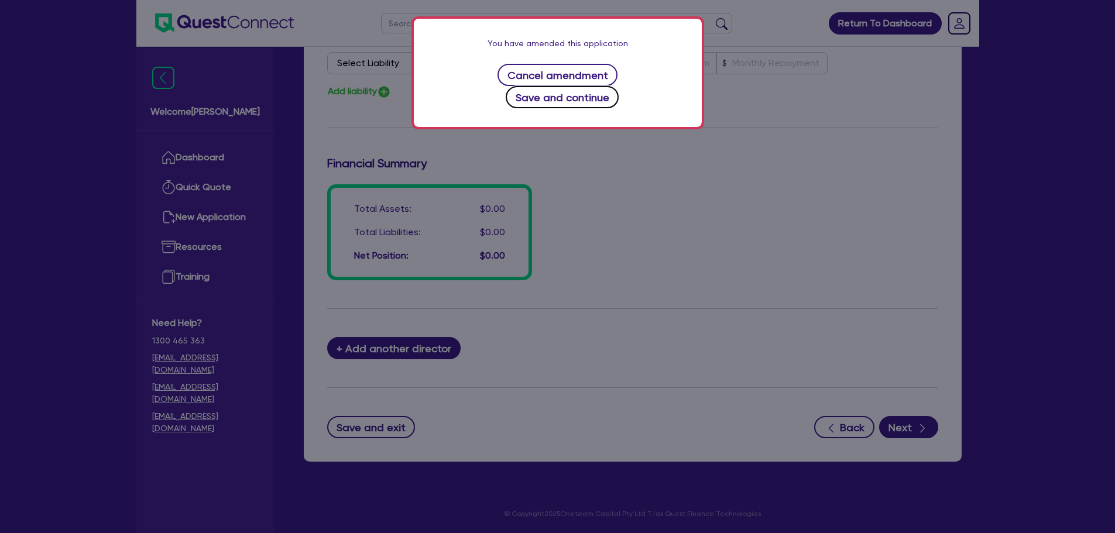
click at [604, 86] on button "Save and continue" at bounding box center [562, 97] width 113 height 22
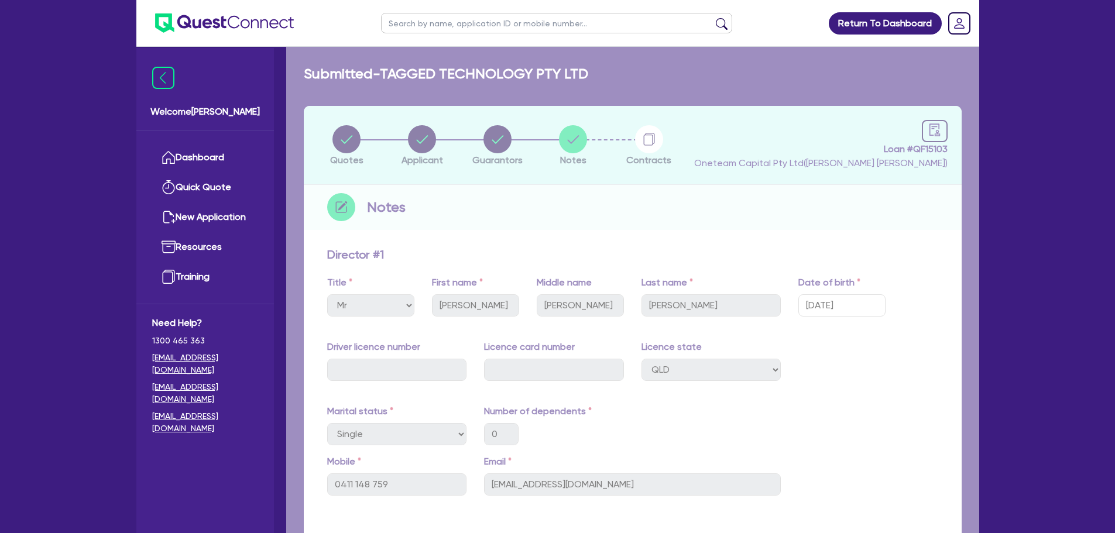
select select "Other"
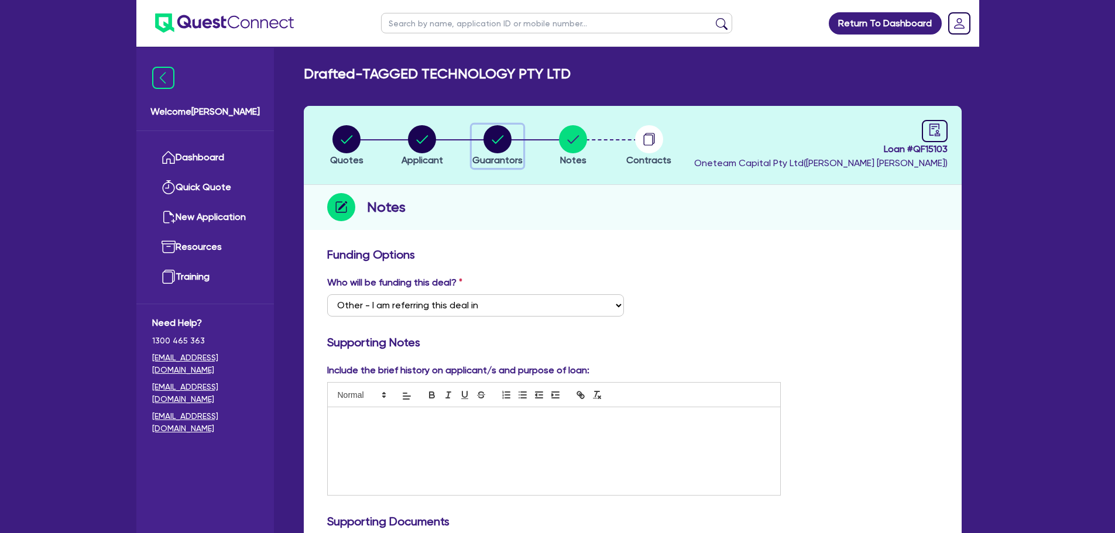
click at [485, 137] on circle "button" at bounding box center [498, 139] width 28 height 28
select select "MR"
select select "QLD"
select select "SINGLE"
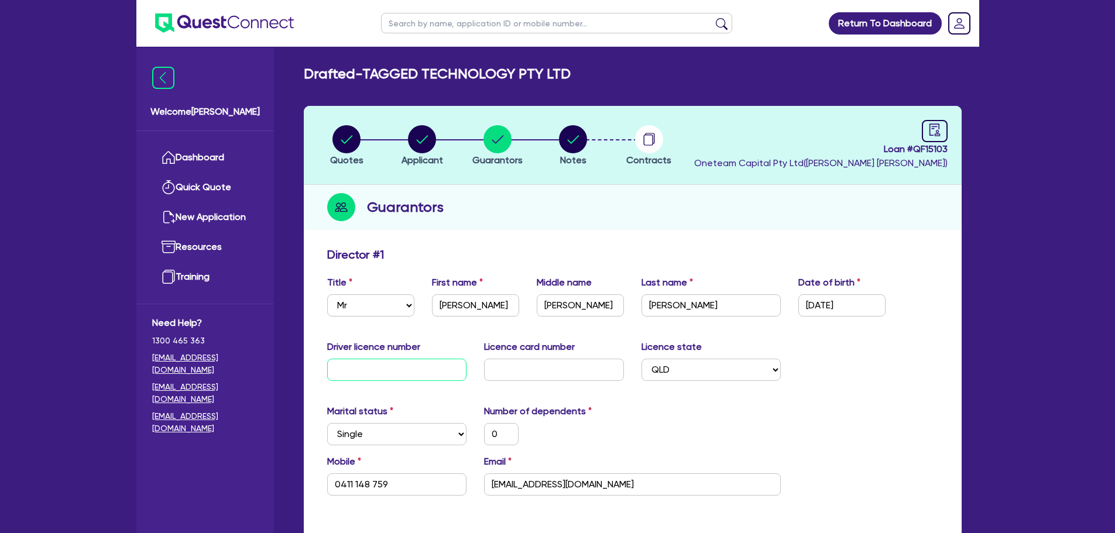
click at [438, 369] on input "text" at bounding box center [397, 370] width 140 height 22
type input "1"
type input "0"
type input "0411 148 759"
type input "11"
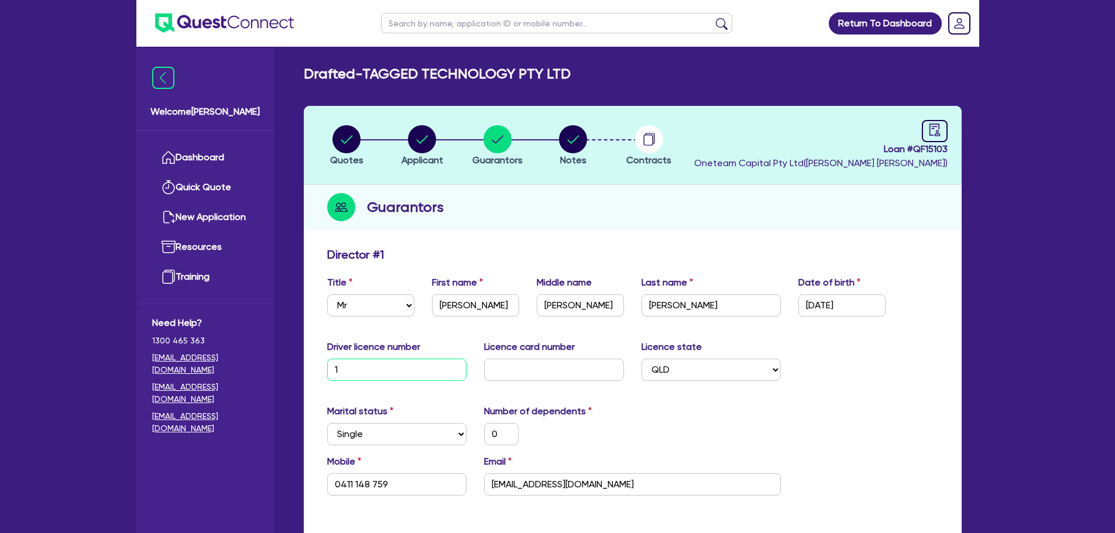
type input "0"
type input "0411 148 759"
type input "112"
type input "0"
type input "0411 148 759"
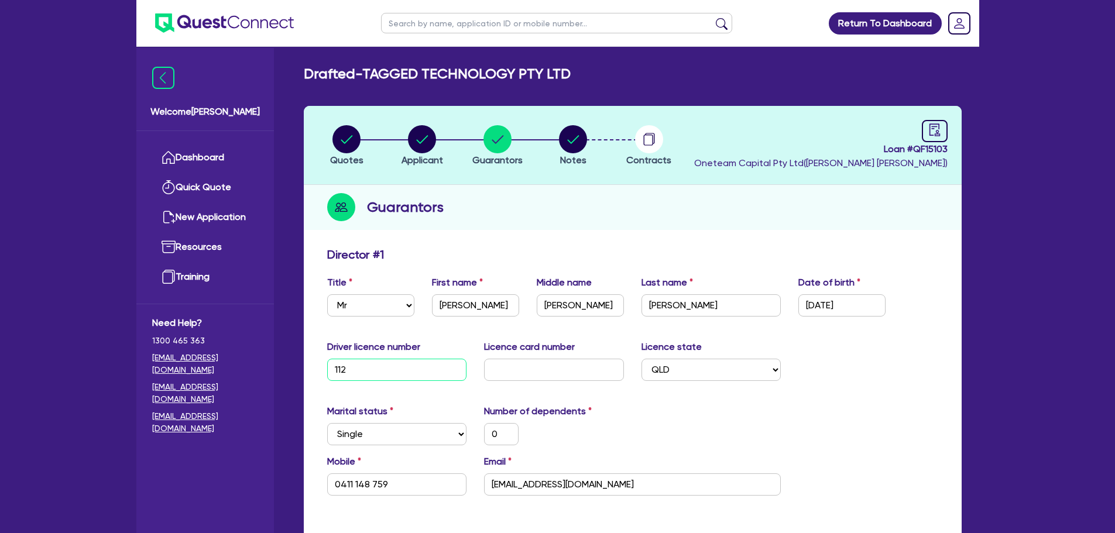
type input "1126"
type input "0"
type input "0411 148 759"
type input "11269"
type input "0"
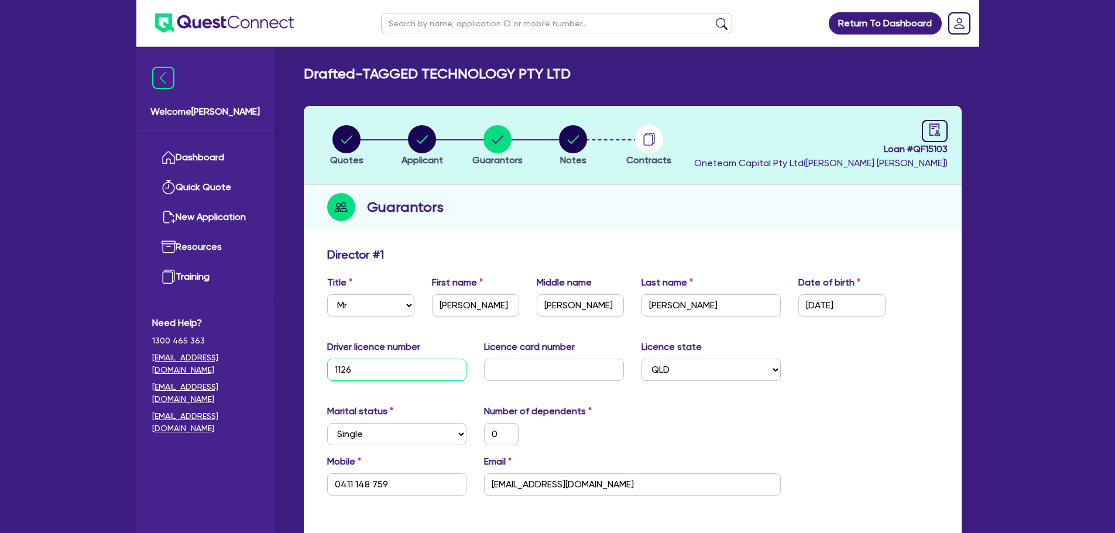
type input "0411 148 759"
type input "112698"
type input "0"
type input "0411 148 759"
type input "1126989"
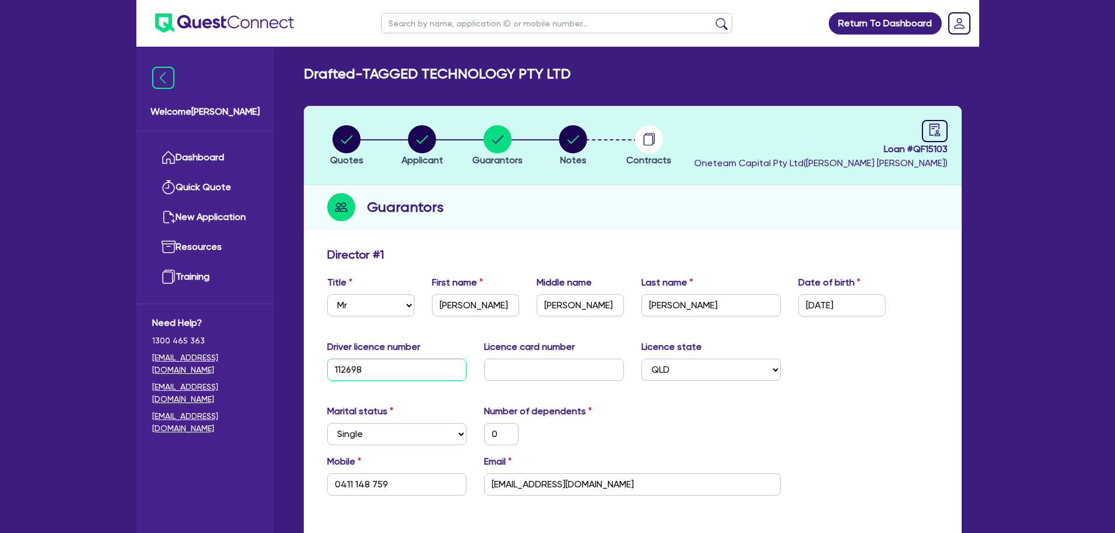
type input "0"
type input "0411 148 759"
type input "11269896"
type input "0"
type input "0411 148 759"
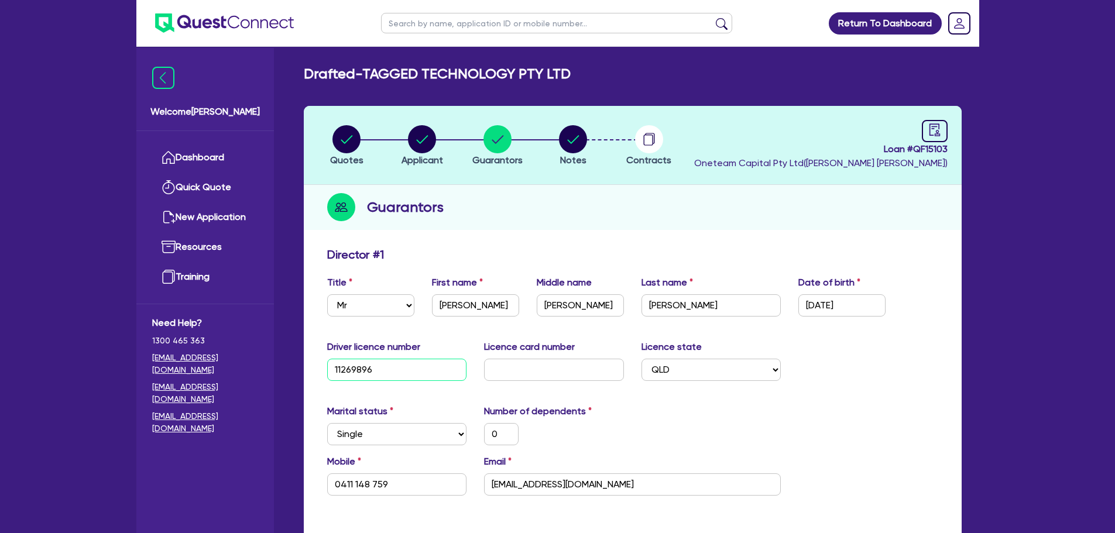
type input "112698962"
type input "0"
type input "0411 148 759"
type input "112698962"
click at [517, 364] on input "text" at bounding box center [554, 370] width 140 height 22
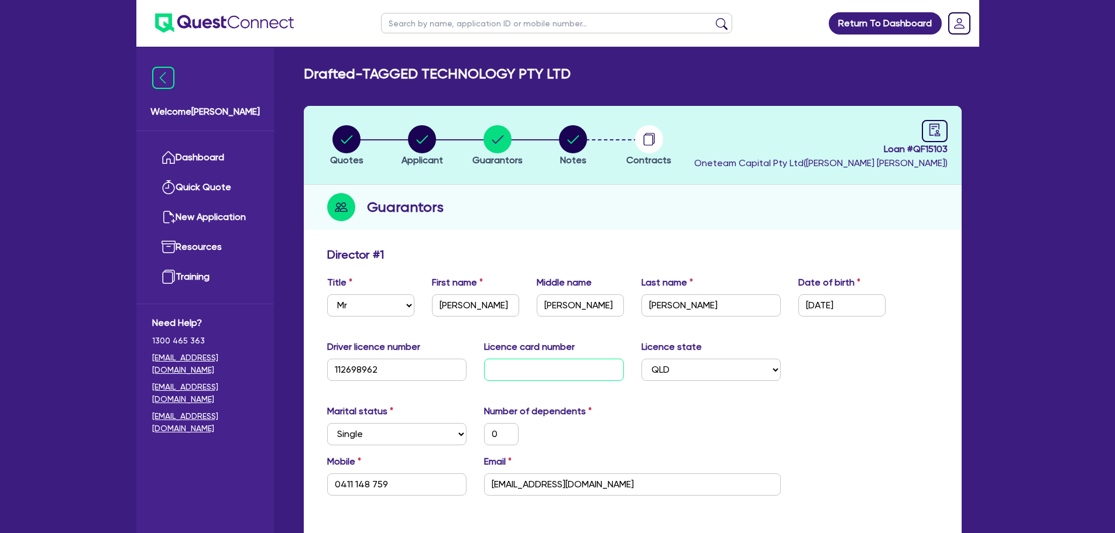
type input "1"
type input "0"
type input "0411 148 759"
type input "11"
type input "0"
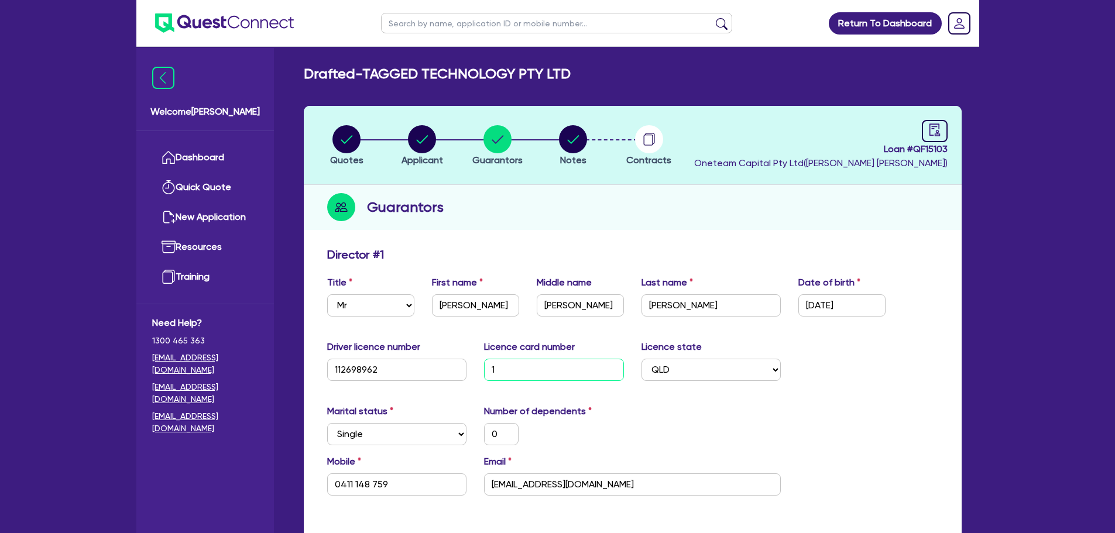
type input "0411 148 759"
type input "115"
type input "0"
type input "0411 148 759"
type input "1157"
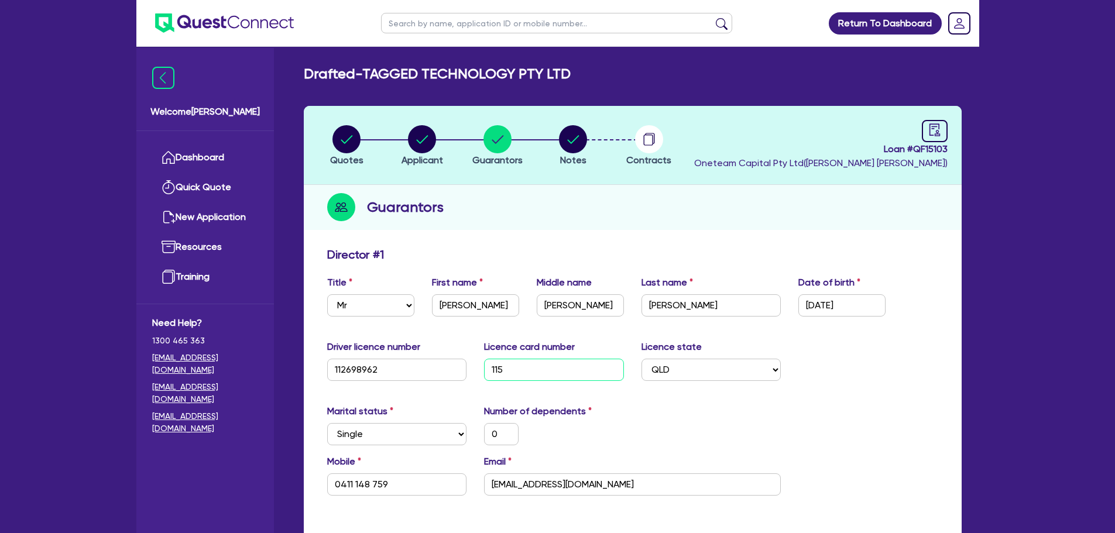
type input "0"
type input "0411 148 759"
type input "1157F"
type input "0"
type input "0411 148 759"
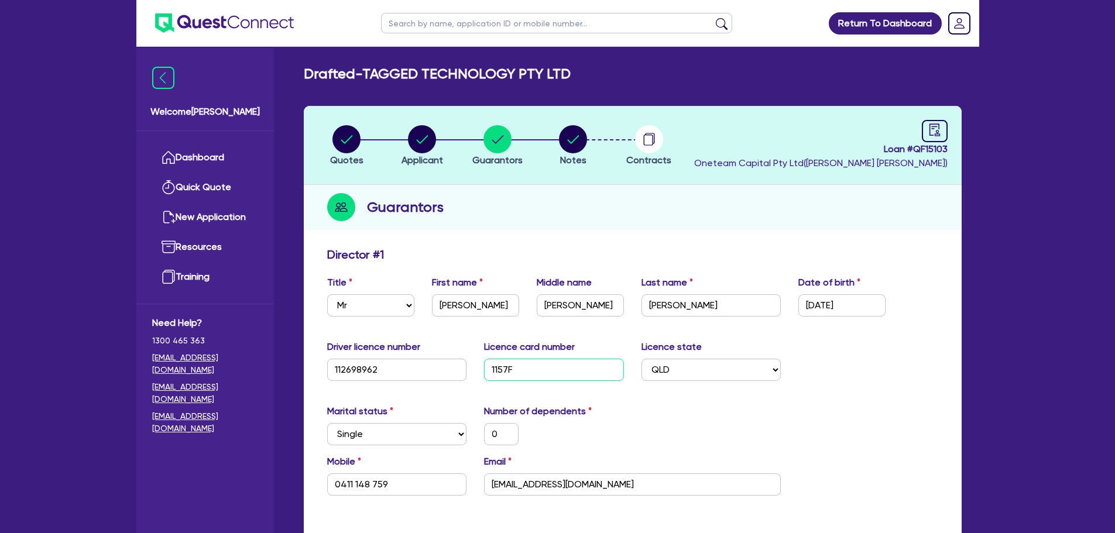
type input "1157FD"
type input "0"
type input "0411 148 759"
type input "1157FD6"
type input "0"
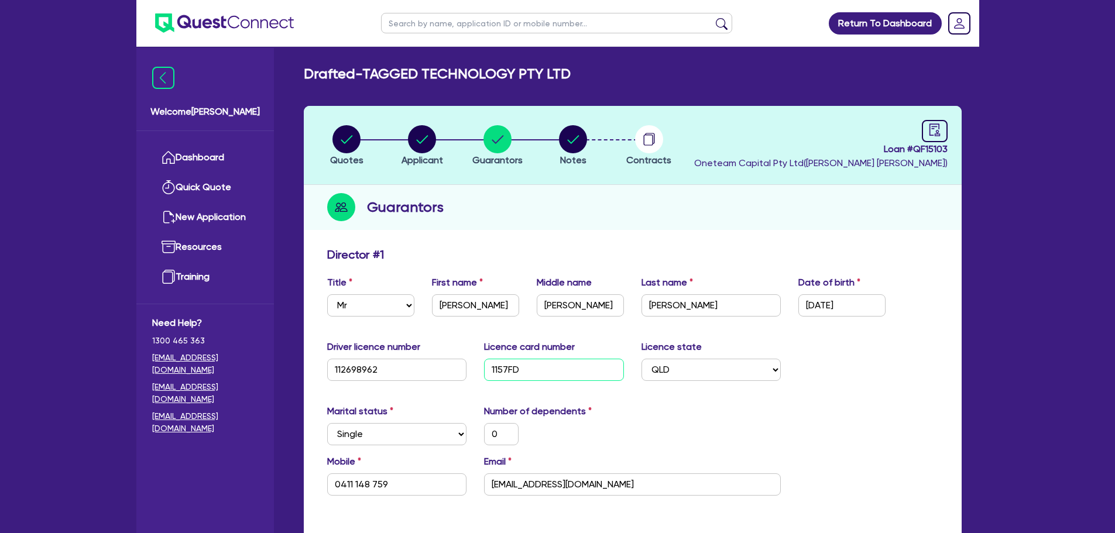
type input "0411 148 759"
type input "1157FD6C"
type input "0"
type input "0411 148 759"
type input "1157FD6CA"
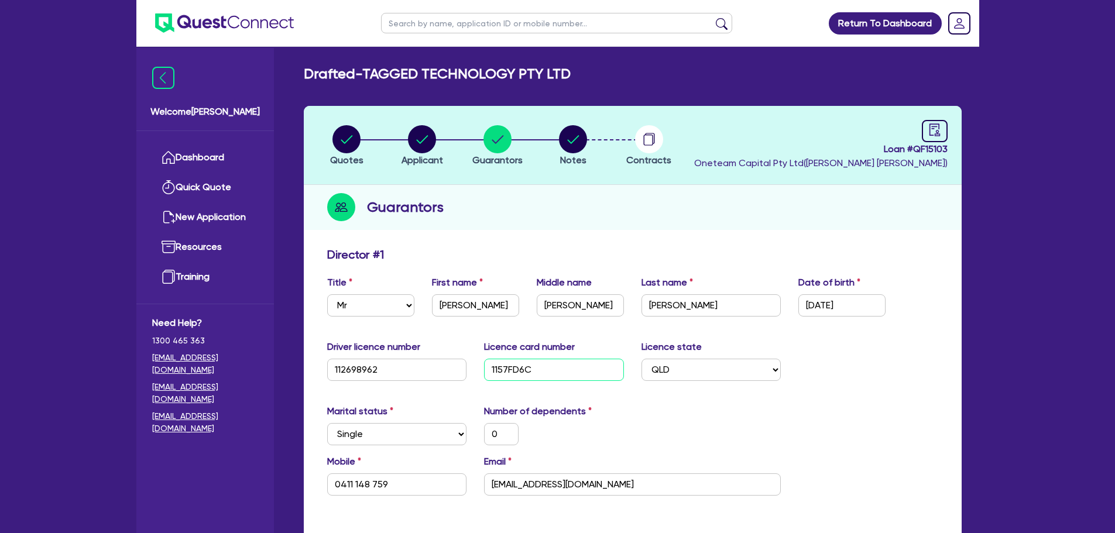
type input "0"
type input "0411 148 759"
type input "1157FD6CAA"
type input "0"
type input "0411 148 759"
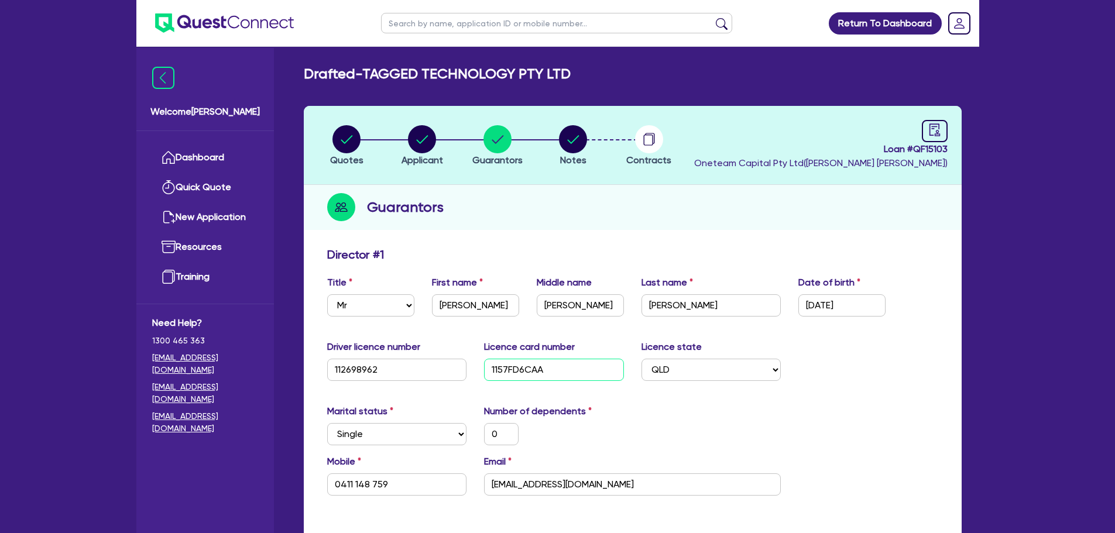
type input "1157FD6CAA"
drag, startPoint x: 827, startPoint y: 358, endPoint x: 832, endPoint y: 366, distance: 9.7
click at [830, 366] on div "Driver licence number [DRIVERS_LICENSE_NUMBER] Licence card number 1157FD6CAA L…" at bounding box center [632, 365] width 629 height 50
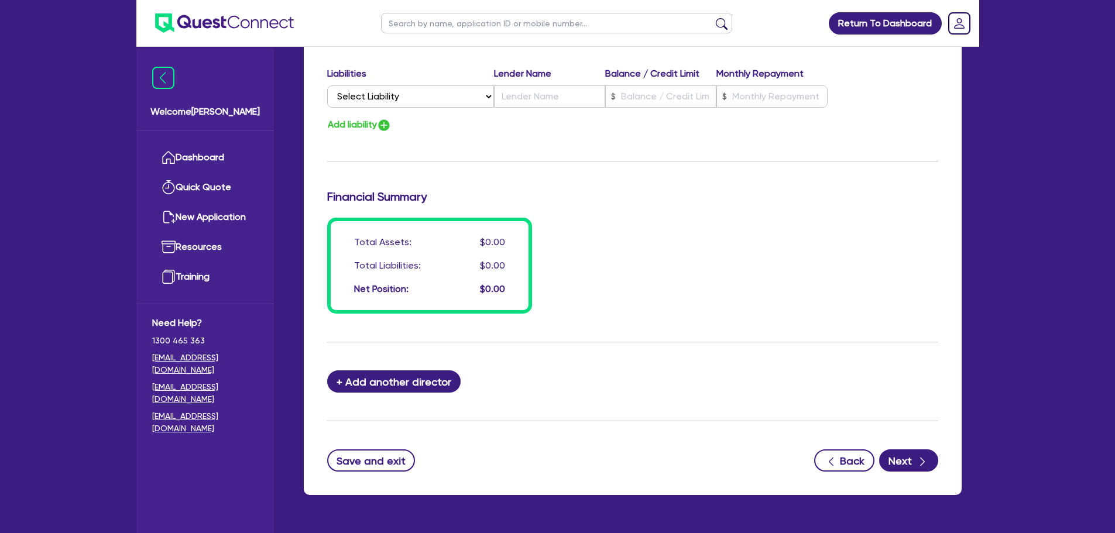
scroll to position [833, 0]
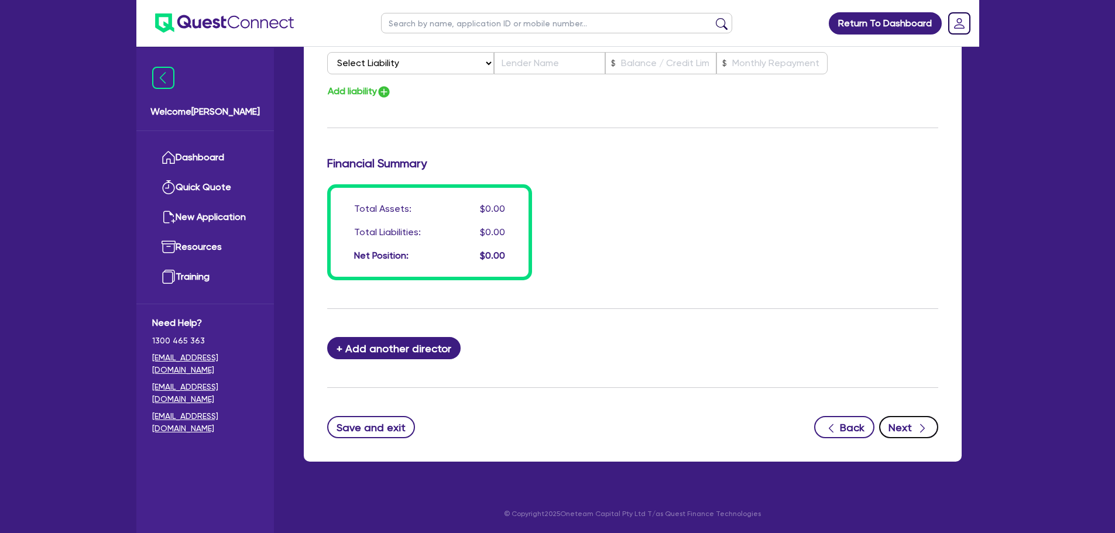
click at [906, 432] on button "Next" at bounding box center [908, 427] width 59 height 22
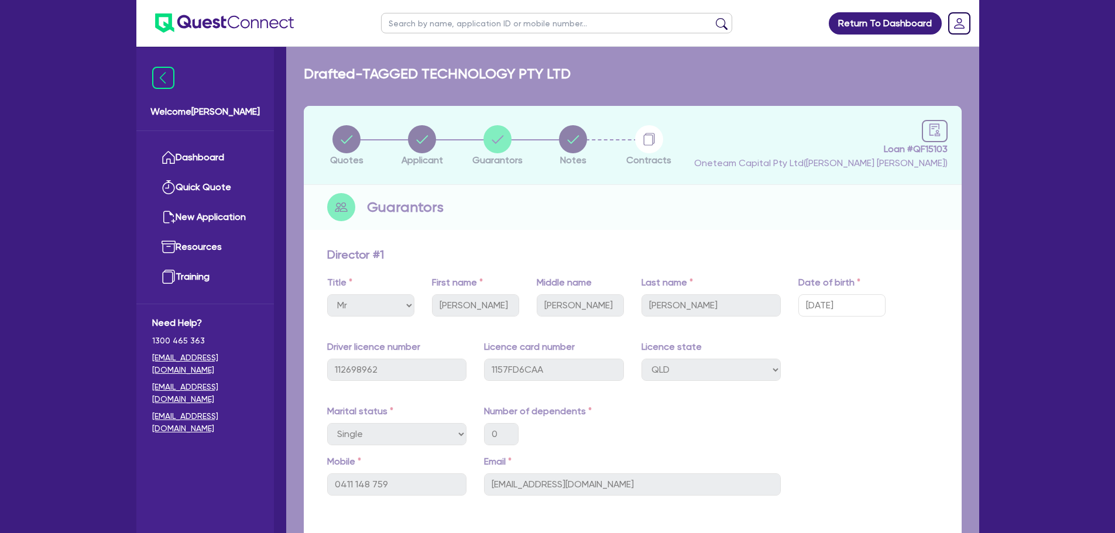
select select "Other"
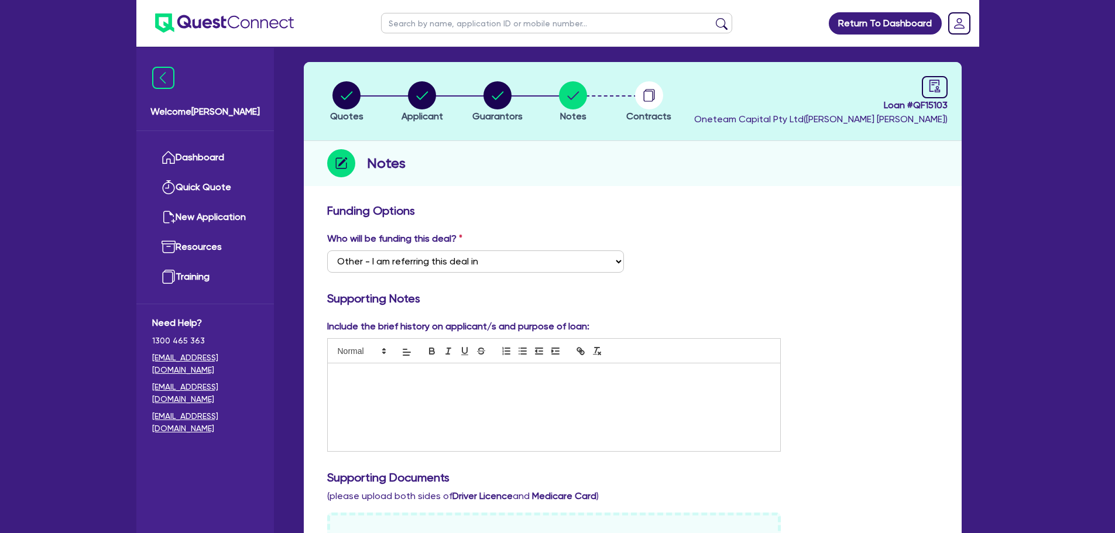
scroll to position [59, 0]
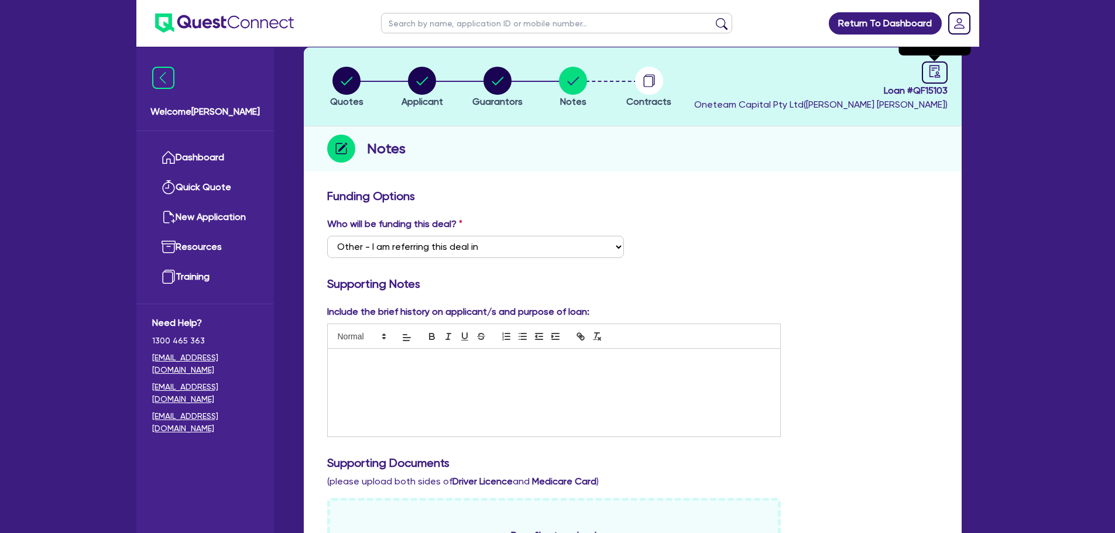
click at [937, 69] on icon "audit" at bounding box center [934, 71] width 13 height 13
select select "DRAFTED_AMENDED"
select select "Other"
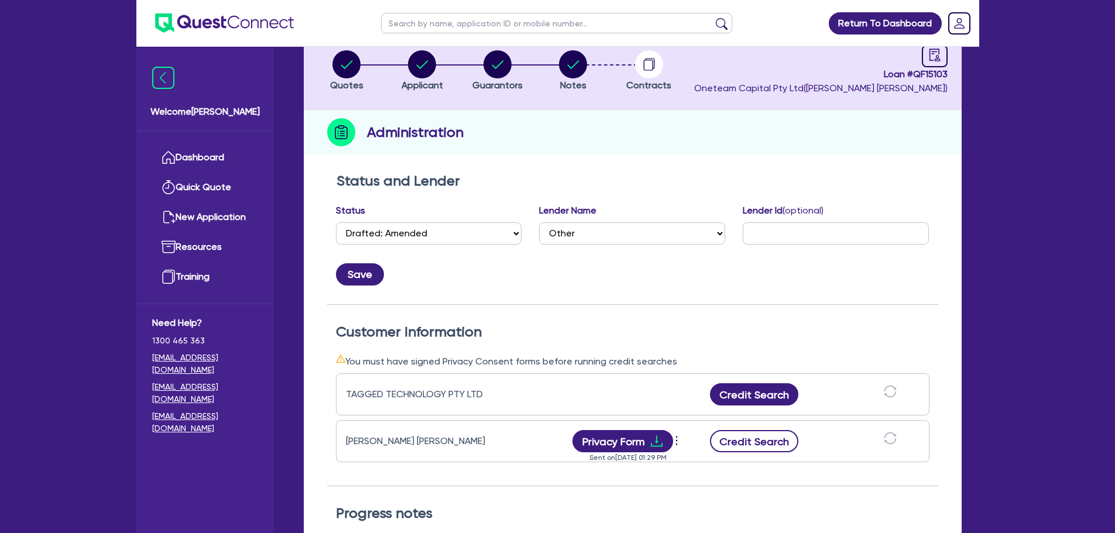
scroll to position [176, 0]
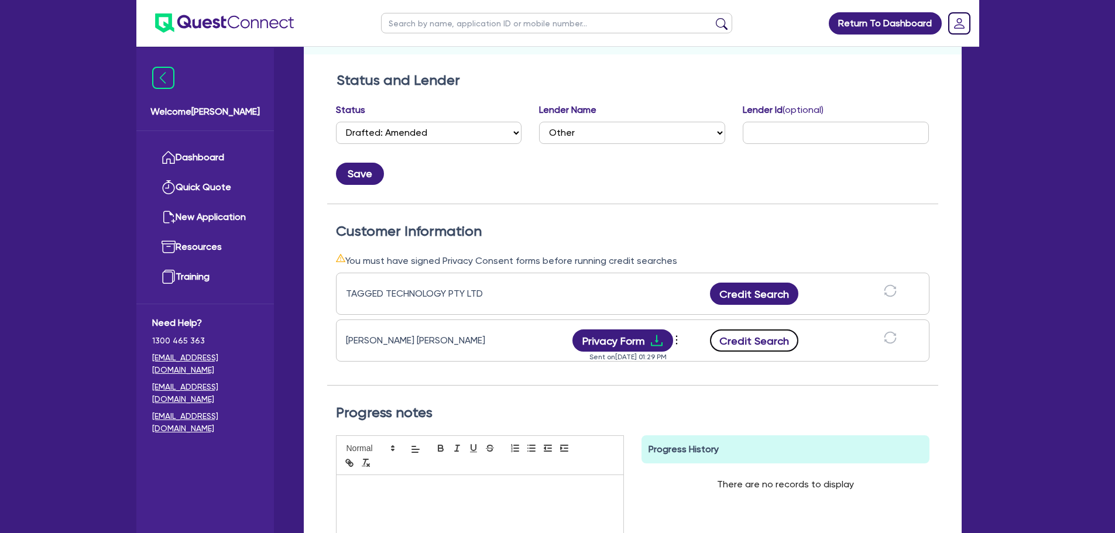
click at [762, 341] on button "Credit Search" at bounding box center [754, 341] width 89 height 22
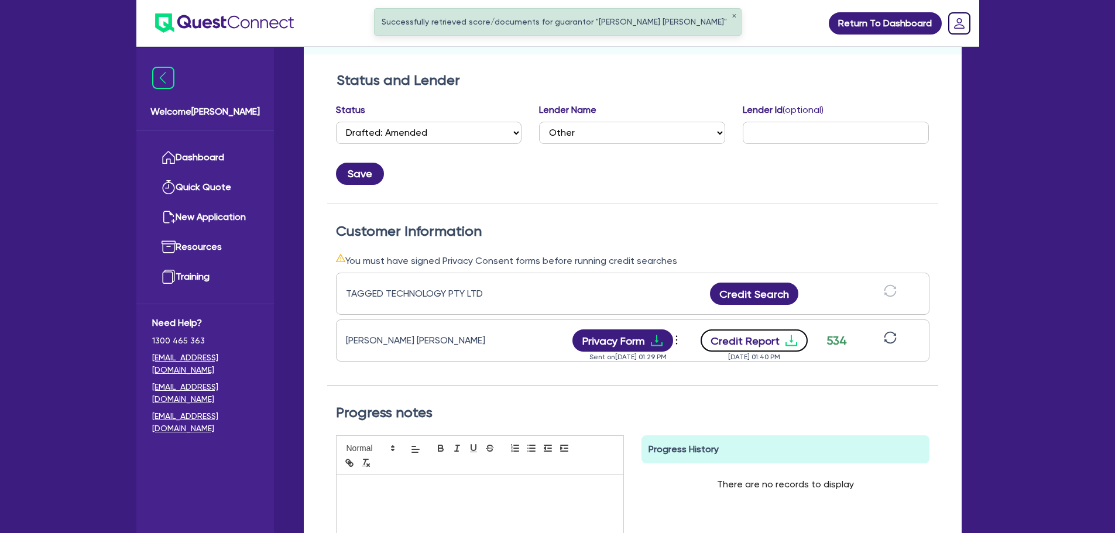
click at [763, 342] on button "Credit Report" at bounding box center [754, 341] width 107 height 22
